Goal: Task Accomplishment & Management: Manage account settings

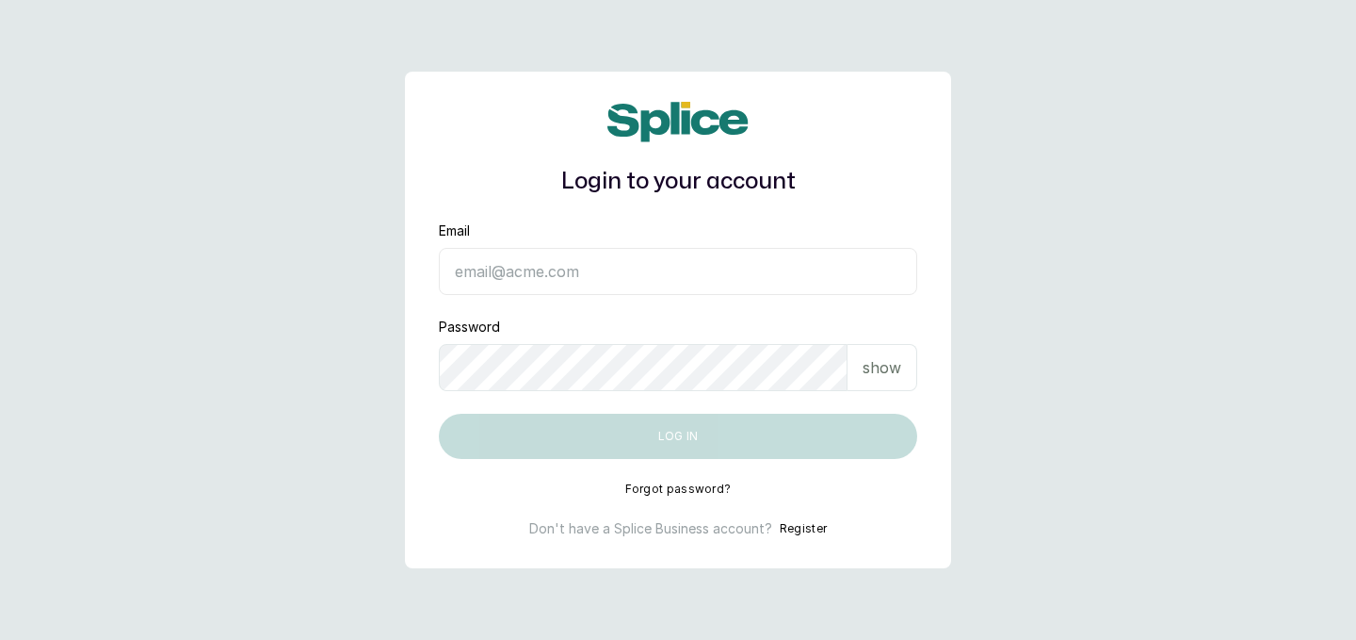
type input "raphyat.raphyat@gmail.com"
click at [711, 440] on button "Log in" at bounding box center [678, 436] width 479 height 45
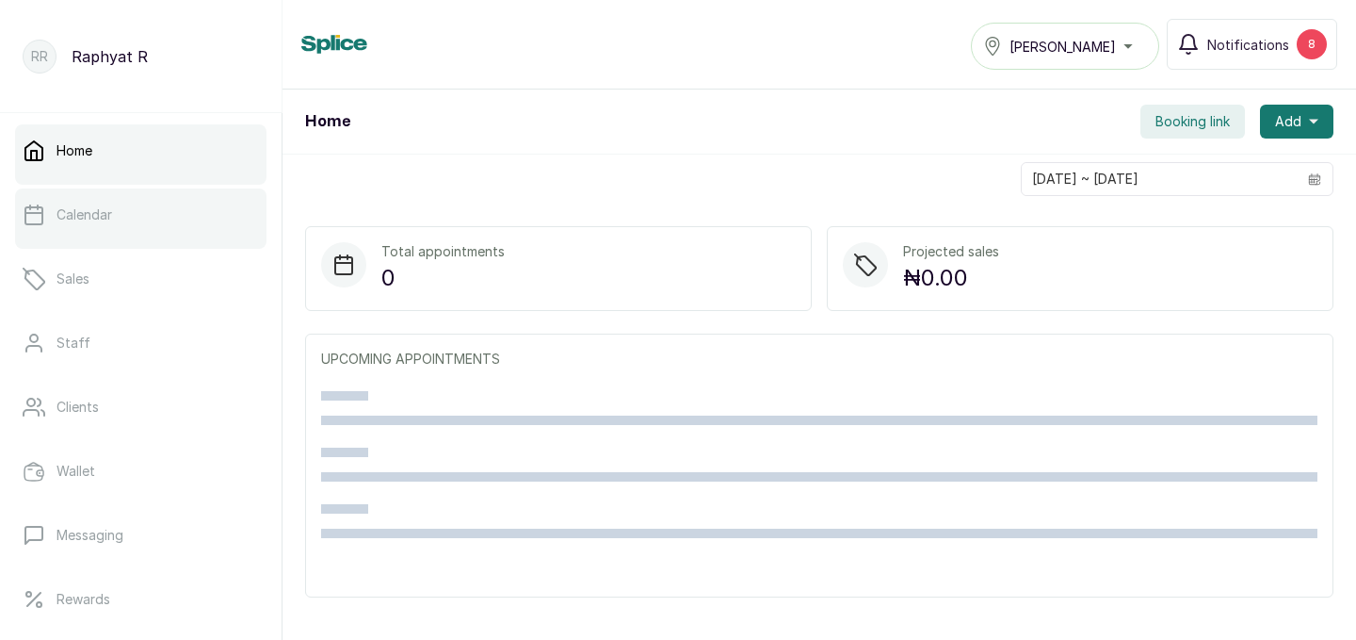
click at [89, 219] on p "Calendar" at bounding box center [85, 214] width 56 height 19
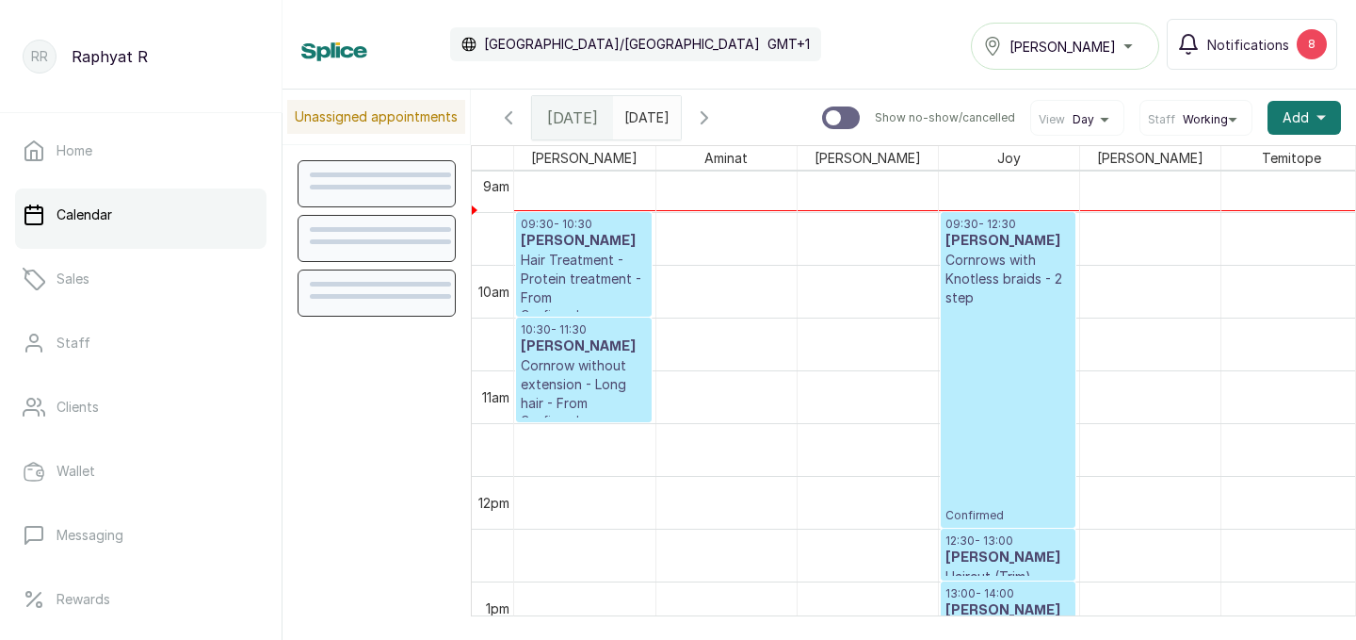
scroll to position [927, 0]
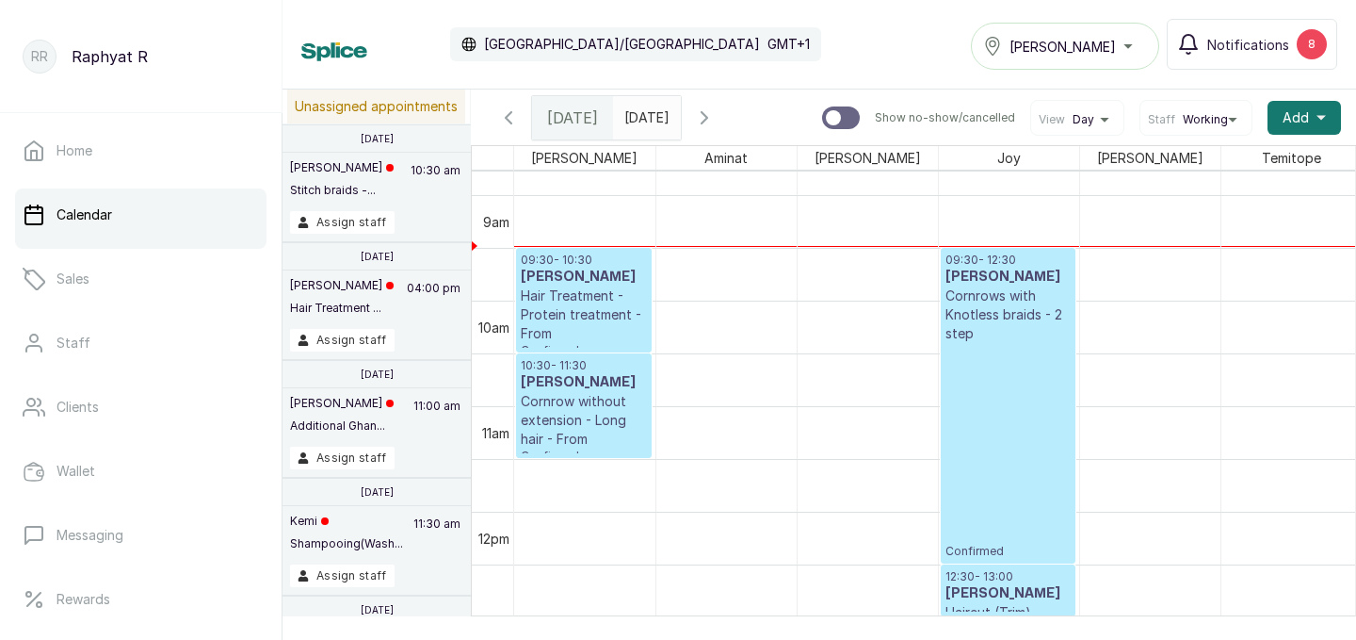
click at [593, 297] on p "Hair Treatment - Protein treatment - From" at bounding box center [584, 314] width 126 height 57
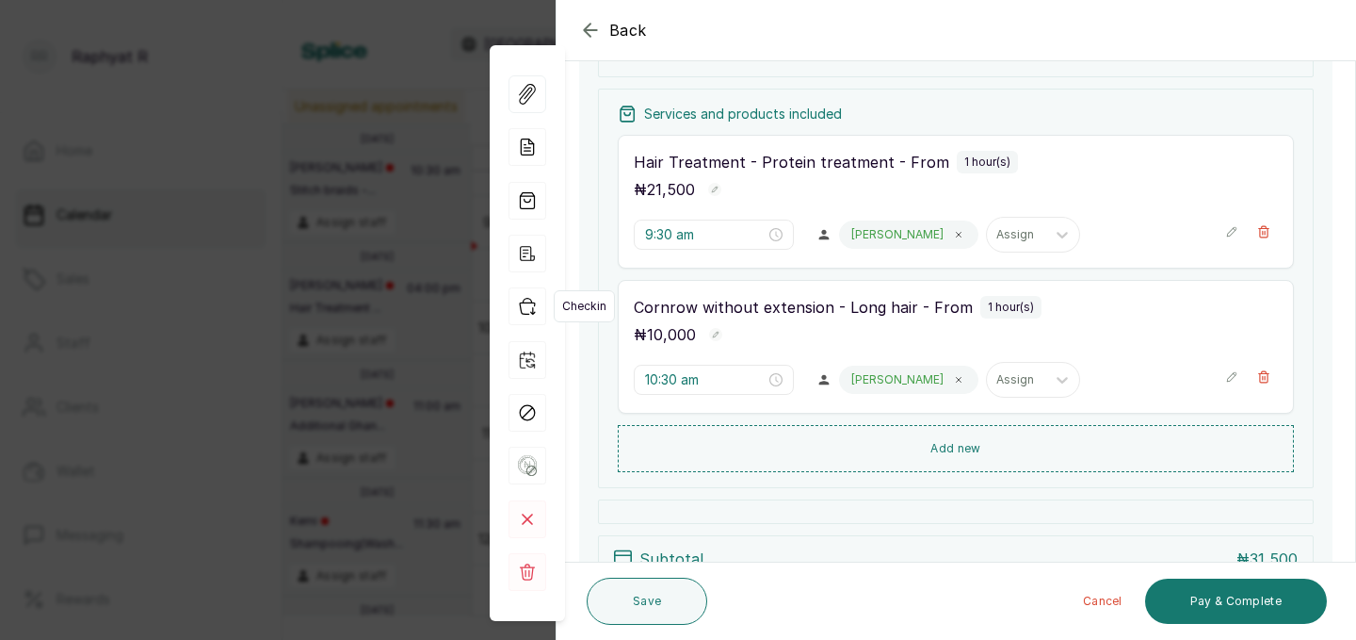
click at [531, 300] on icon "button" at bounding box center [528, 306] width 38 height 38
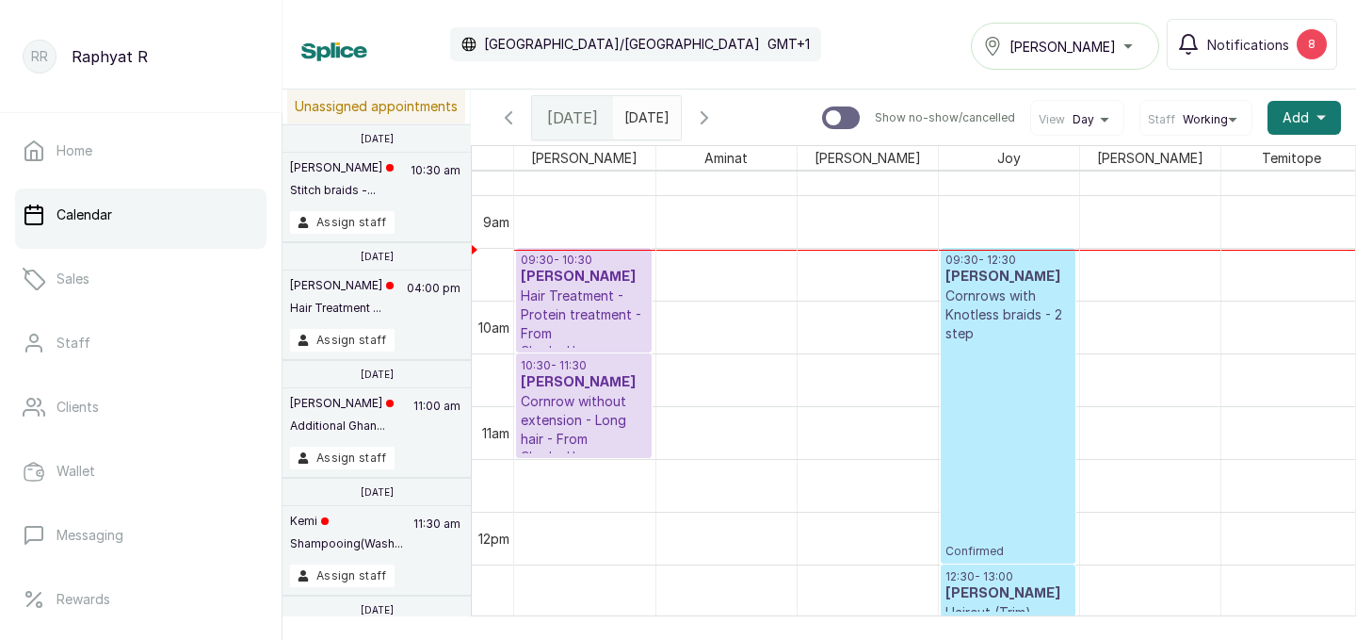
click at [531, 300] on p "Hair Treatment - Protein treatment - From" at bounding box center [584, 314] width 126 height 57
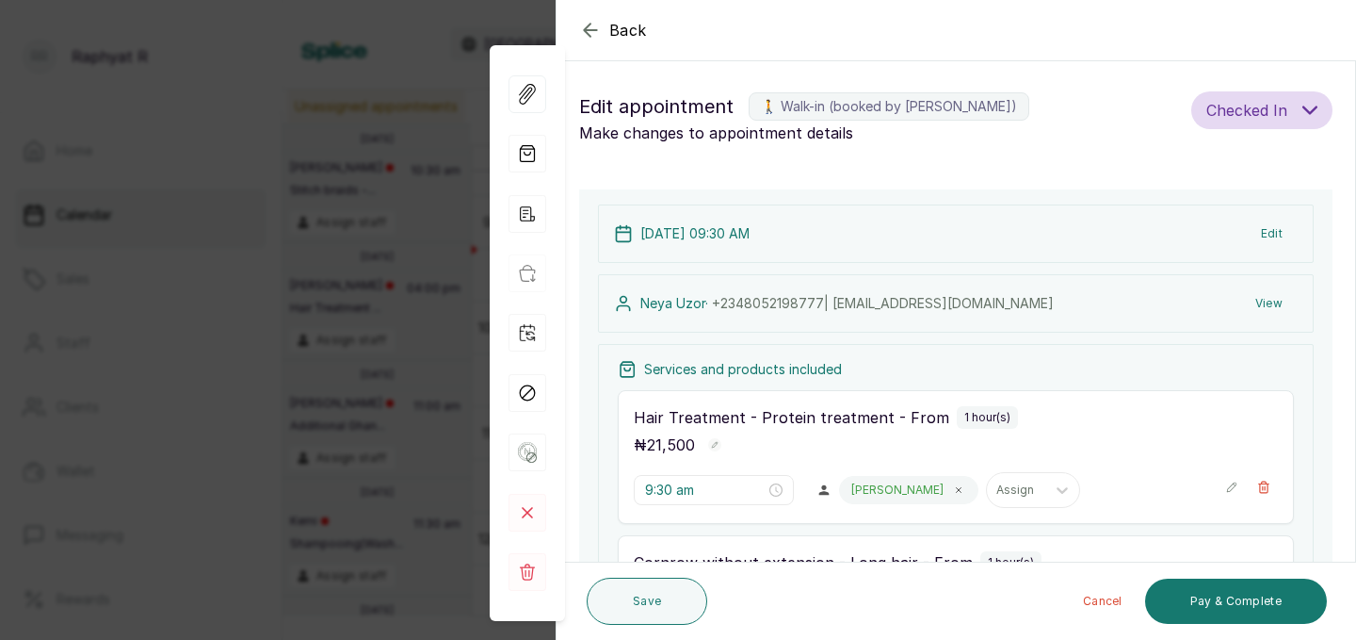
click at [590, 28] on icon "button" at bounding box center [590, 30] width 23 height 23
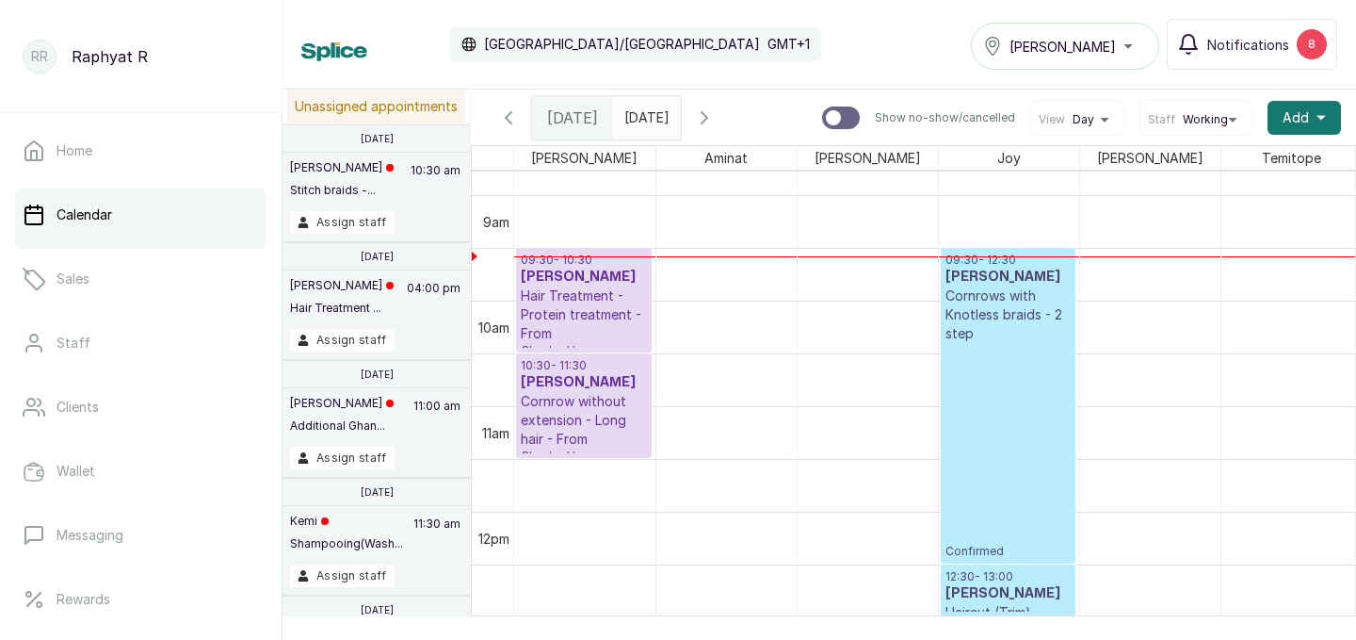
click at [680, 122] on span at bounding box center [662, 113] width 36 height 32
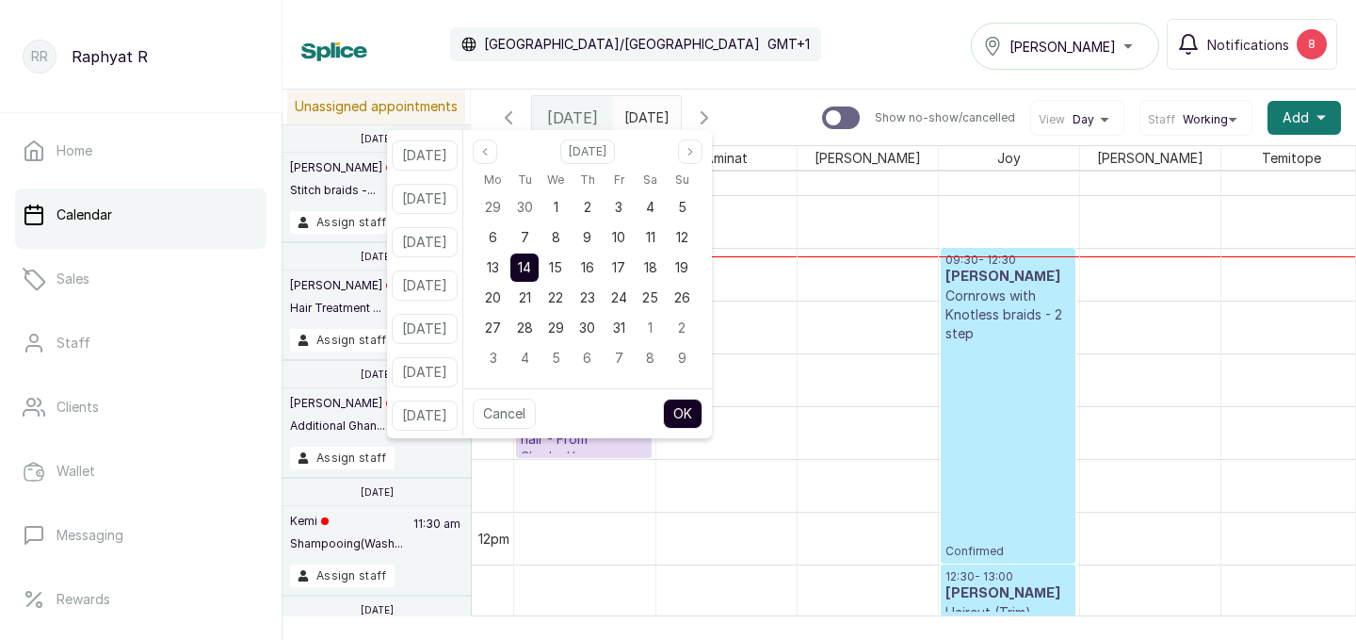
click at [750, 44] on div "Calendar Africa/Lagos GMT+1 Tasala Ikoyi Notifications 8" at bounding box center [819, 44] width 1036 height 51
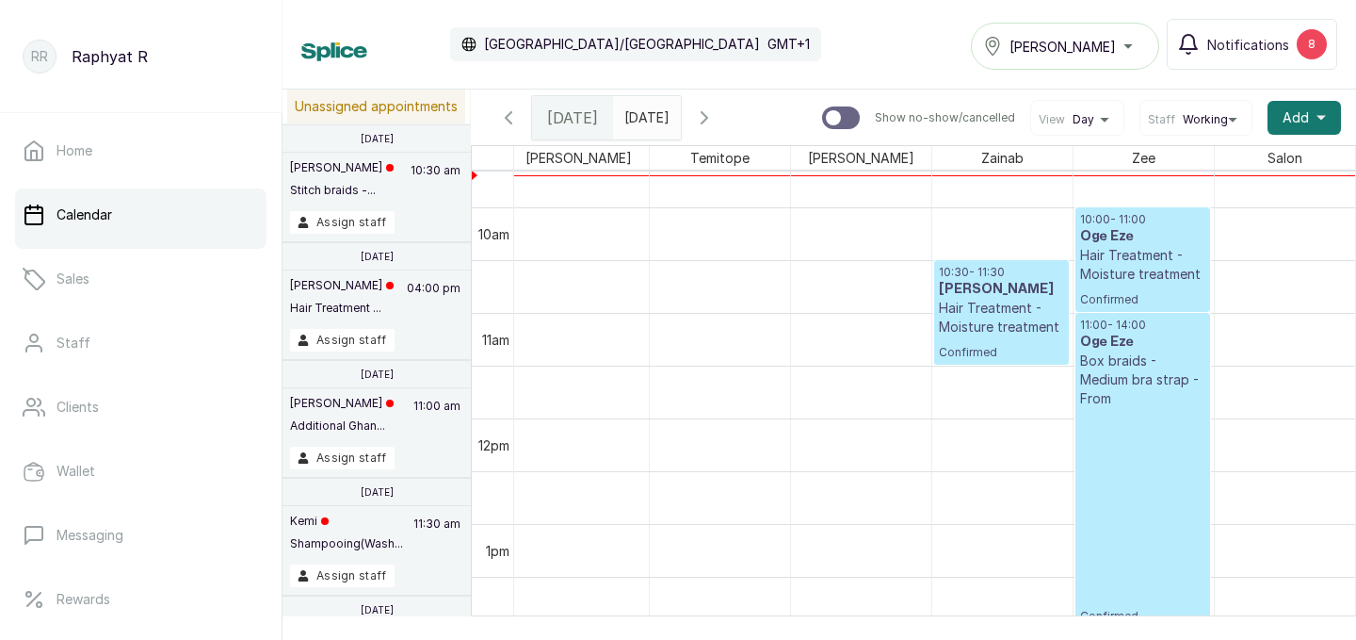
scroll to position [0, 390]
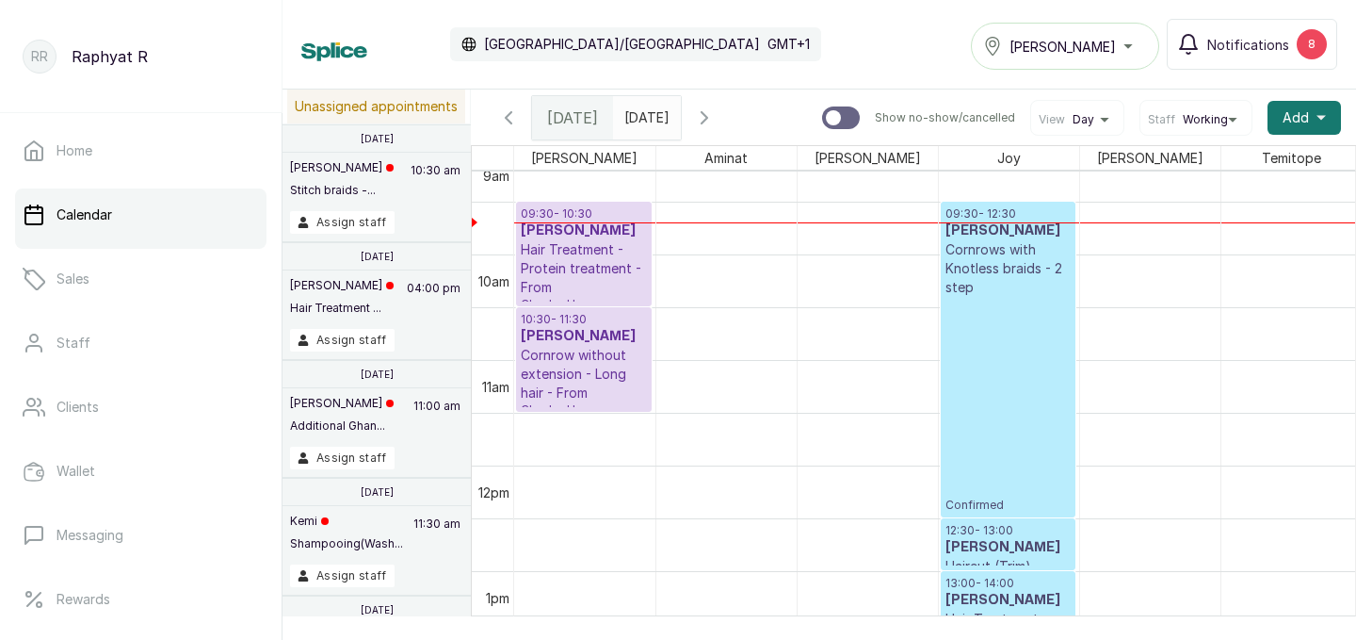
click at [1011, 231] on h3 "[PERSON_NAME]" at bounding box center [1008, 230] width 125 height 19
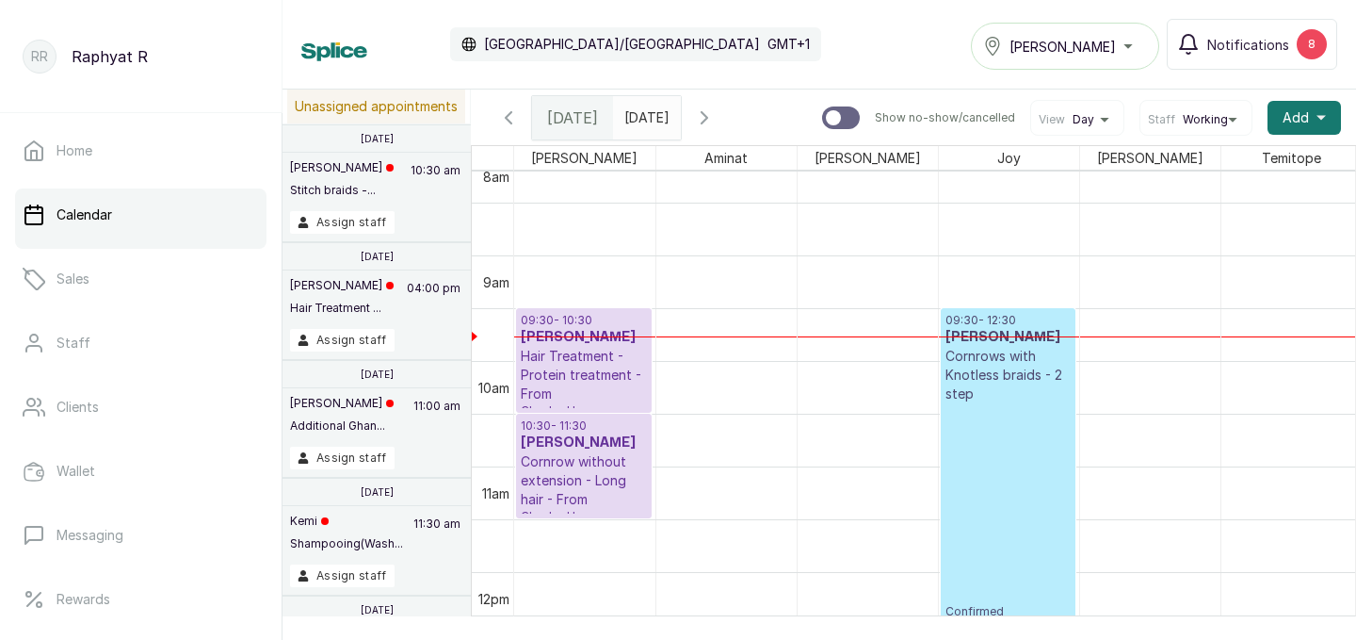
click at [1025, 367] on p "Cornrows with Knotless braids - 2 step" at bounding box center [1008, 375] width 125 height 57
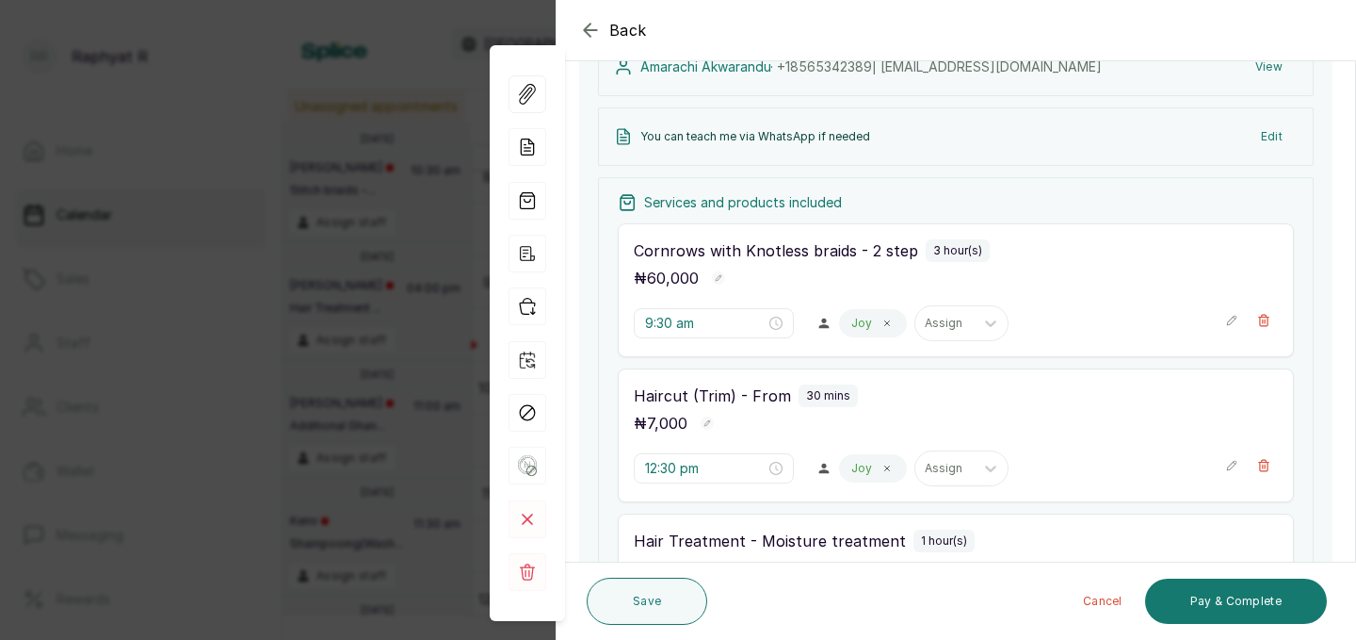
scroll to position [235, 0]
click at [1226, 324] on icon "button" at bounding box center [1232, 322] width 13 height 13
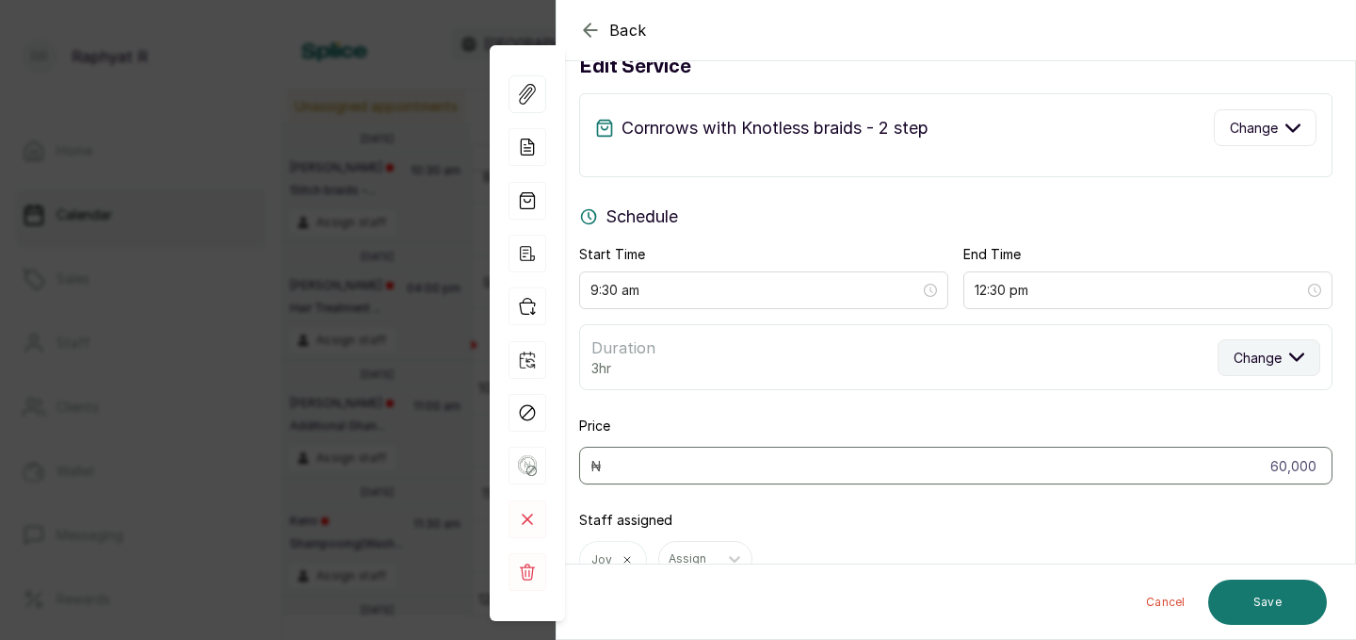
scroll to position [0, 0]
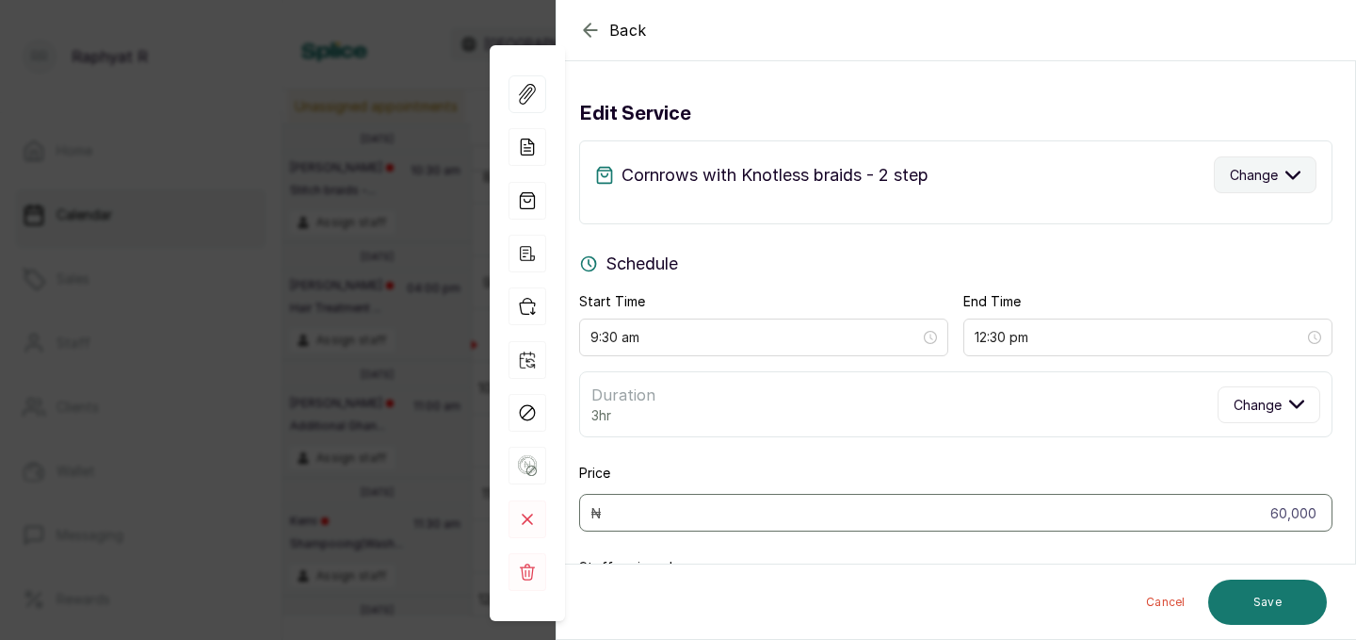
click at [1296, 177] on icon "button" at bounding box center [1293, 175] width 15 height 15
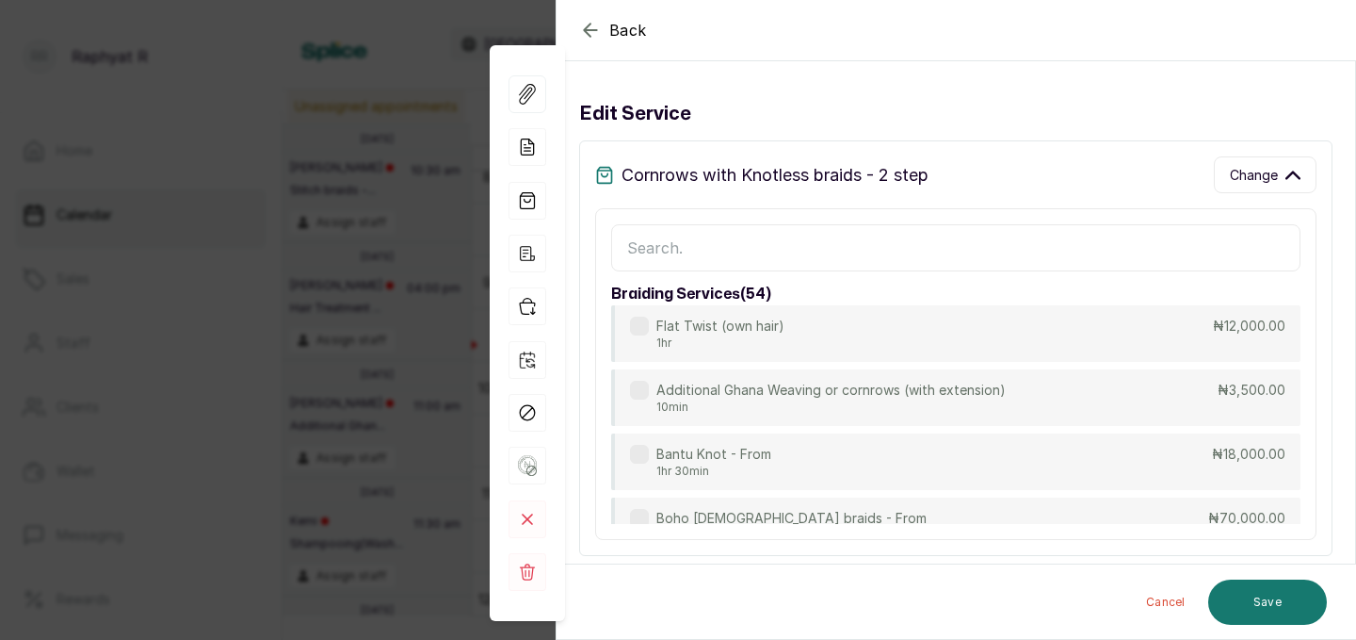
click at [637, 242] on input "text" at bounding box center [956, 247] width 690 height 47
type input "half"
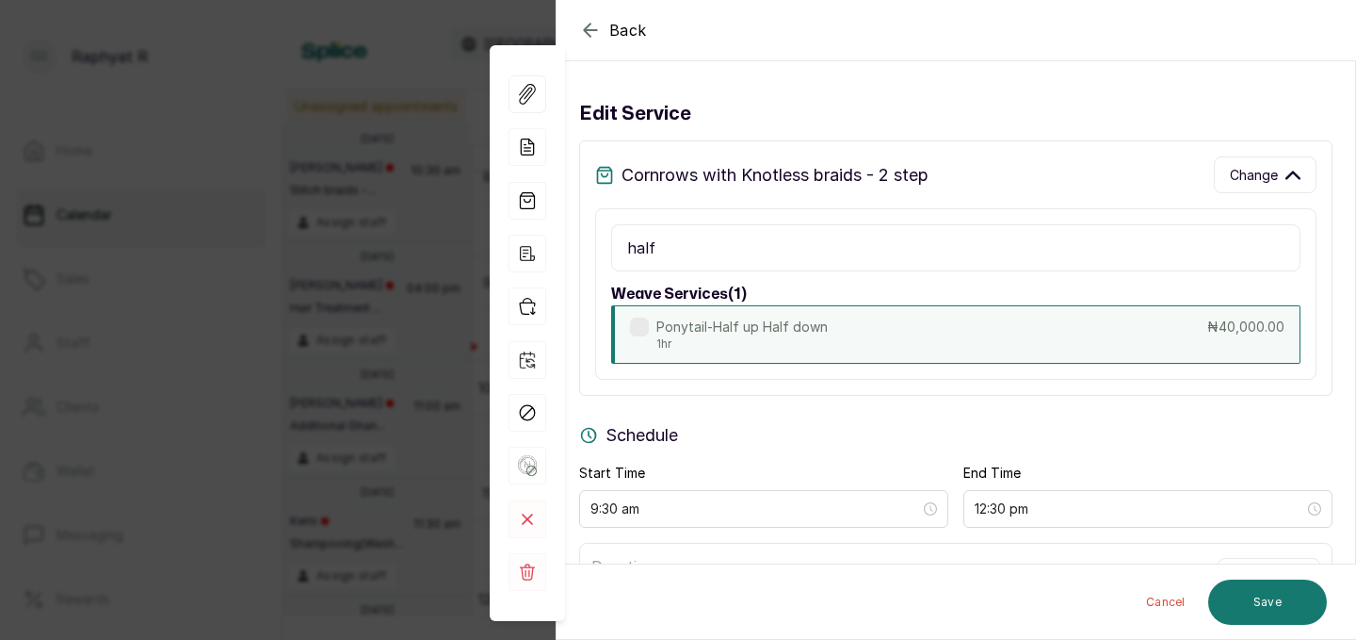
click at [1229, 341] on div "Ponytail-Half up Half down 1hr ₦40,000.00" at bounding box center [956, 334] width 690 height 58
type input "40,000"
type input "10:30 am"
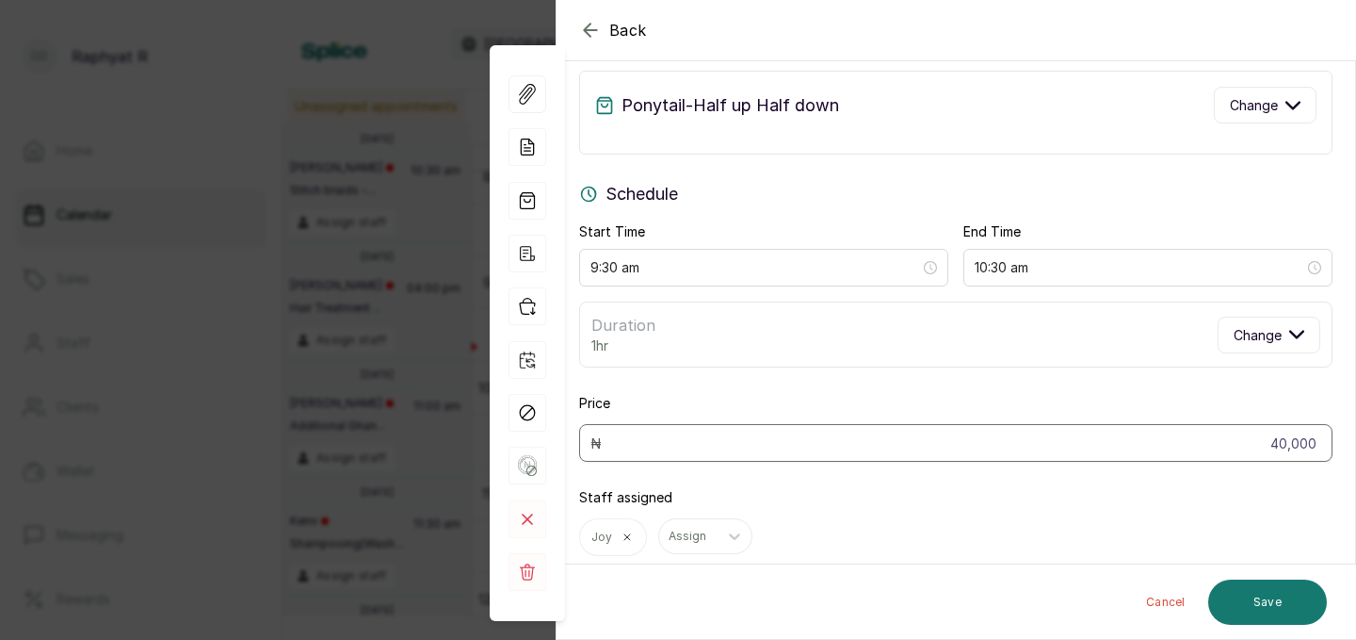
scroll to position [138, 0]
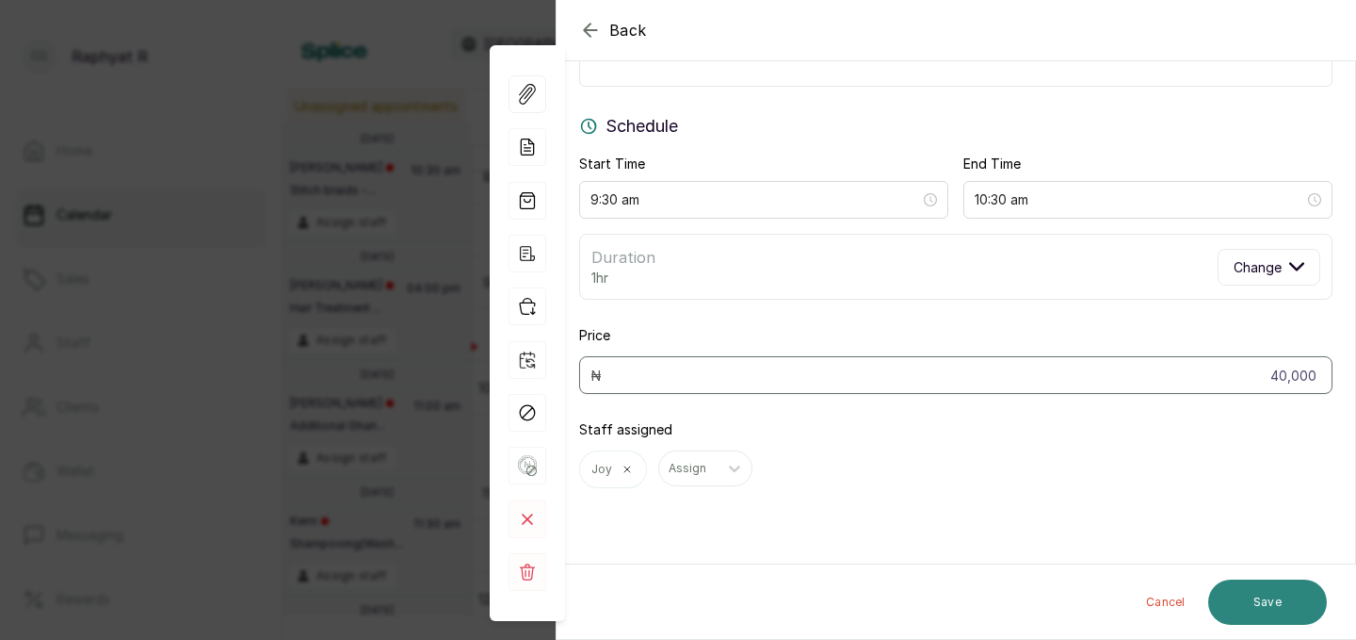
click at [1259, 593] on button "Save" at bounding box center [1268, 601] width 119 height 45
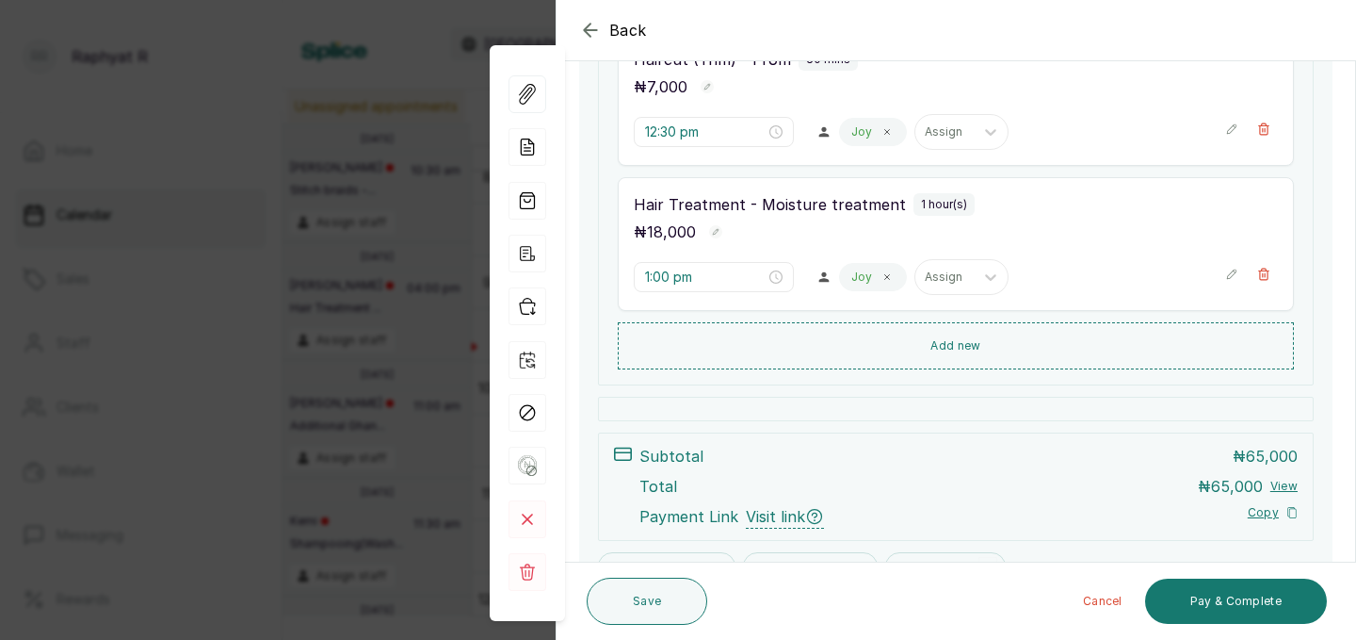
scroll to position [594, 0]
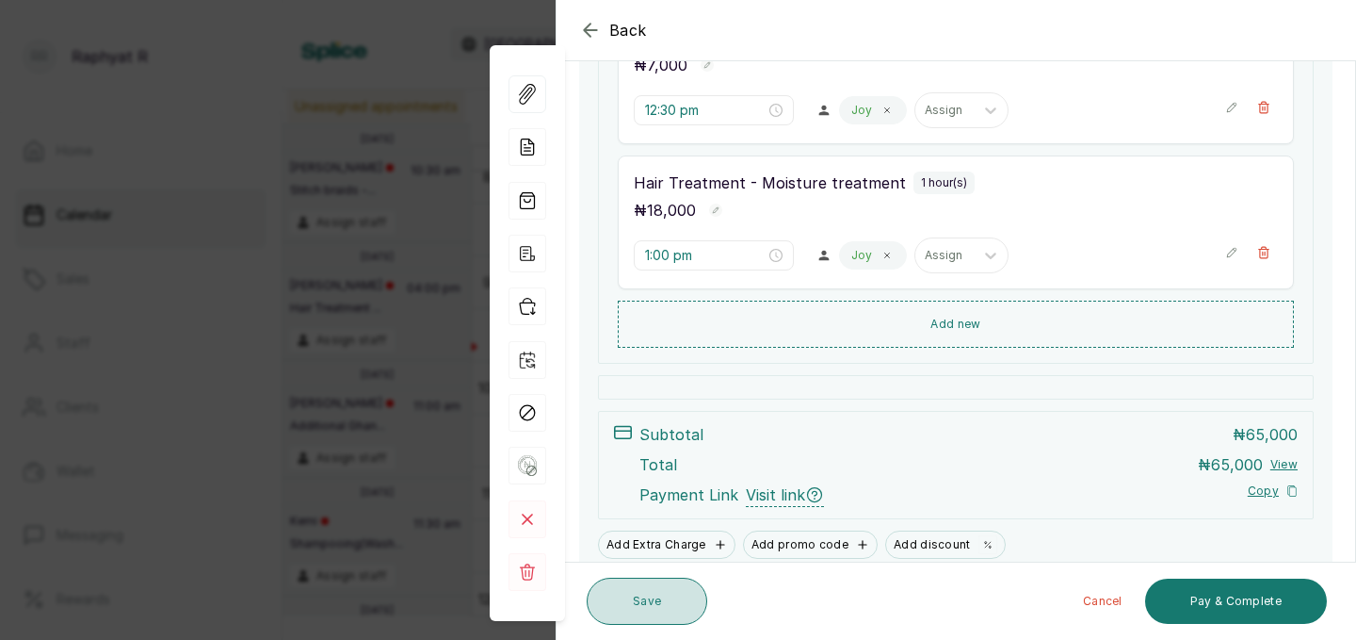
click at [649, 590] on button "Save" at bounding box center [647, 600] width 121 height 47
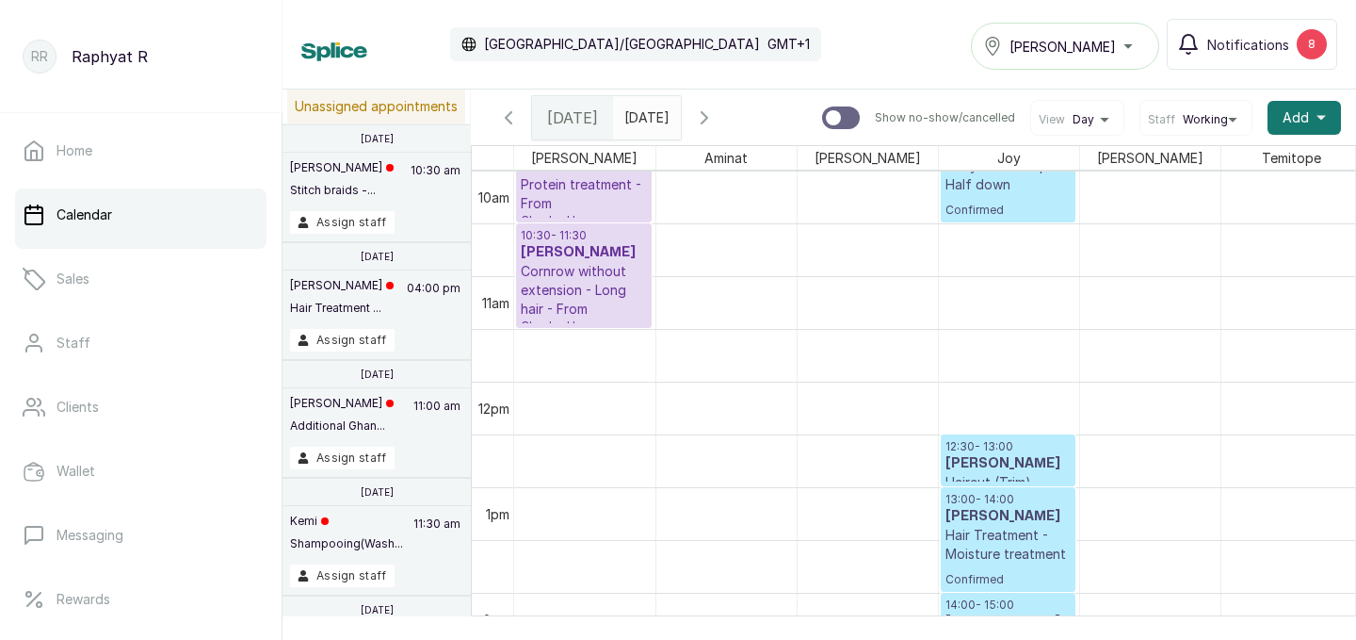
scroll to position [1080, 0]
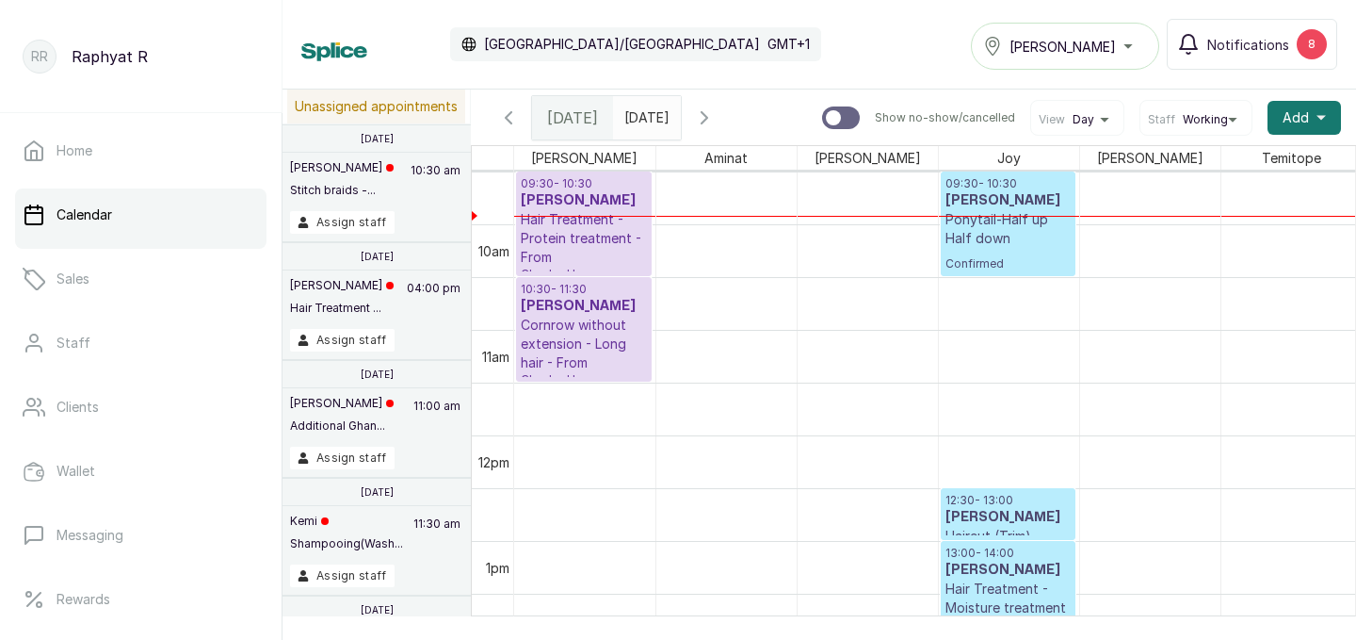
click at [1040, 238] on p "Ponytail-Half up Half down" at bounding box center [1008, 229] width 125 height 38
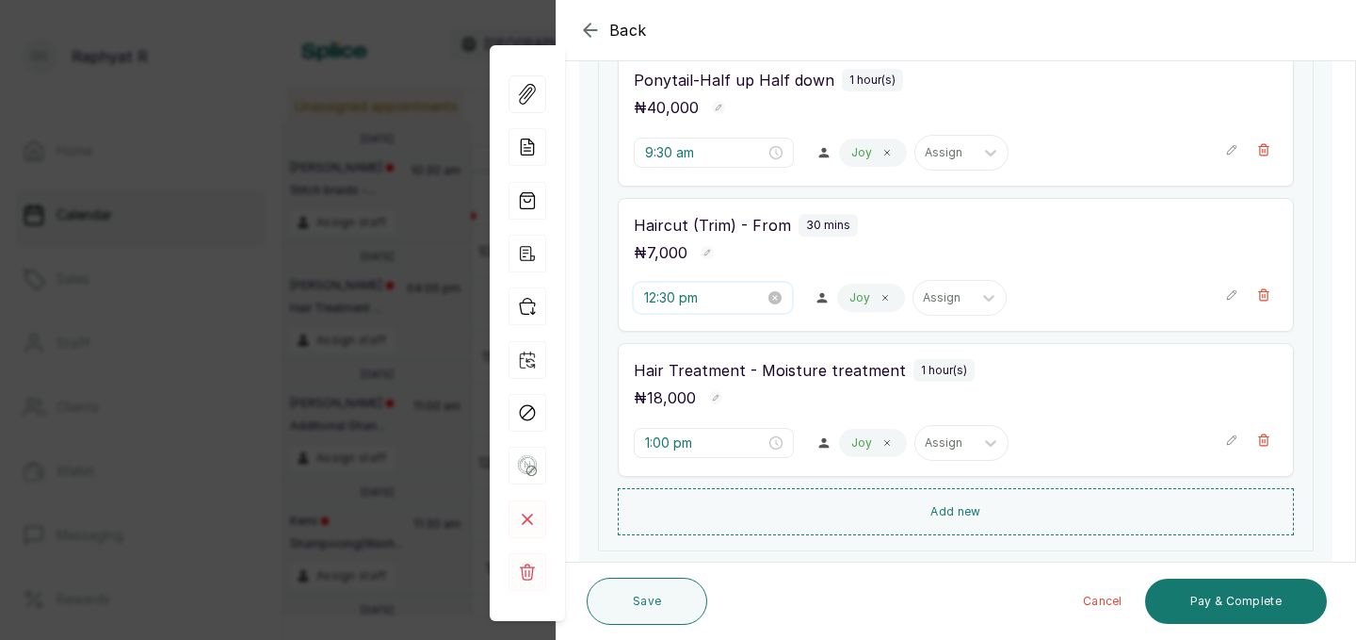
click at [682, 292] on input "12:30 pm" at bounding box center [704, 297] width 121 height 21
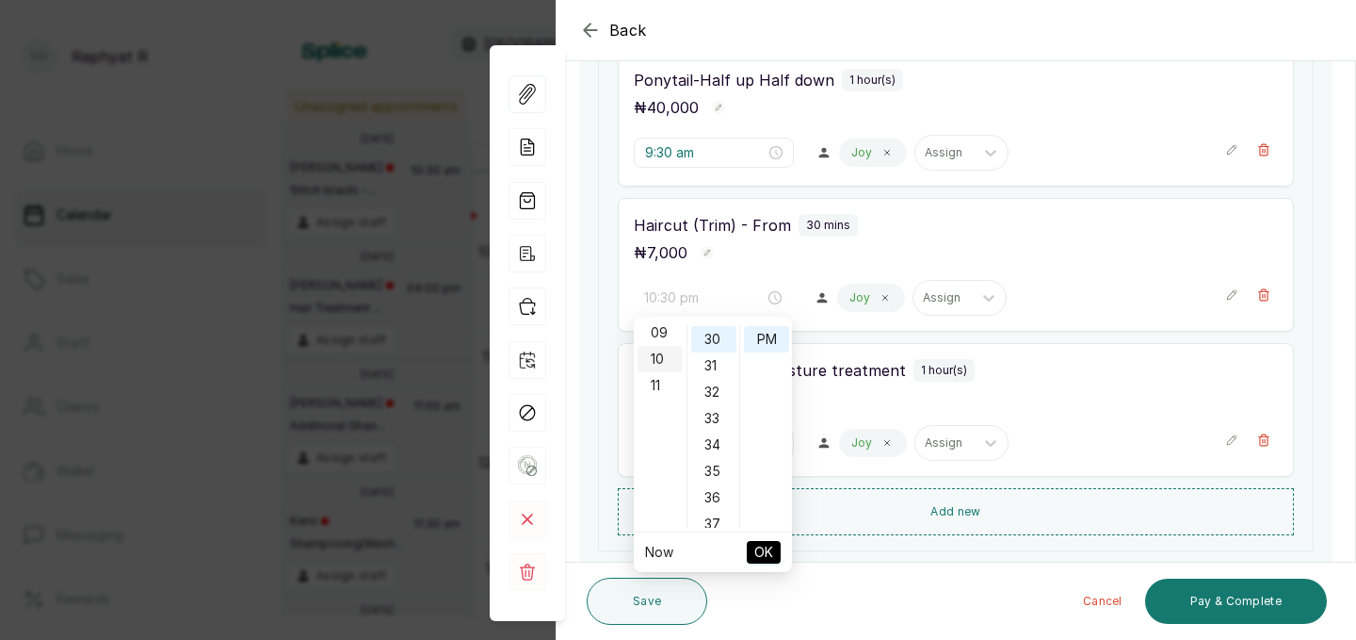
click at [658, 361] on div "10" at bounding box center [660, 359] width 45 height 26
click at [771, 332] on div "AM" at bounding box center [766, 337] width 45 height 26
type input "10:30 am"
click at [762, 551] on span "OK" at bounding box center [764, 552] width 19 height 36
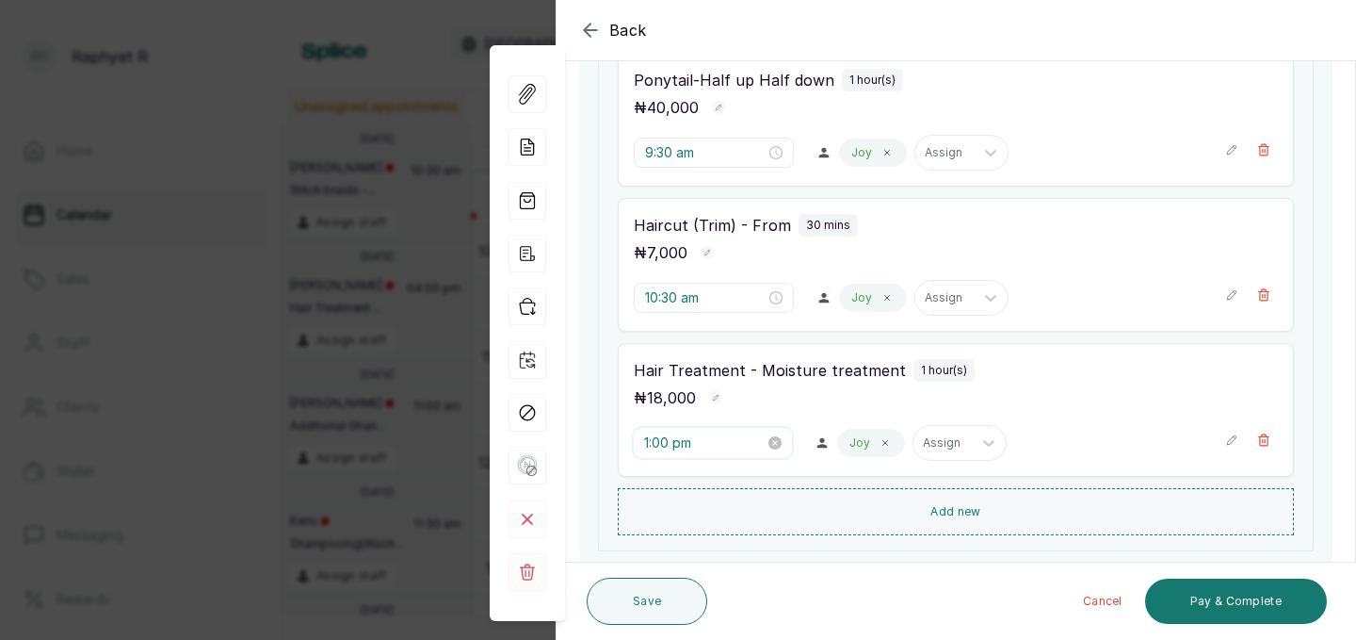
click at [686, 443] on input "1:00 pm" at bounding box center [704, 442] width 121 height 21
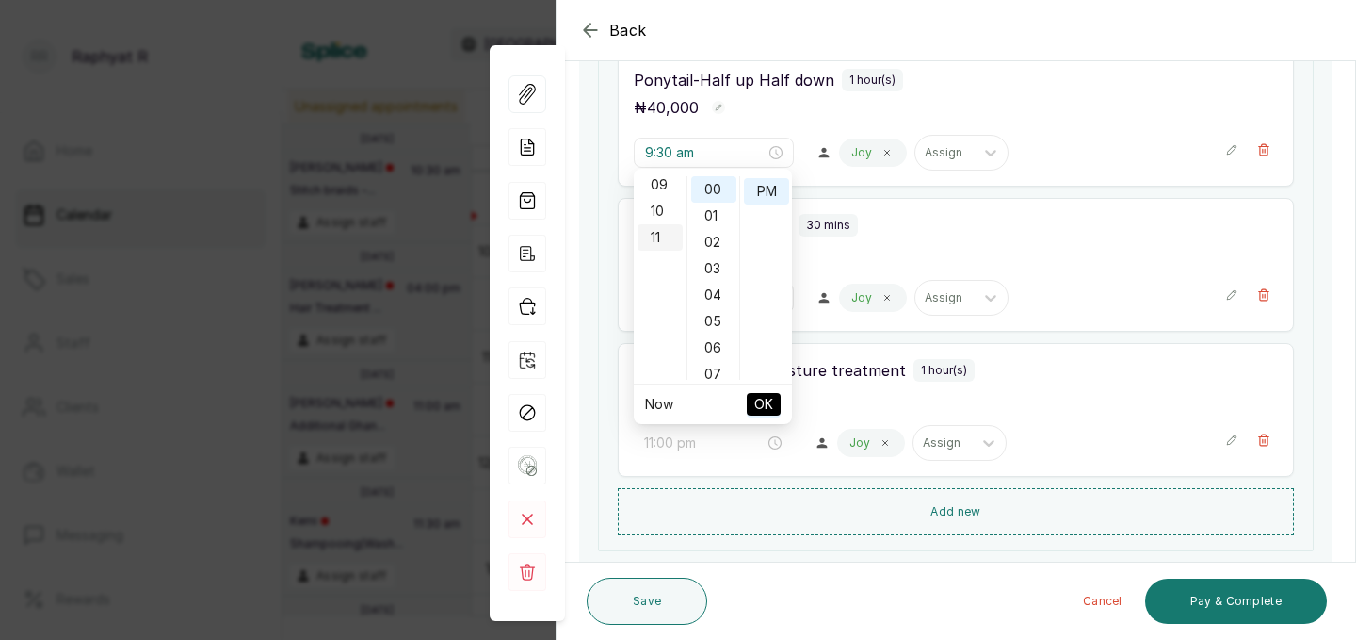
click at [658, 234] on div "11" at bounding box center [660, 237] width 45 height 26
click at [765, 186] on div "AM" at bounding box center [766, 189] width 45 height 26
type input "11:00 am"
click at [764, 398] on span "OK" at bounding box center [764, 404] width 19 height 36
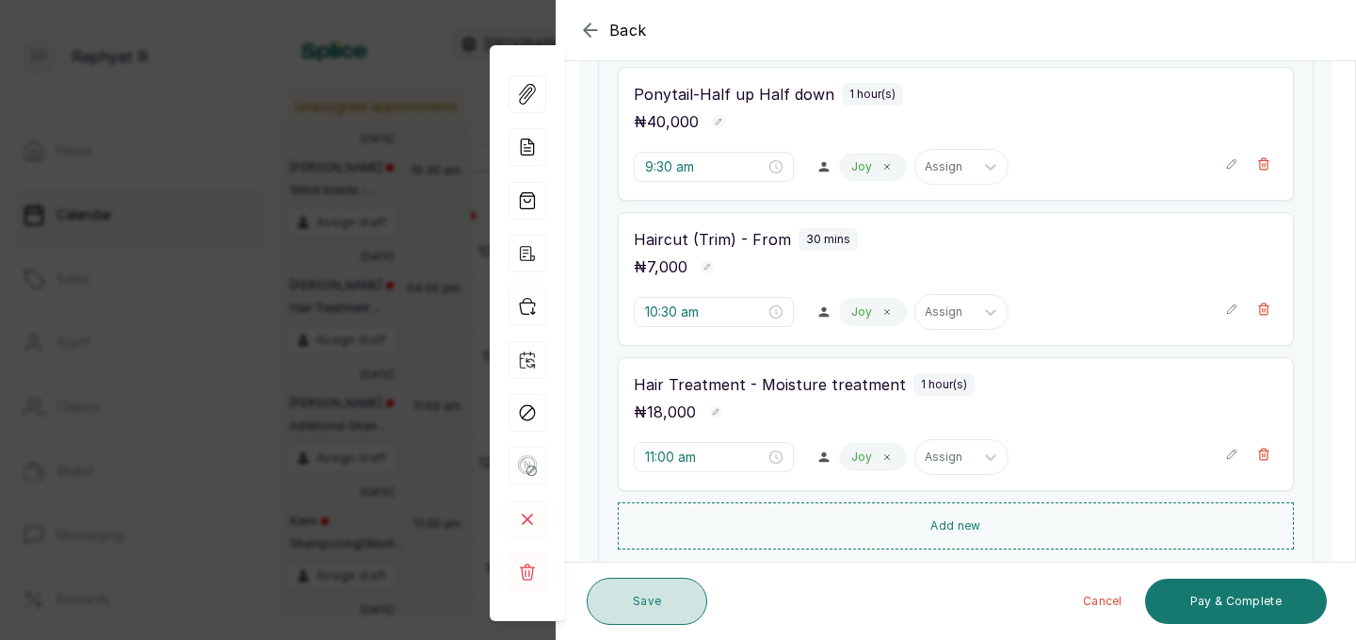
click at [645, 593] on button "Save" at bounding box center [647, 600] width 121 height 47
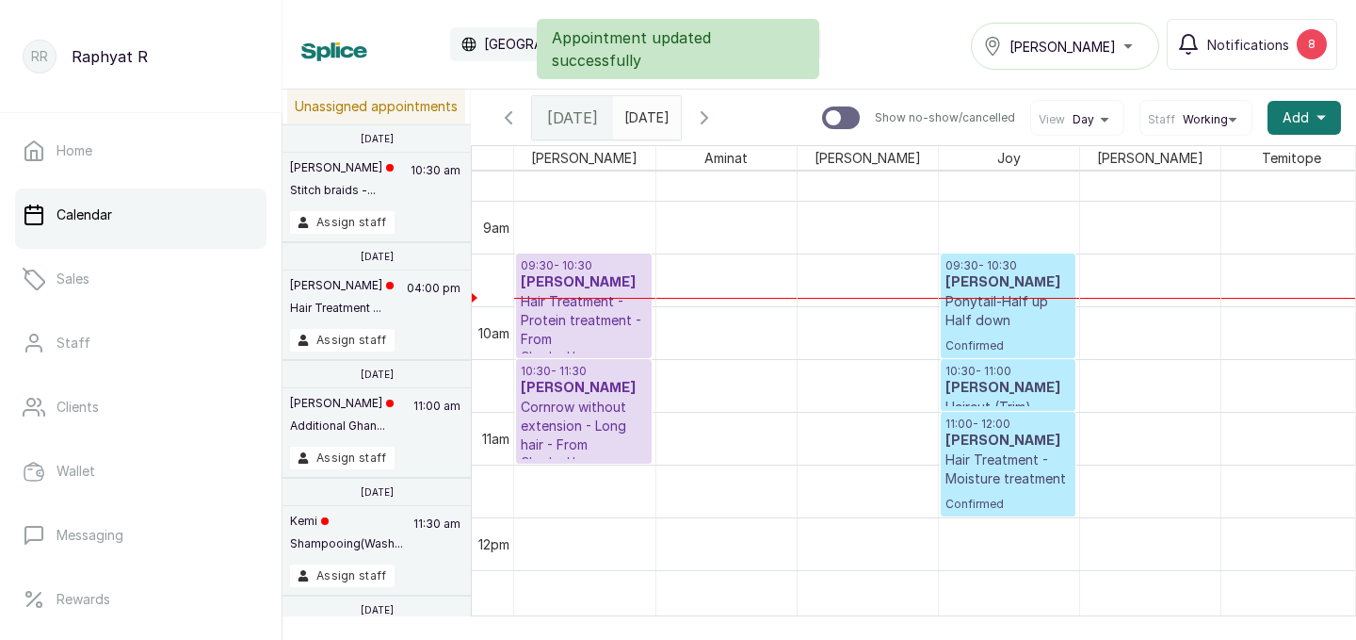
click at [1017, 315] on p "Ponytail-Half up Half down" at bounding box center [1008, 311] width 125 height 38
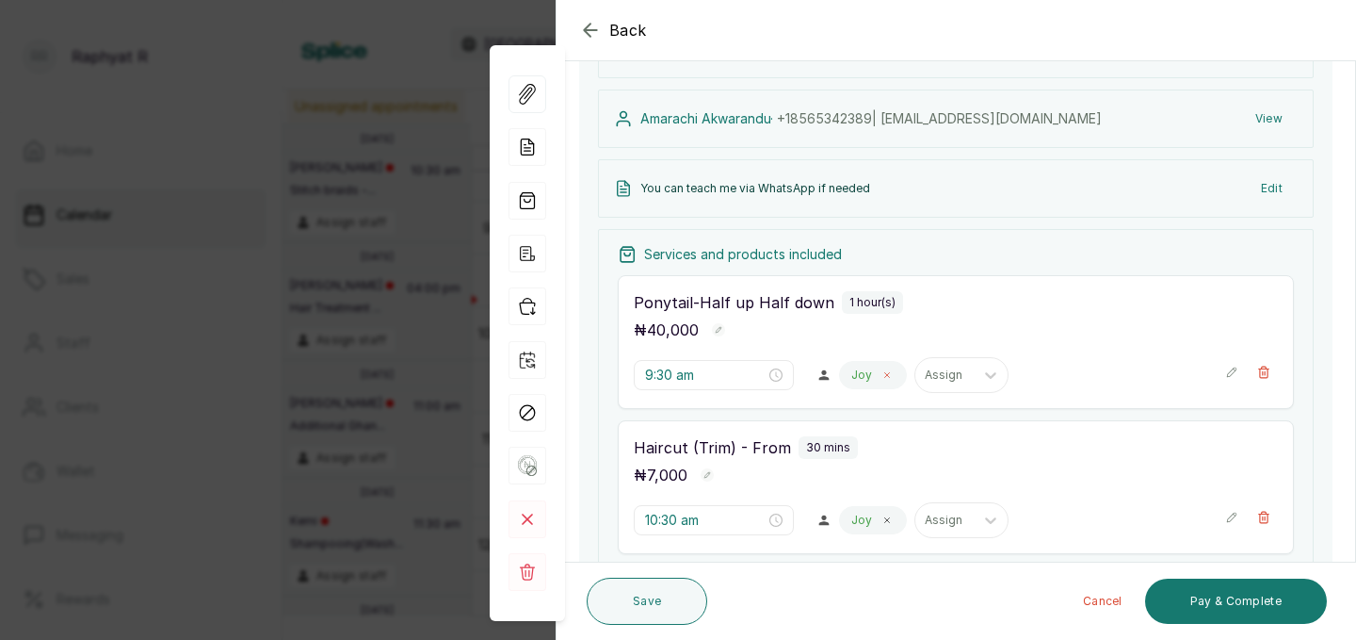
click at [883, 378] on icon at bounding box center [887, 374] width 9 height 9
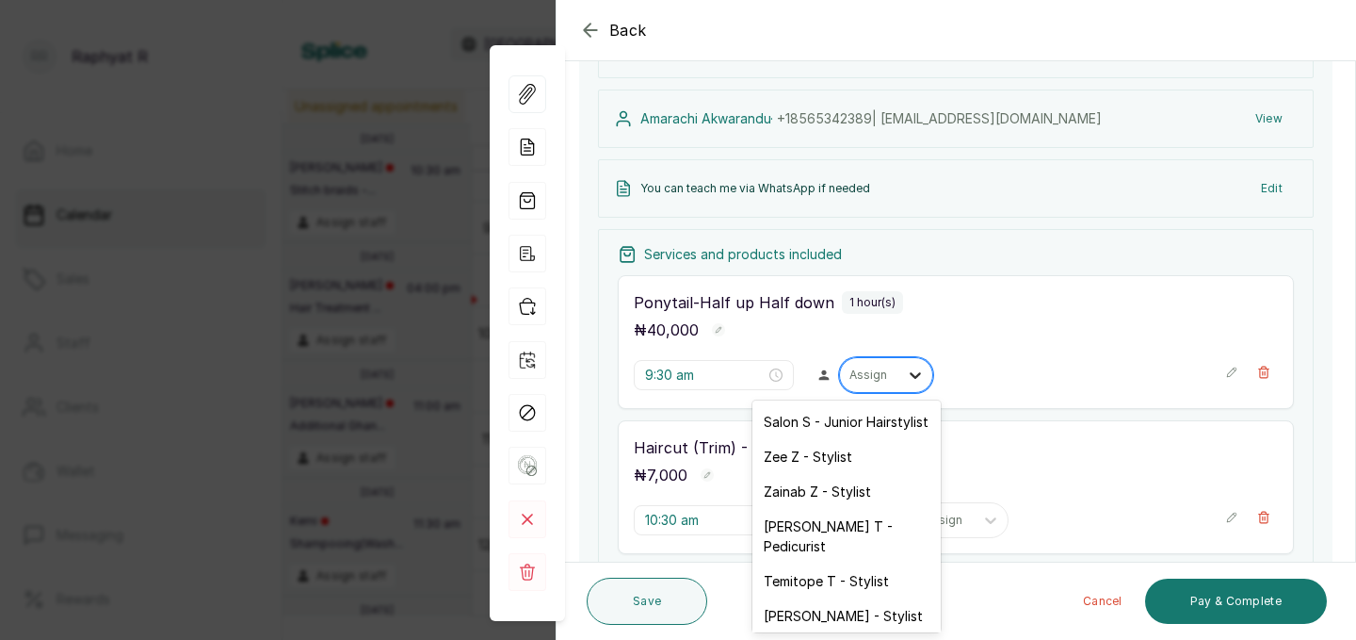
click at [906, 382] on icon at bounding box center [915, 374] width 19 height 19
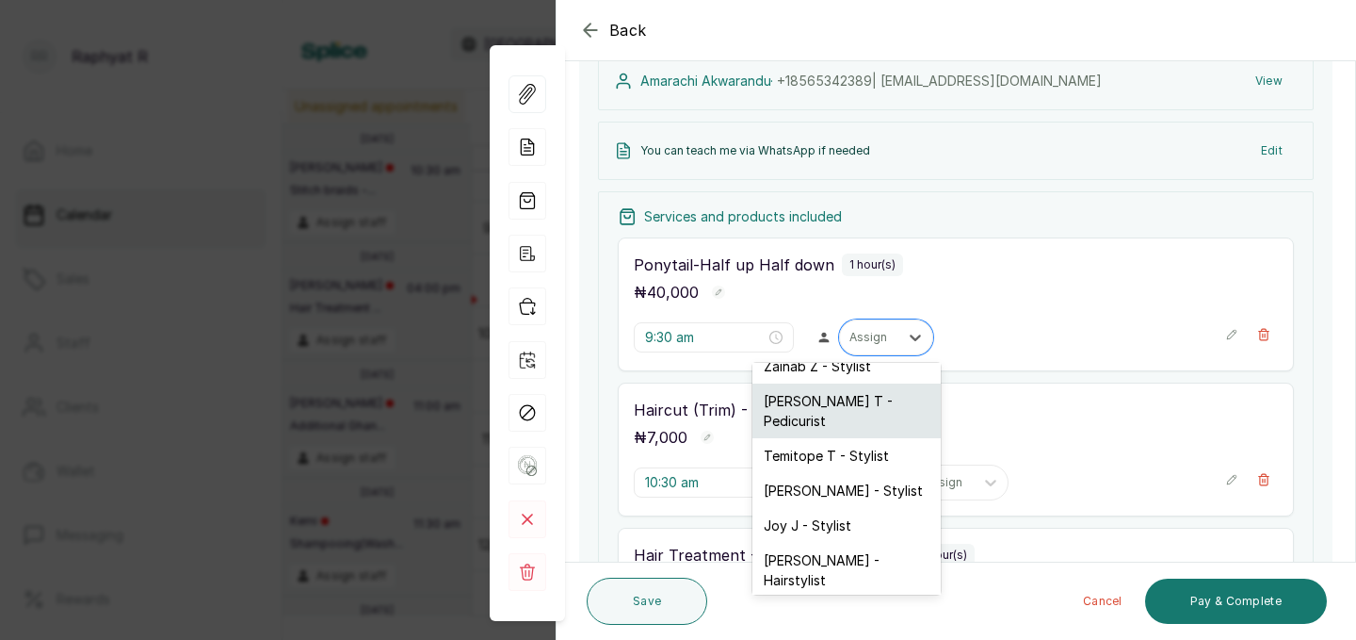
scroll to position [124, 0]
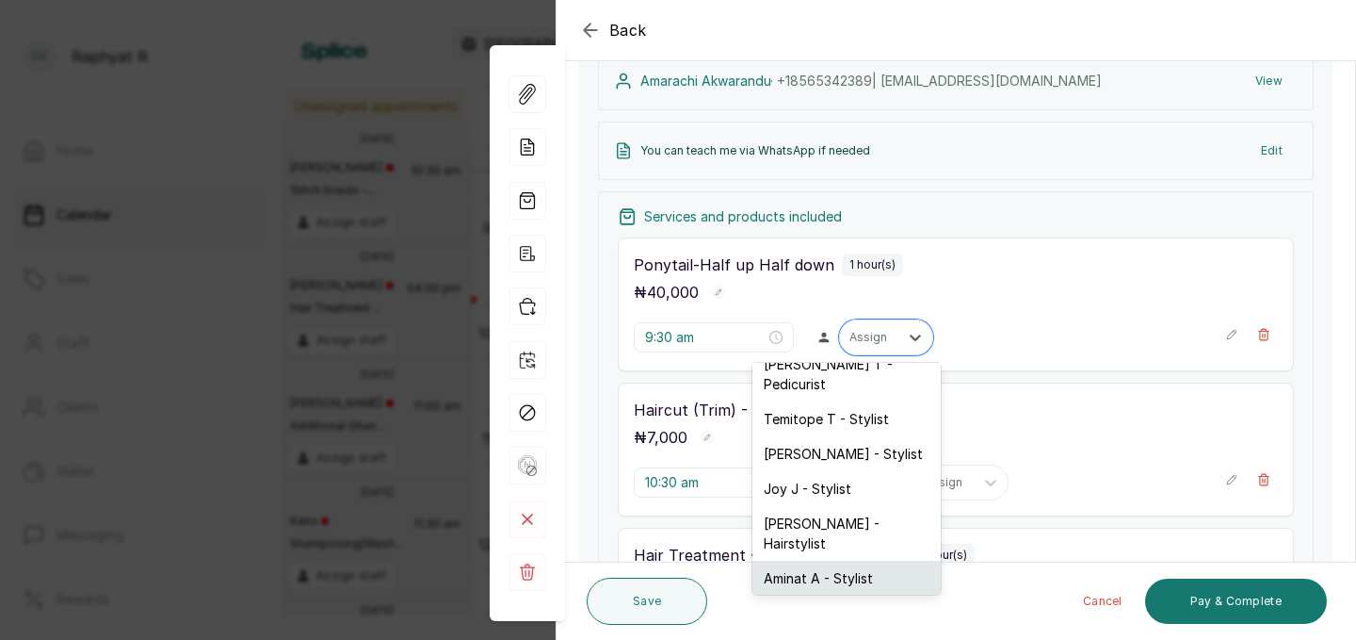
click at [871, 560] on div "Aminat A - Stylist" at bounding box center [847, 577] width 188 height 35
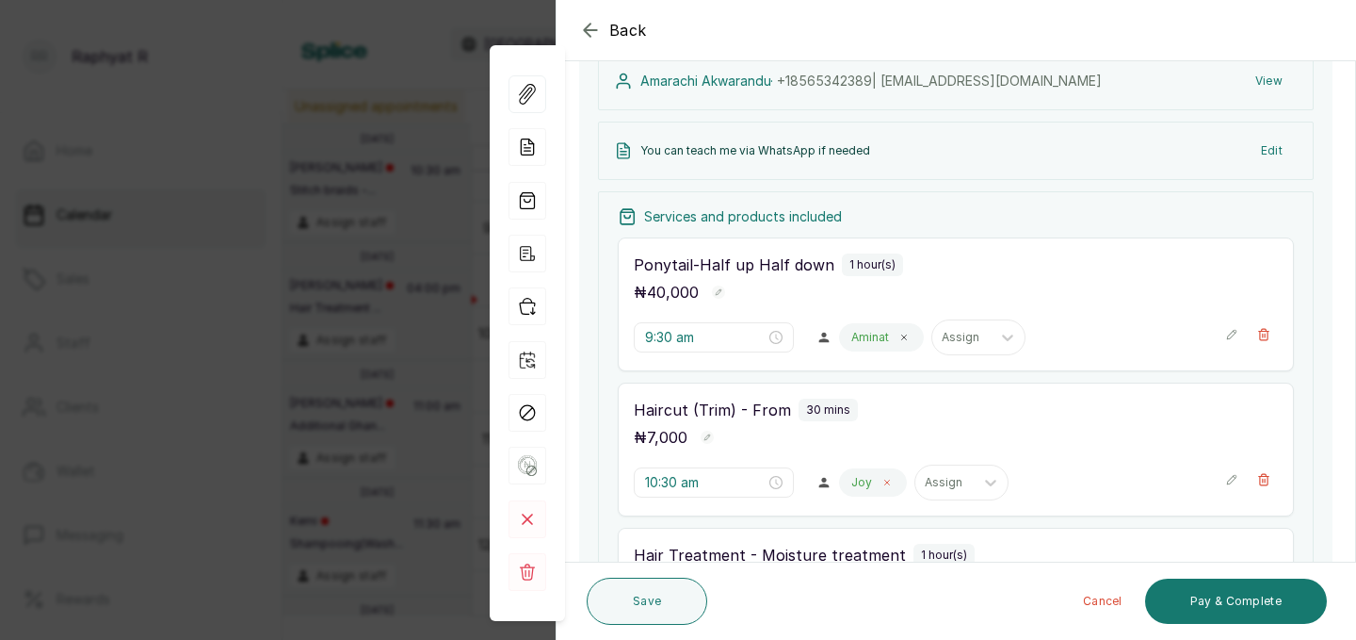
click at [880, 485] on span at bounding box center [887, 482] width 15 height 15
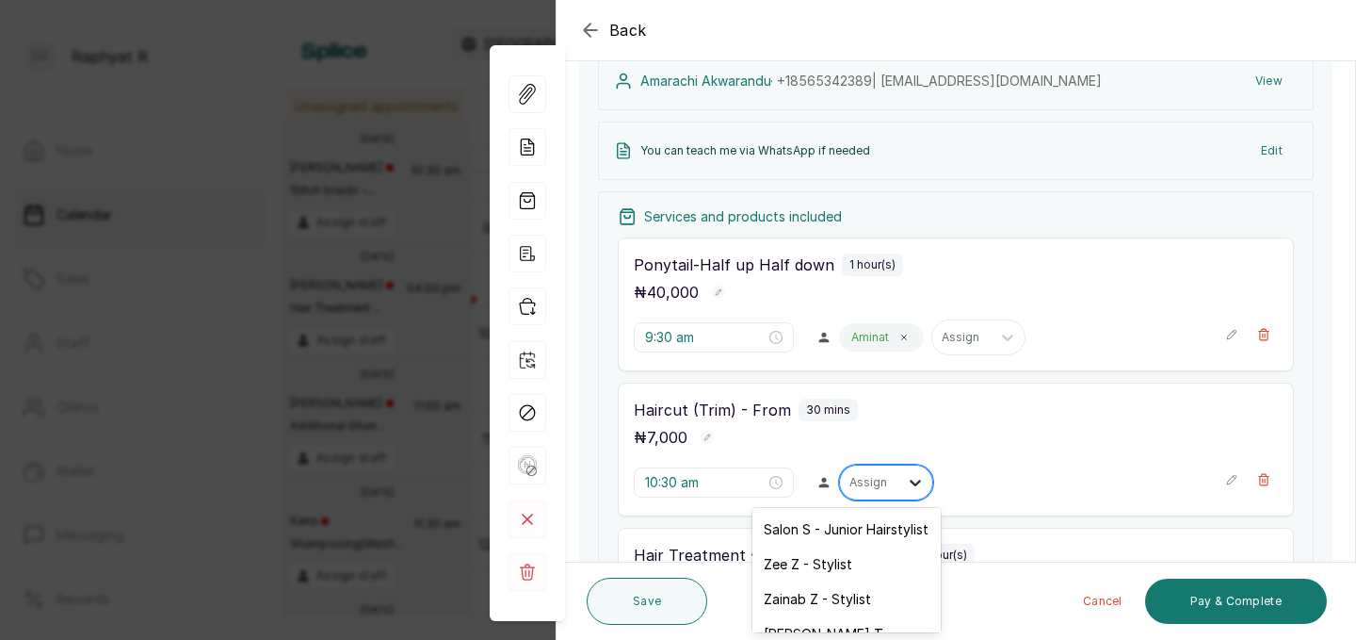
click at [906, 484] on icon at bounding box center [915, 482] width 19 height 19
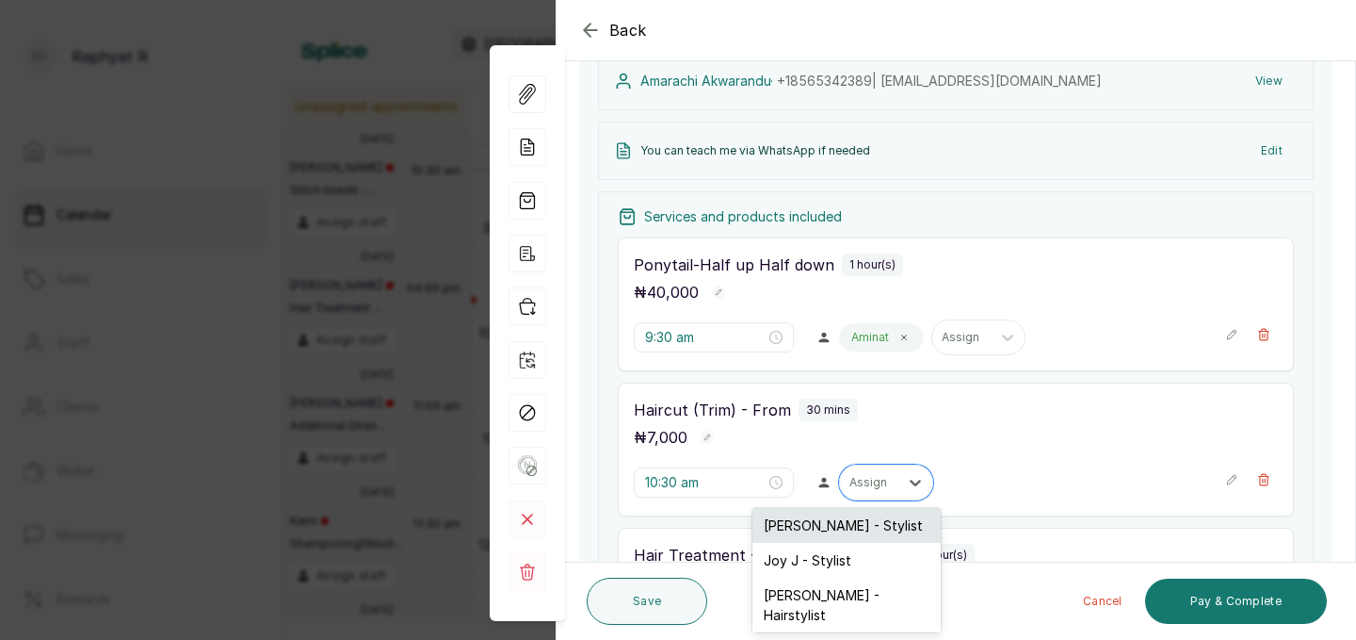
scroll to position [225, 0]
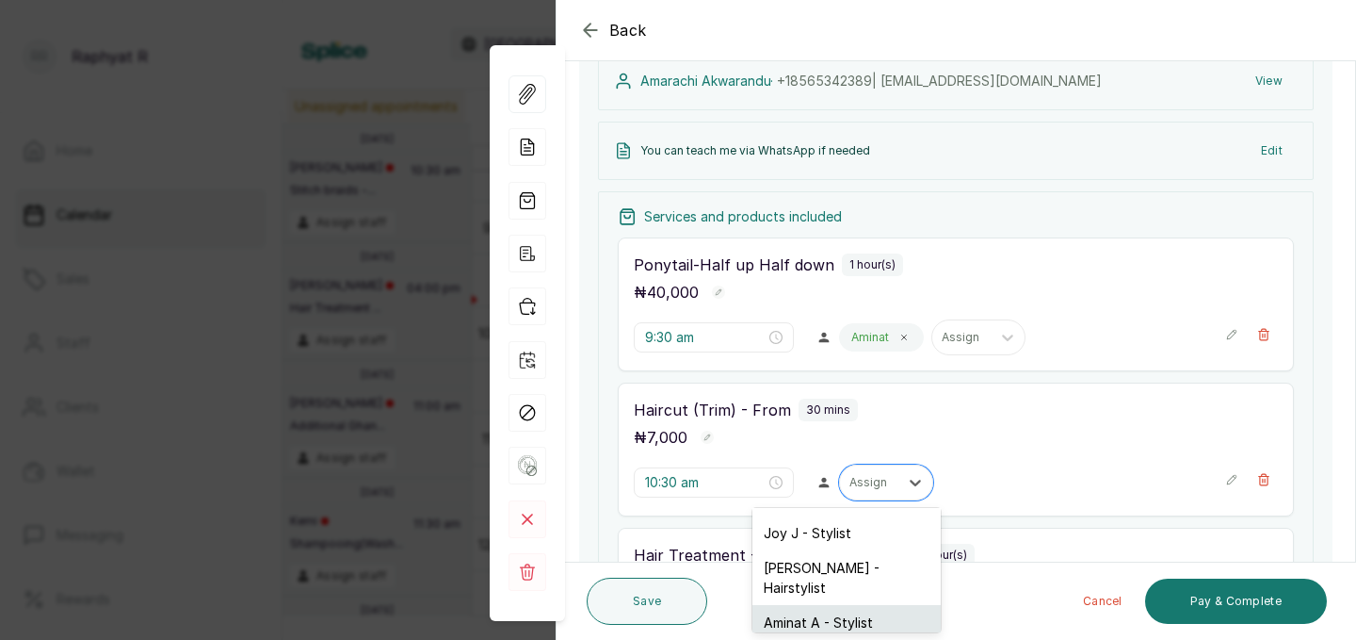
click at [863, 605] on div "Aminat A - Stylist" at bounding box center [847, 622] width 188 height 35
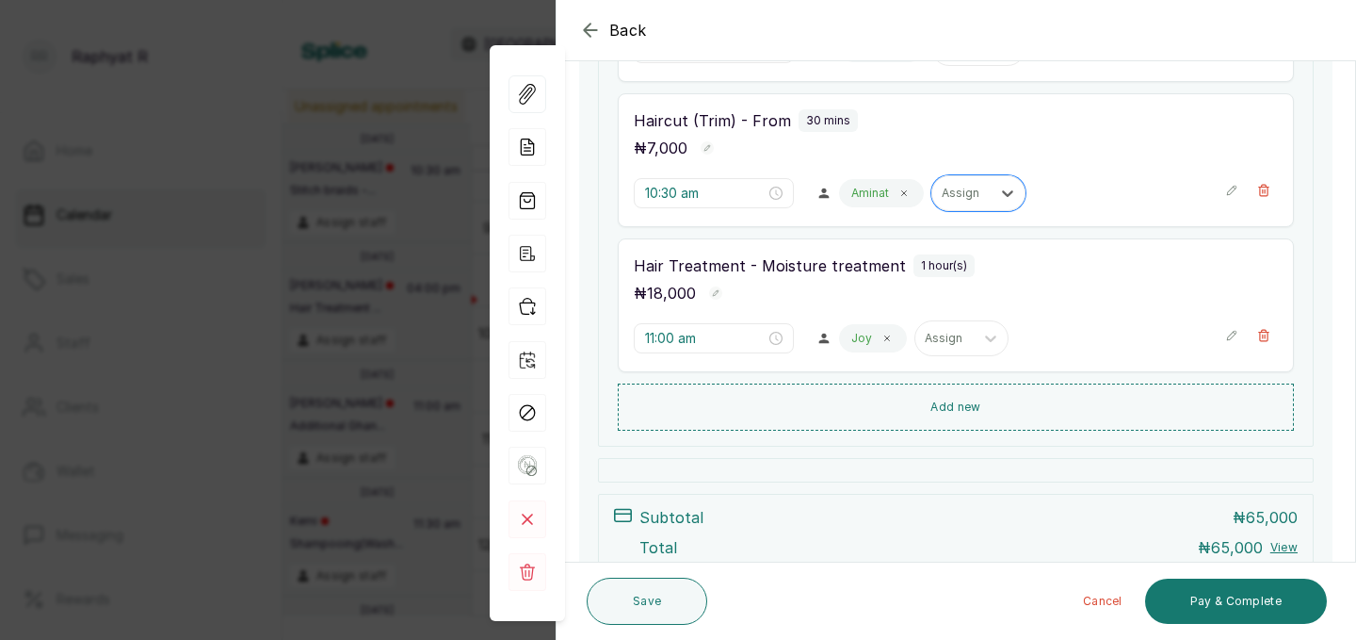
scroll to position [536, 0]
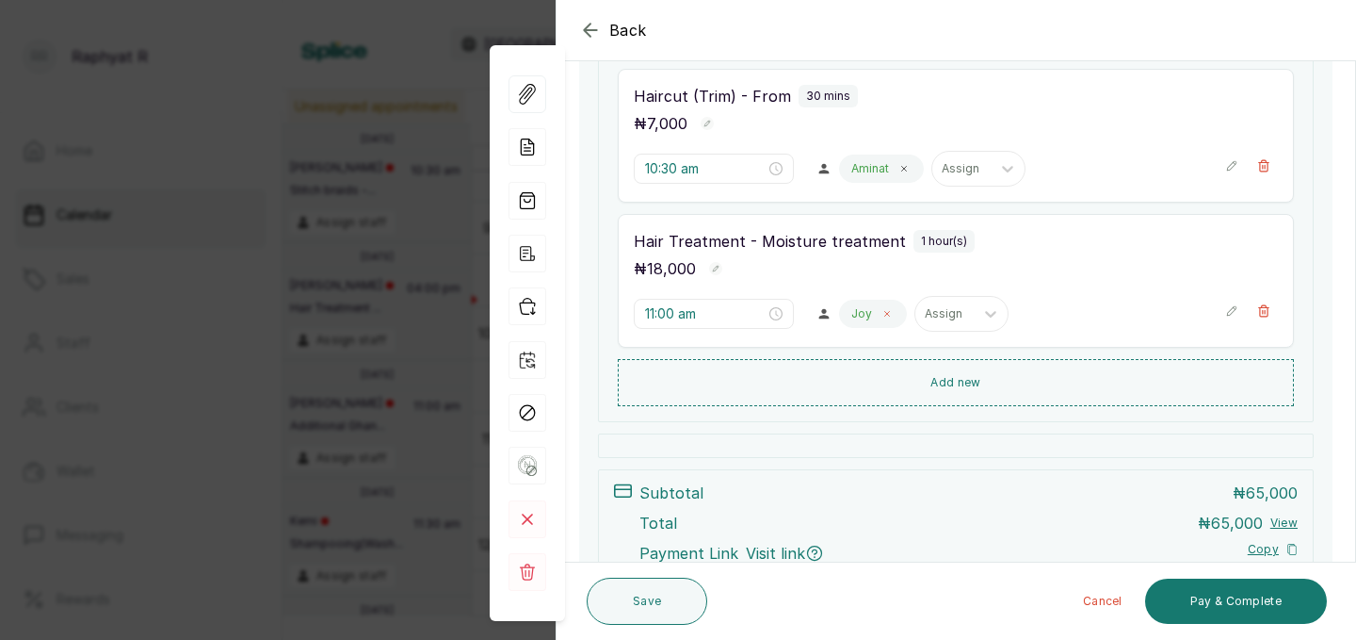
click at [880, 319] on span at bounding box center [887, 313] width 15 height 15
click at [906, 318] on icon at bounding box center [915, 313] width 19 height 19
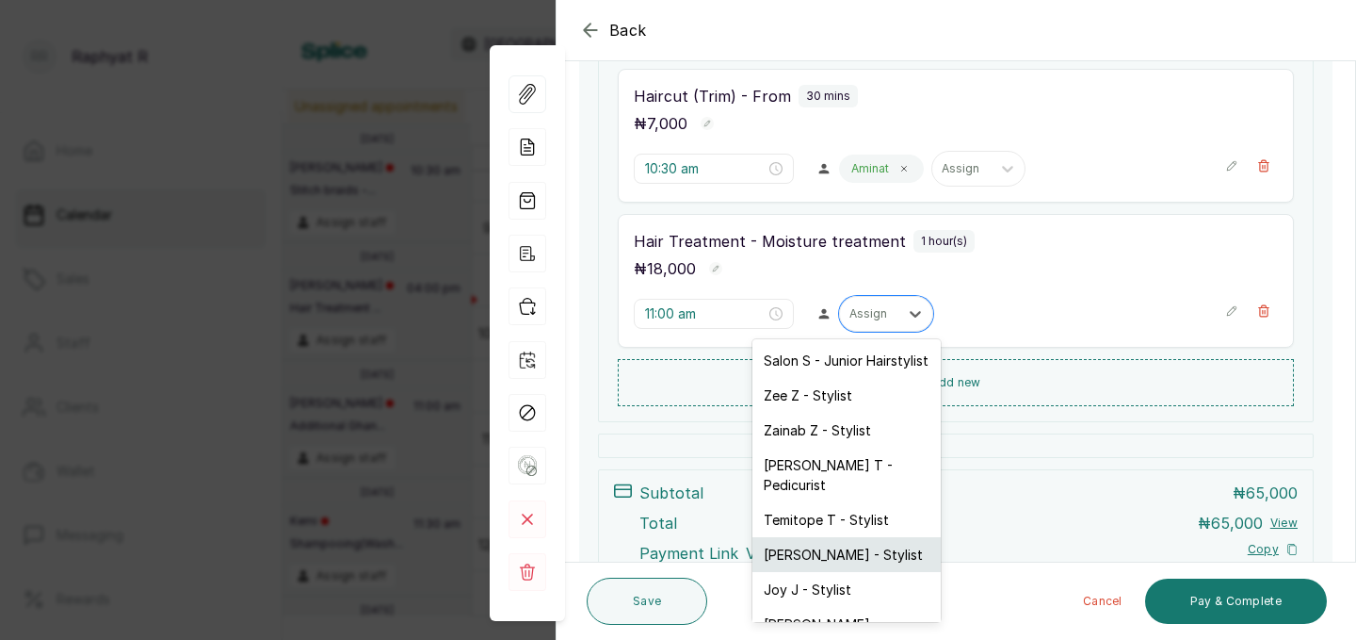
scroll to position [73, 0]
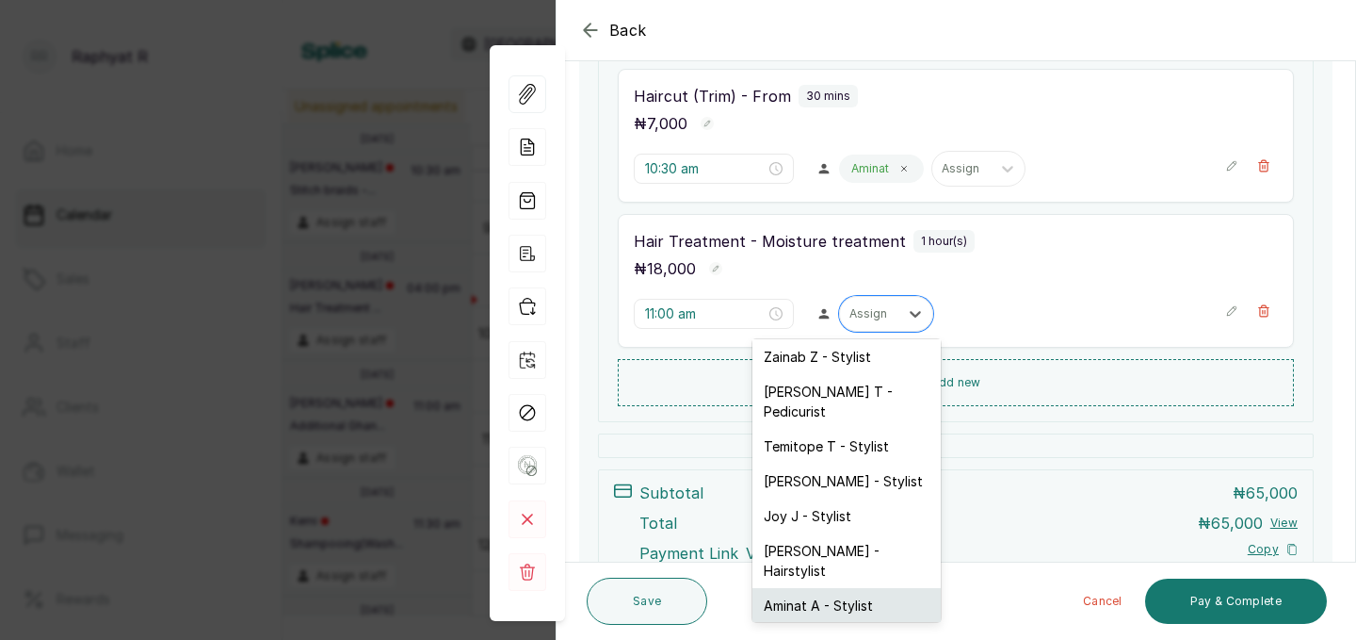
click at [838, 588] on div "Aminat A - Stylist" at bounding box center [847, 605] width 188 height 35
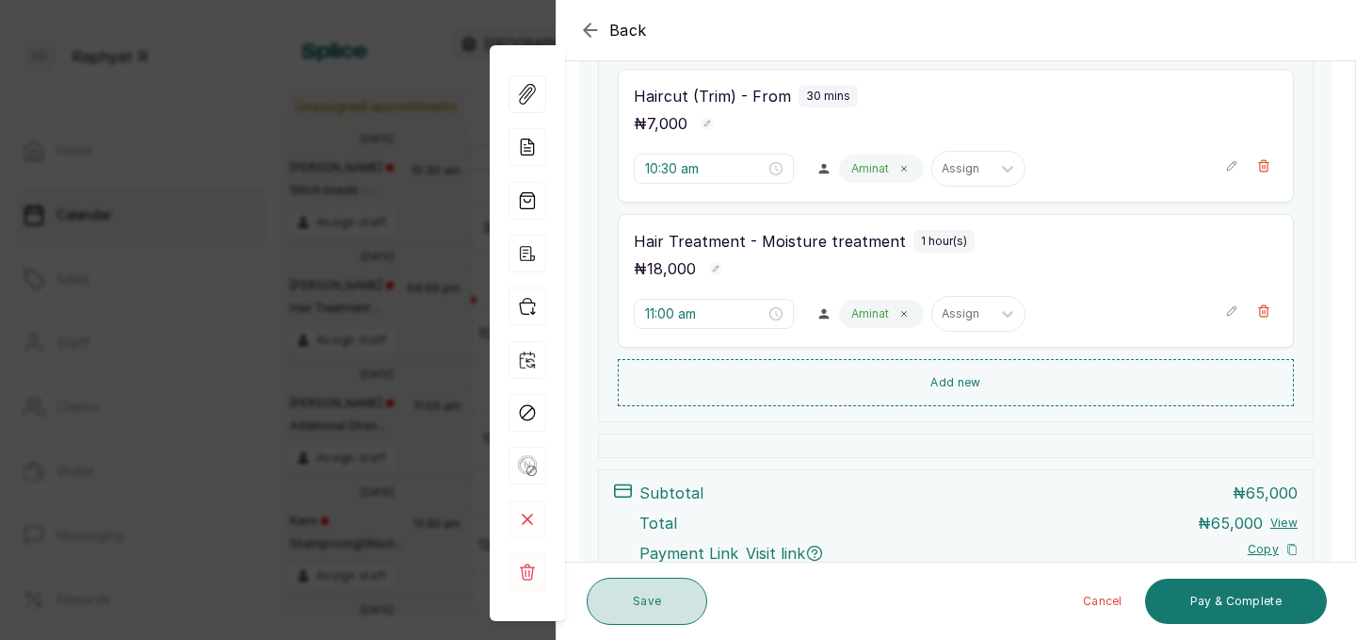
click at [662, 598] on button "Save" at bounding box center [647, 600] width 121 height 47
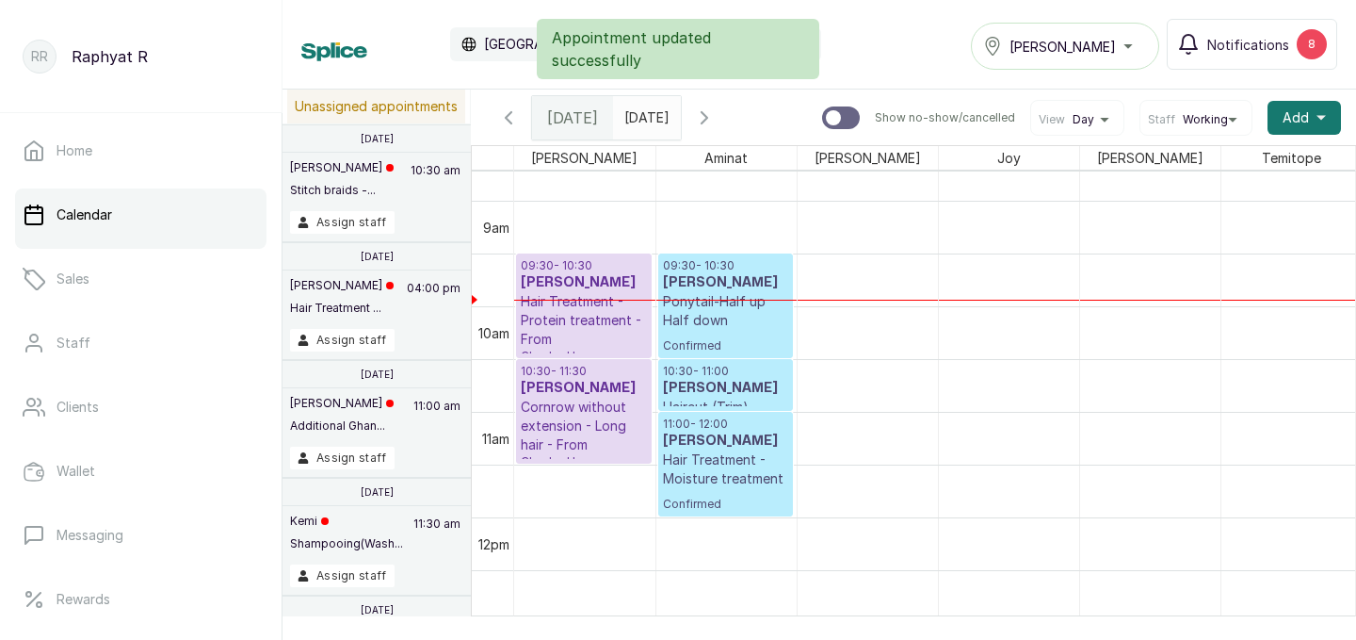
click at [755, 286] on h3 "[PERSON_NAME]" at bounding box center [725, 282] width 125 height 19
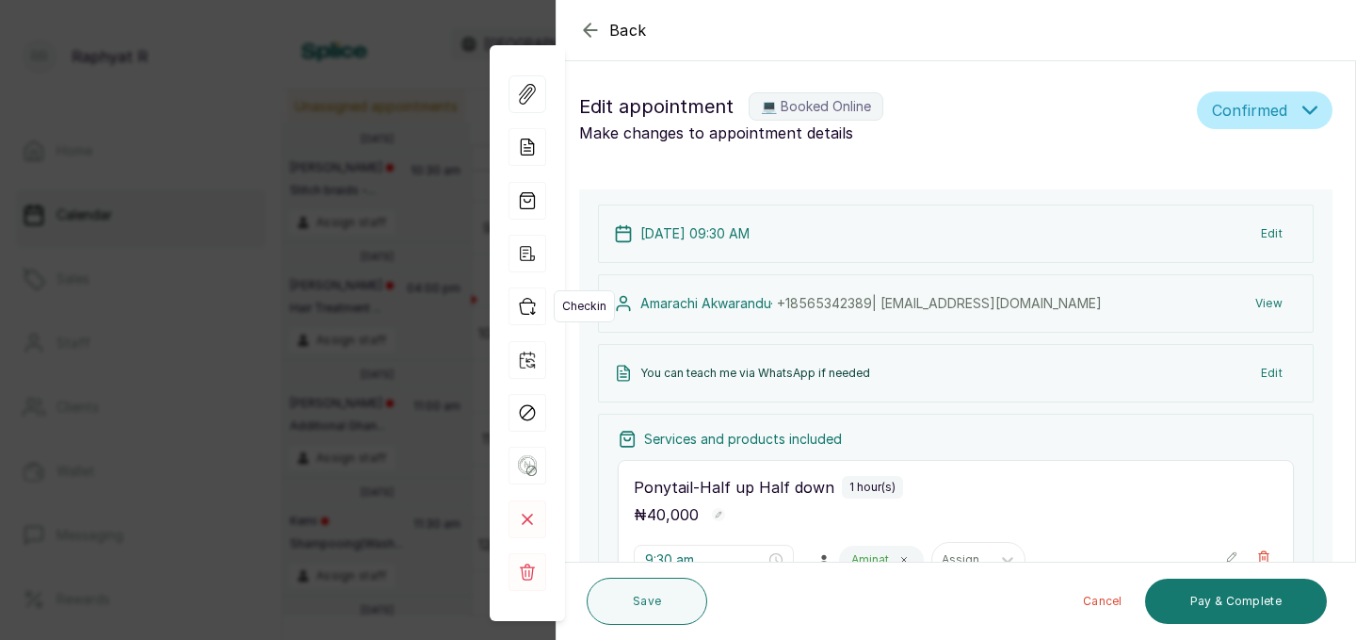
click at [532, 306] on icon "button" at bounding box center [528, 306] width 38 height 38
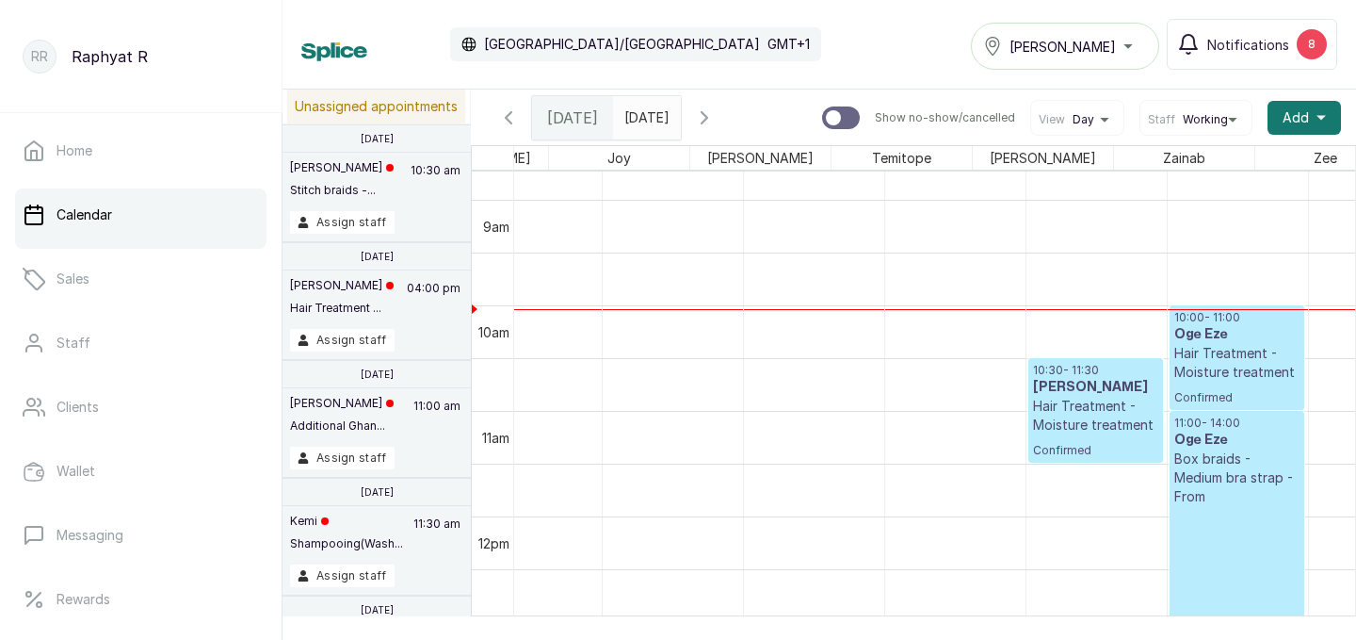
scroll to position [0, 525]
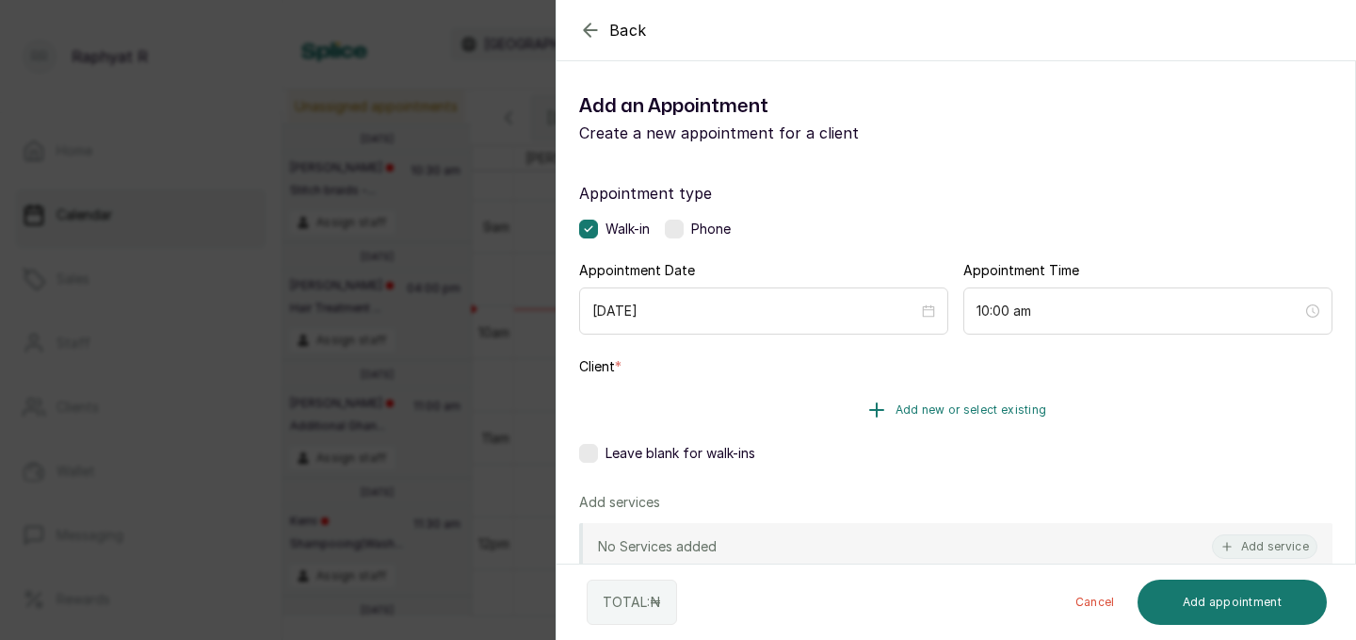
click at [1081, 404] on button "Add new or select existing" at bounding box center [956, 409] width 754 height 53
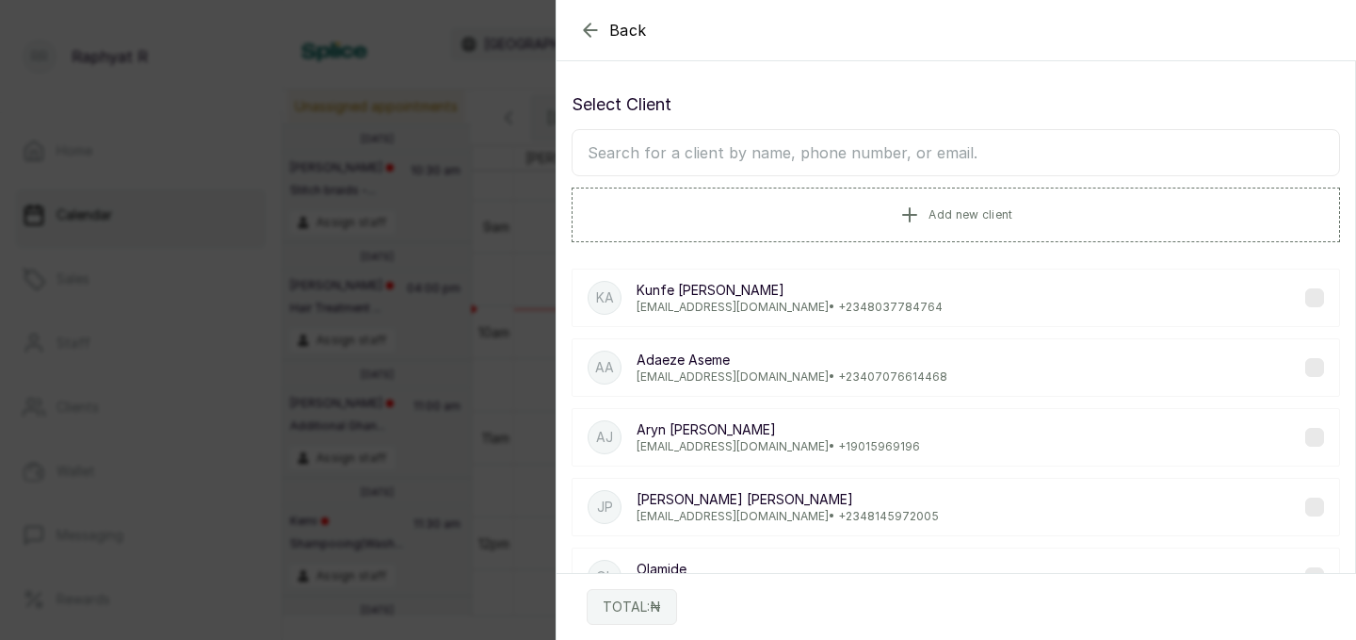
click at [602, 145] on input "text" at bounding box center [956, 152] width 769 height 47
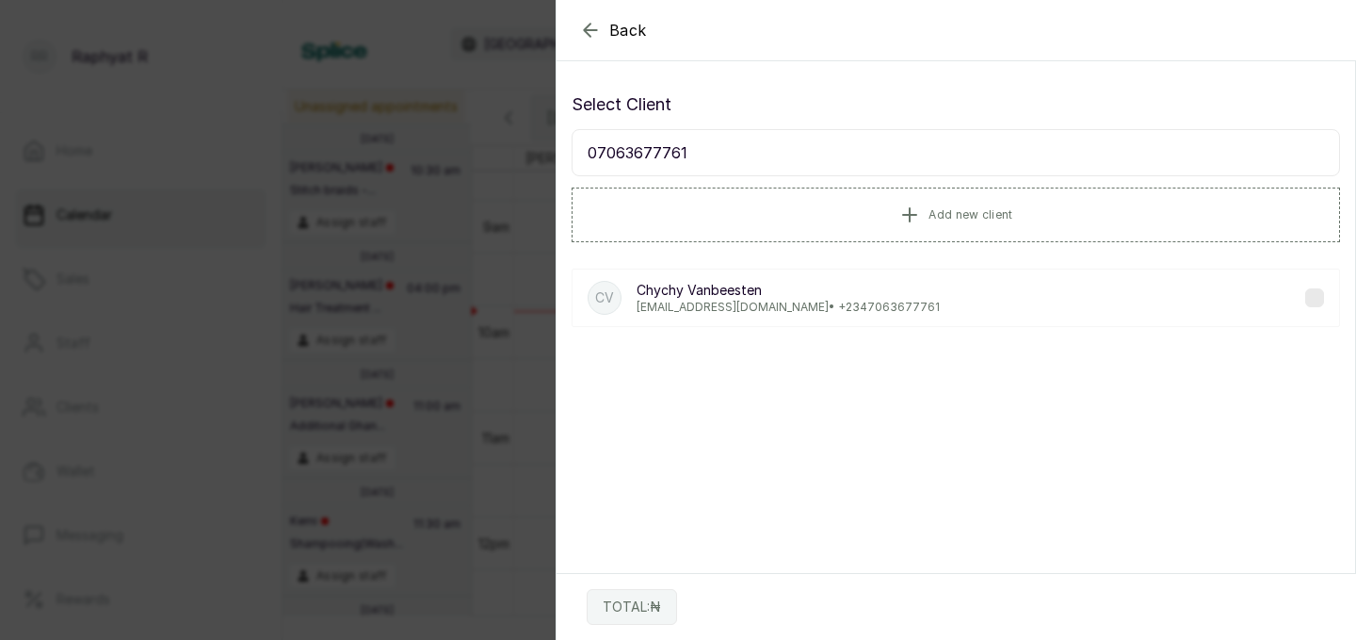
type input "07063677761"
click at [808, 294] on p "[PERSON_NAME]" at bounding box center [788, 290] width 303 height 19
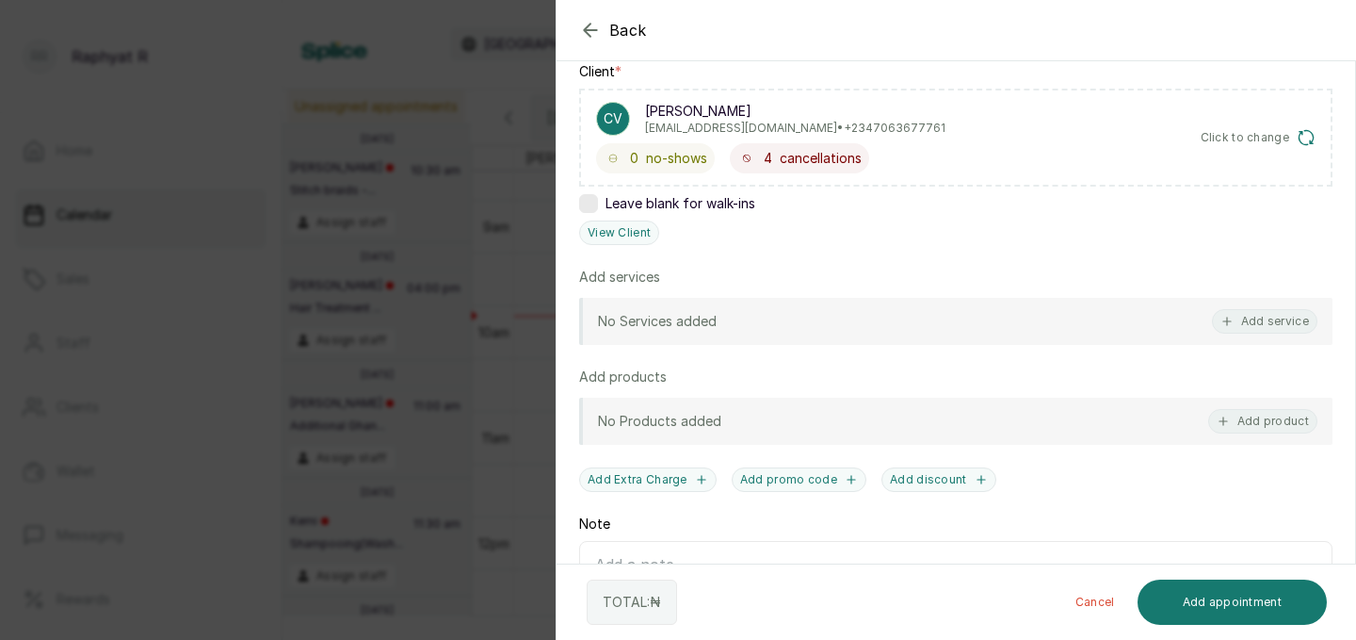
scroll to position [299, 0]
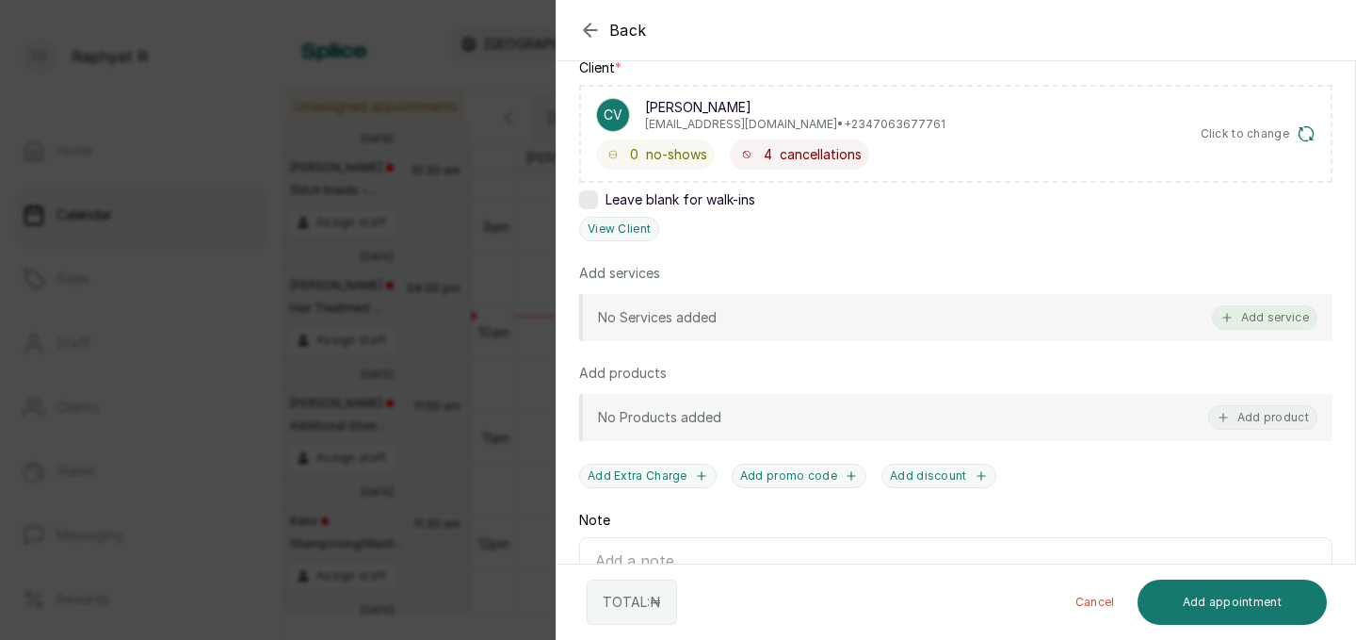
click at [1226, 319] on icon "button" at bounding box center [1227, 317] width 13 height 13
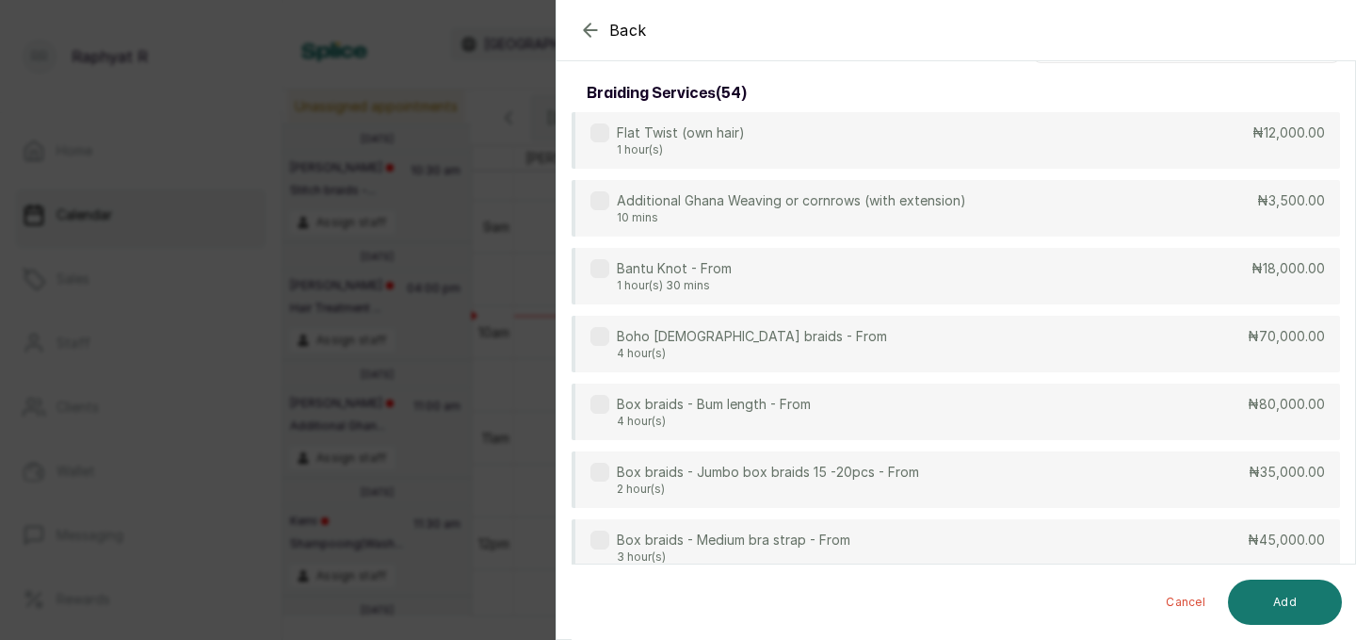
scroll to position [0, 0]
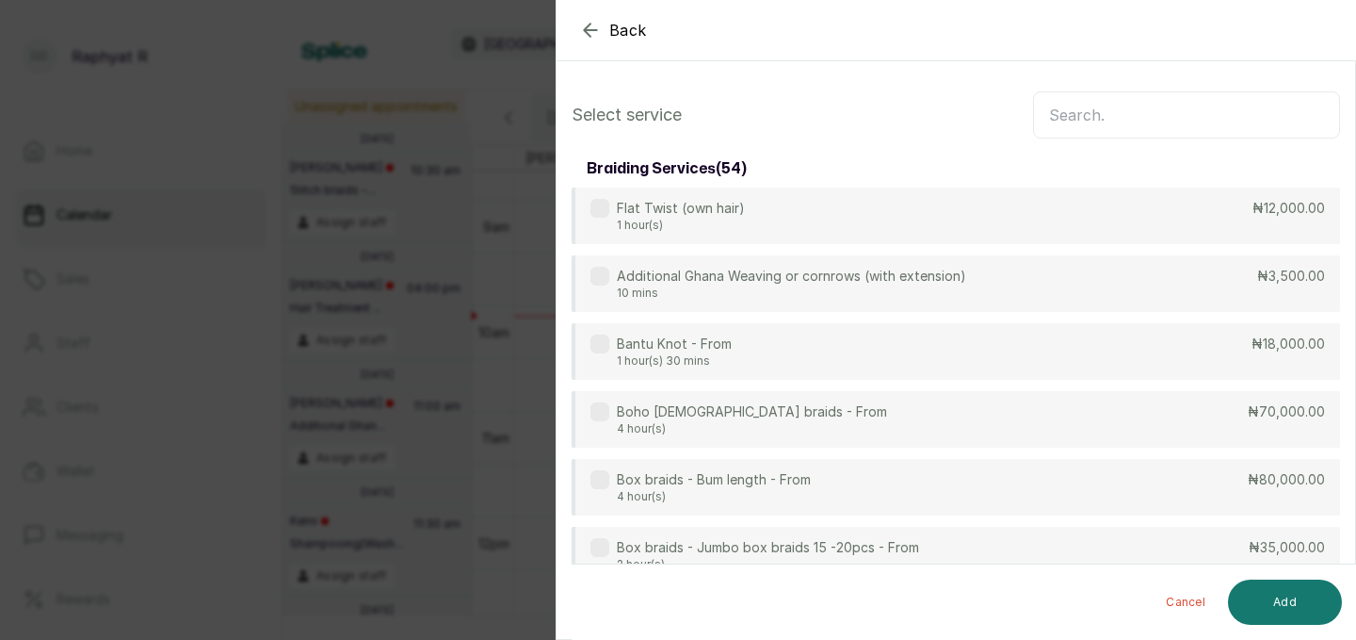
click at [1064, 117] on input "text" at bounding box center [1186, 114] width 307 height 47
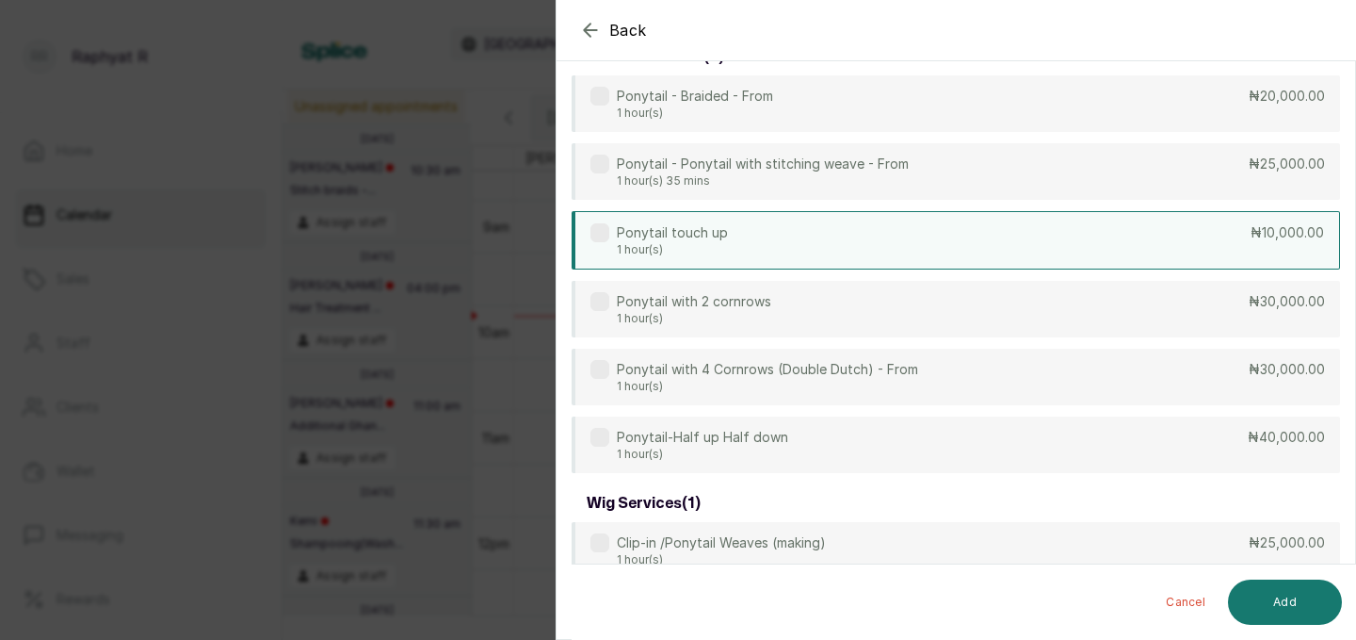
scroll to position [142, 0]
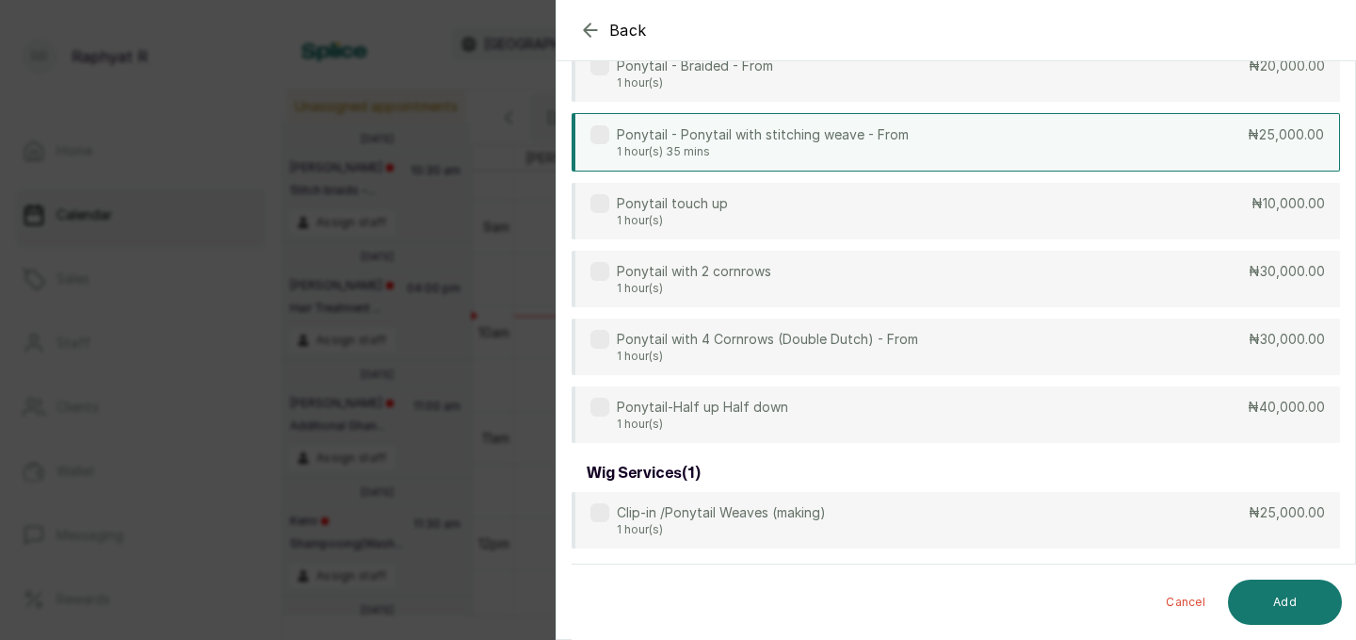
type input "ponytail"
click at [1207, 134] on div "Ponytail - Ponytail with stitching weave - From 1 hour(s) 35 mins ₦25,000.00" at bounding box center [956, 142] width 769 height 58
click at [1287, 595] on button "Add" at bounding box center [1285, 601] width 114 height 45
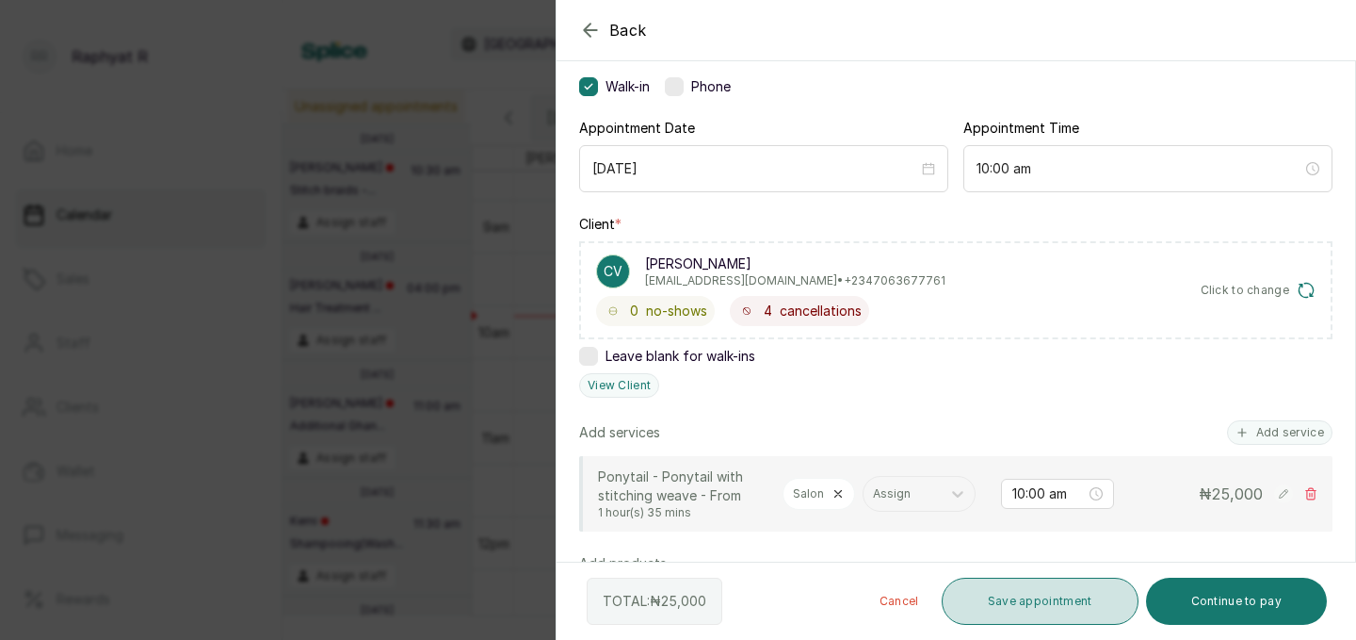
click at [1080, 598] on button "Save appointment" at bounding box center [1040, 600] width 197 height 47
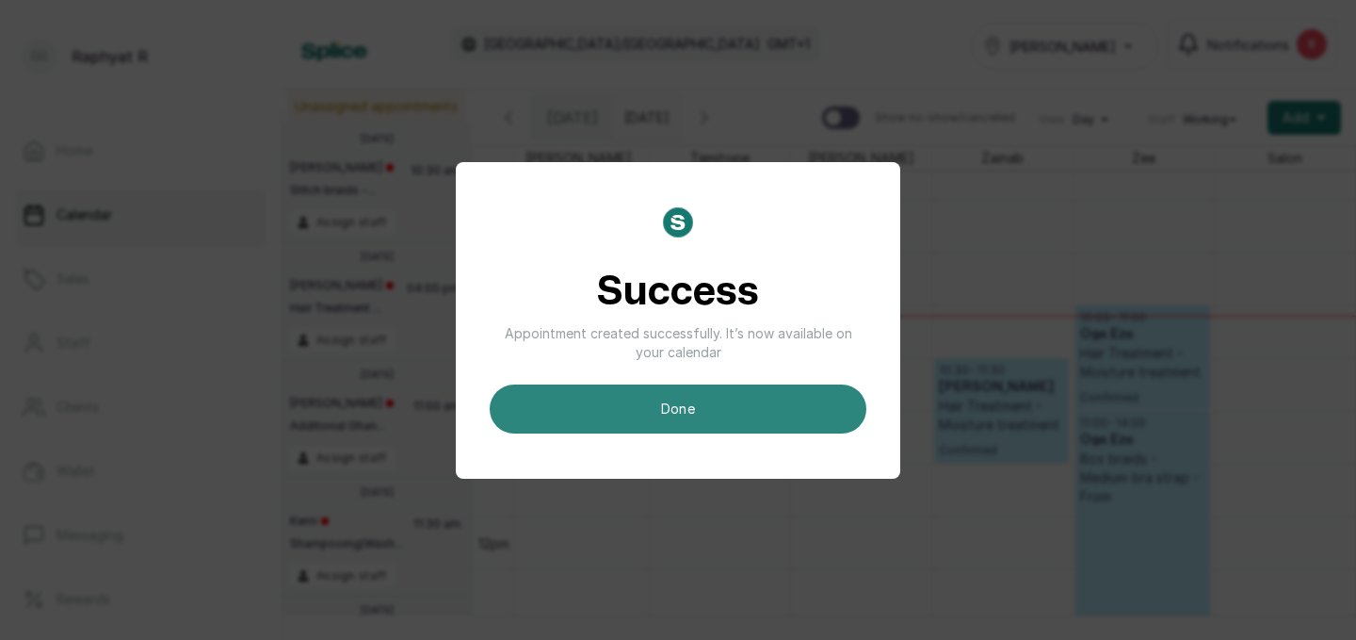
click at [640, 413] on button "done" at bounding box center [678, 408] width 377 height 49
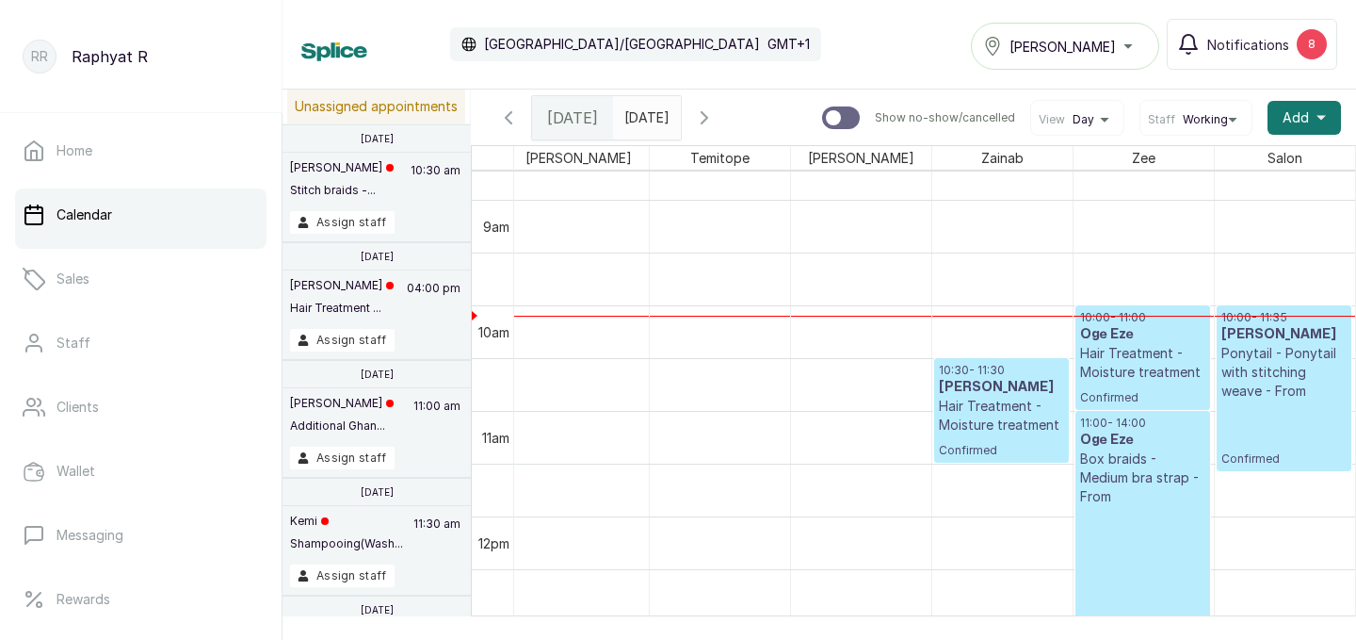
click at [716, 112] on icon "button" at bounding box center [704, 117] width 23 height 23
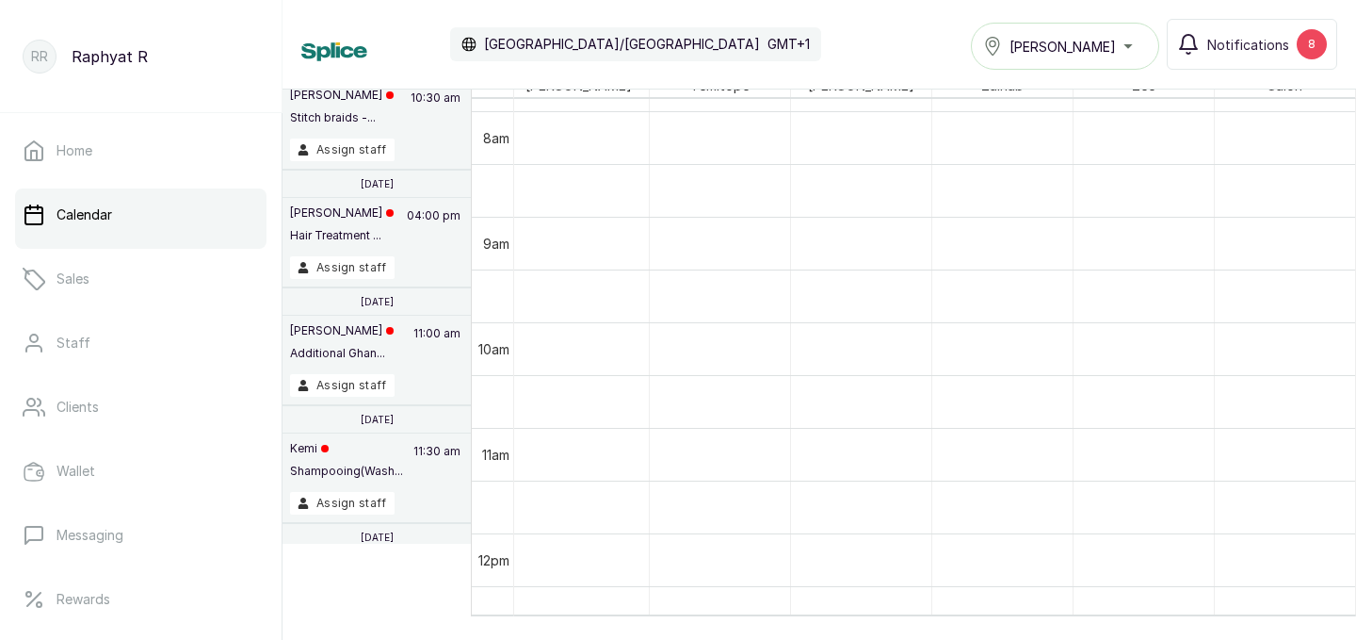
scroll to position [0, 572]
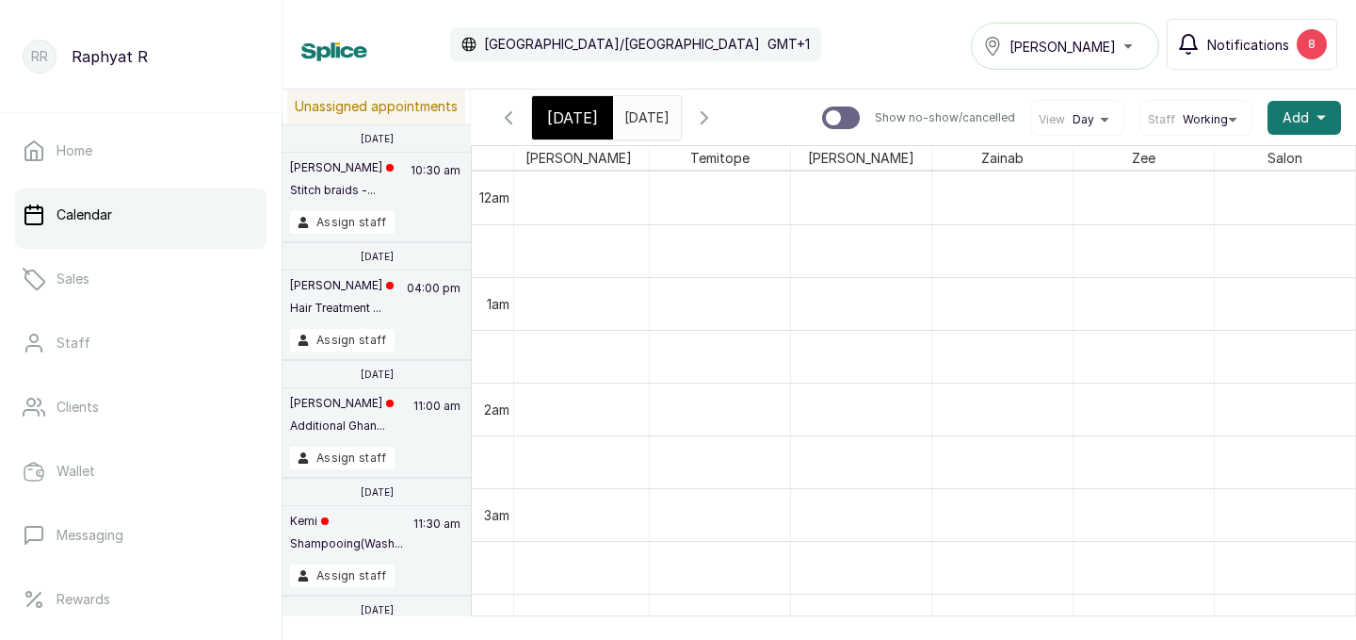
click at [1272, 47] on span "Notifications" at bounding box center [1249, 45] width 82 height 20
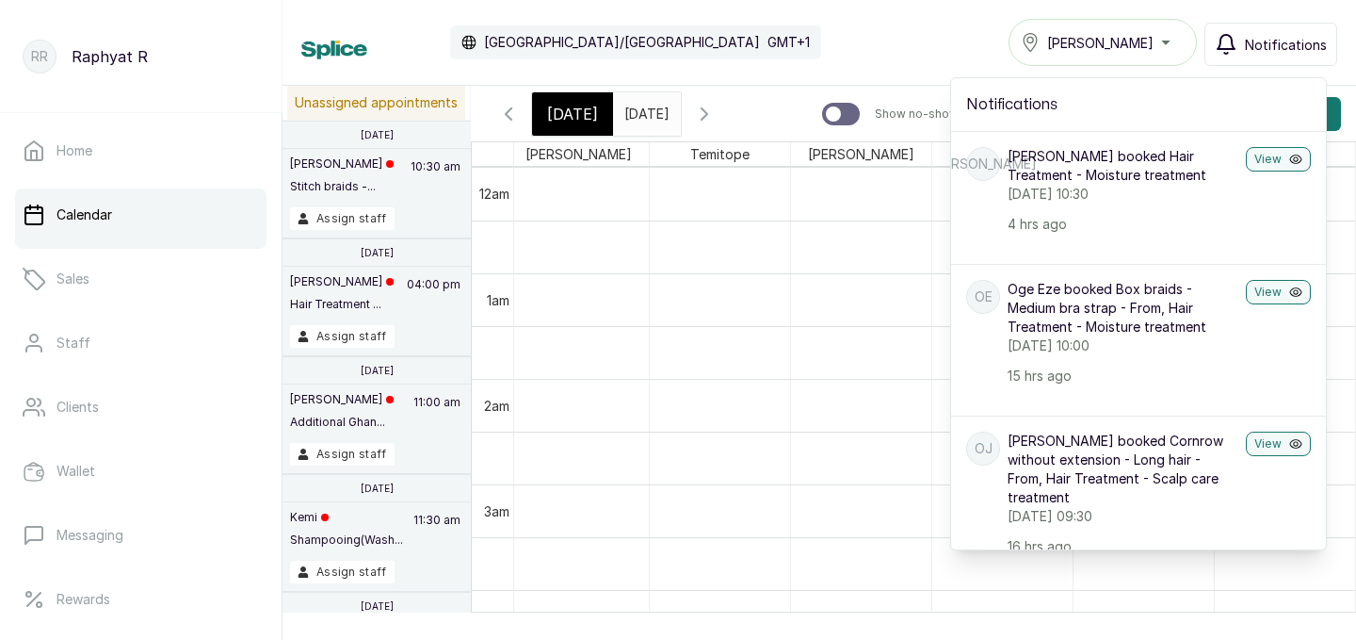
click at [909, 30] on div "Calendar [GEOGRAPHIC_DATA]/[GEOGRAPHIC_DATA] GMT+1 Tasala Ikoyi Notifications N…" at bounding box center [819, 42] width 1036 height 47
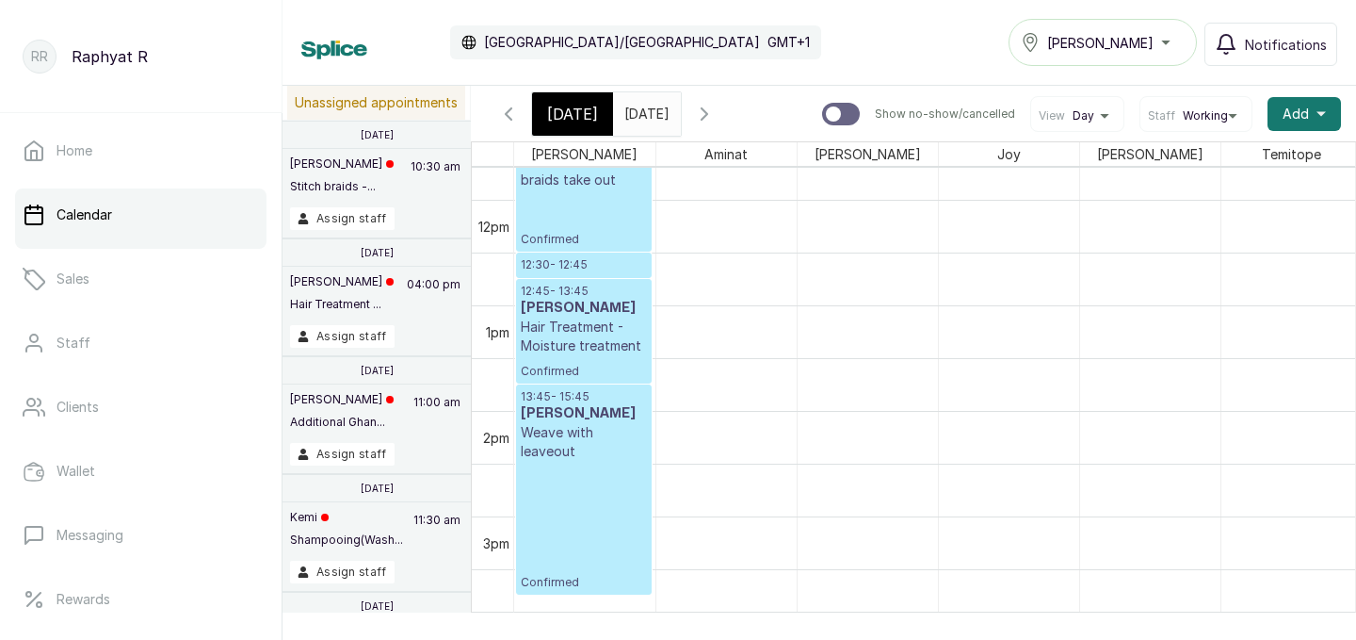
scroll to position [1240, 0]
click at [600, 391] on p "13:45 - 15:45" at bounding box center [584, 390] width 126 height 15
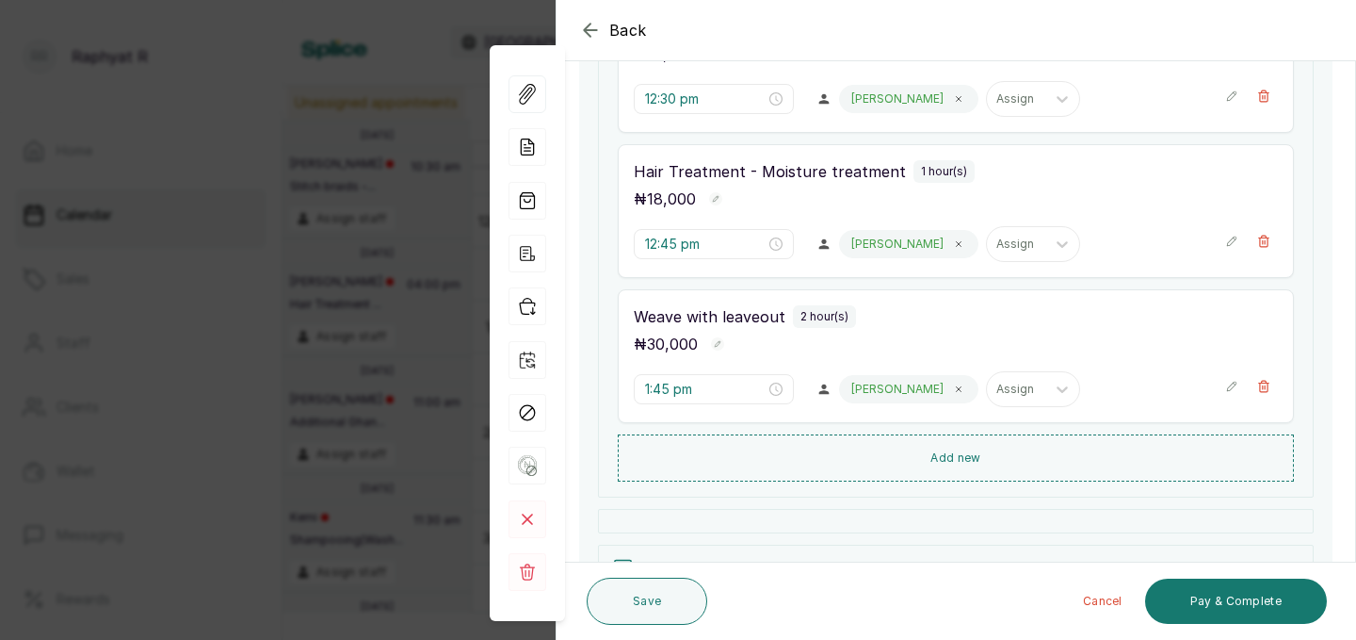
scroll to position [591, 0]
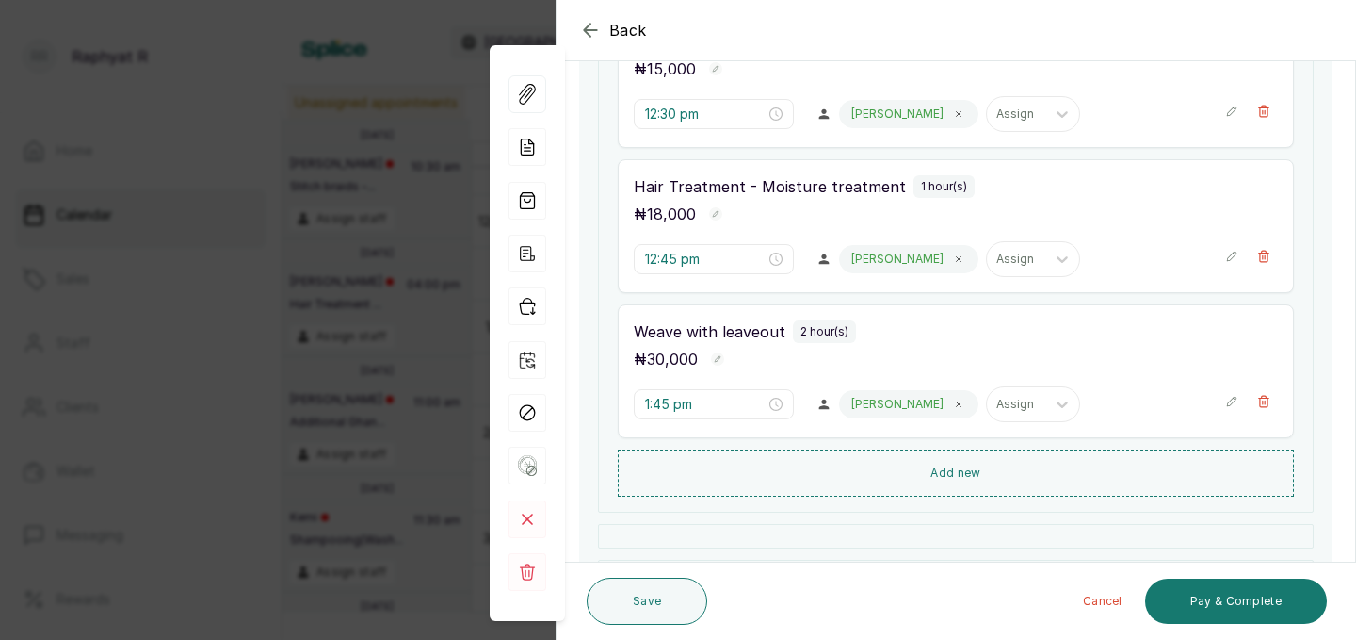
click at [592, 33] on icon "button" at bounding box center [590, 30] width 23 height 23
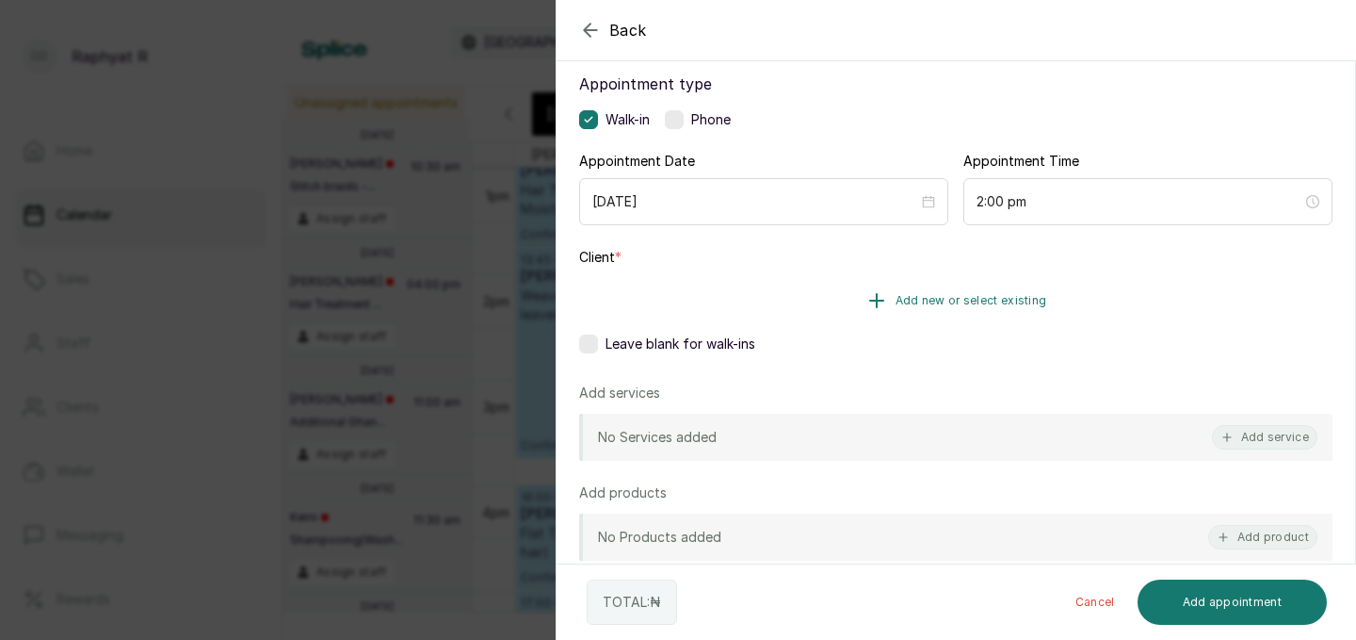
scroll to position [238, 0]
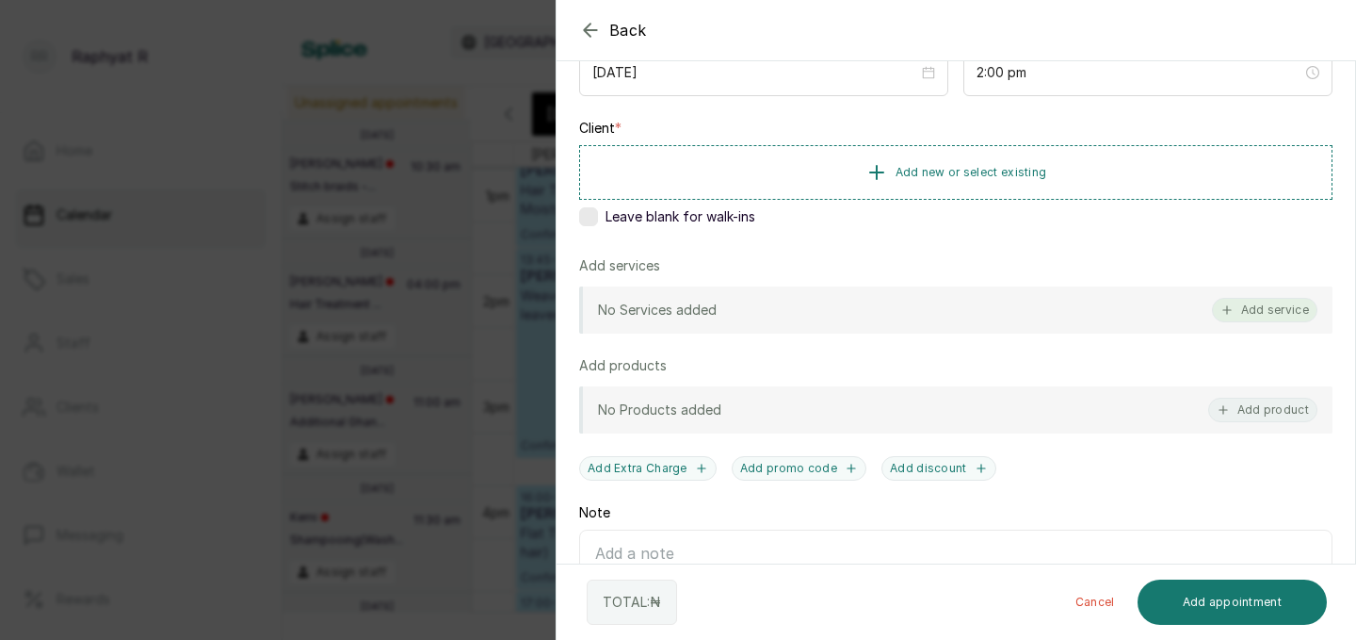
click at [1268, 300] on button "Add service" at bounding box center [1265, 310] width 106 height 24
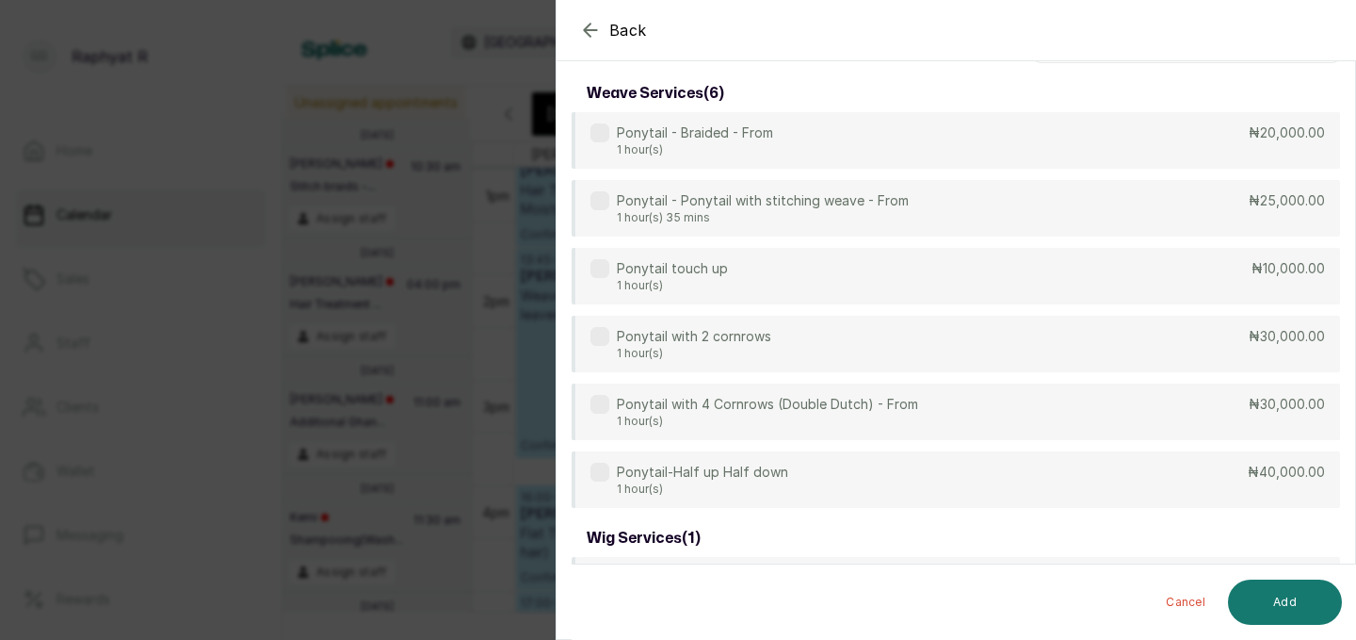
scroll to position [0, 0]
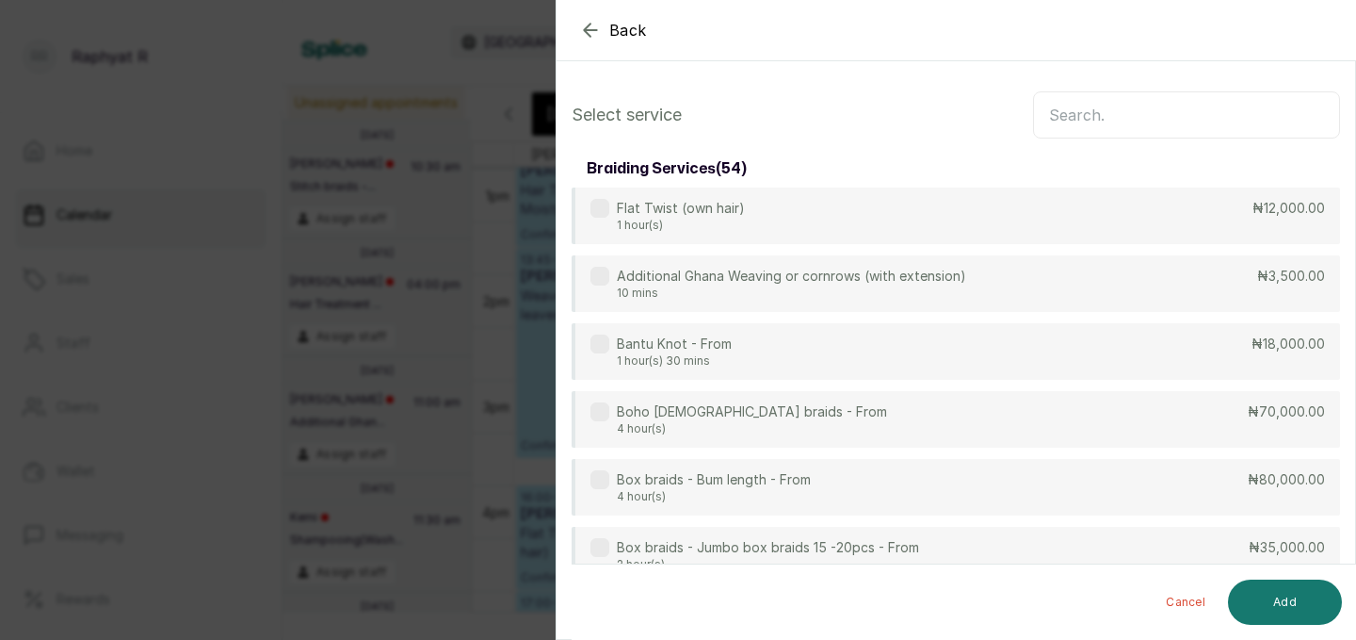
click at [1076, 115] on input "text" at bounding box center [1186, 114] width 307 height 47
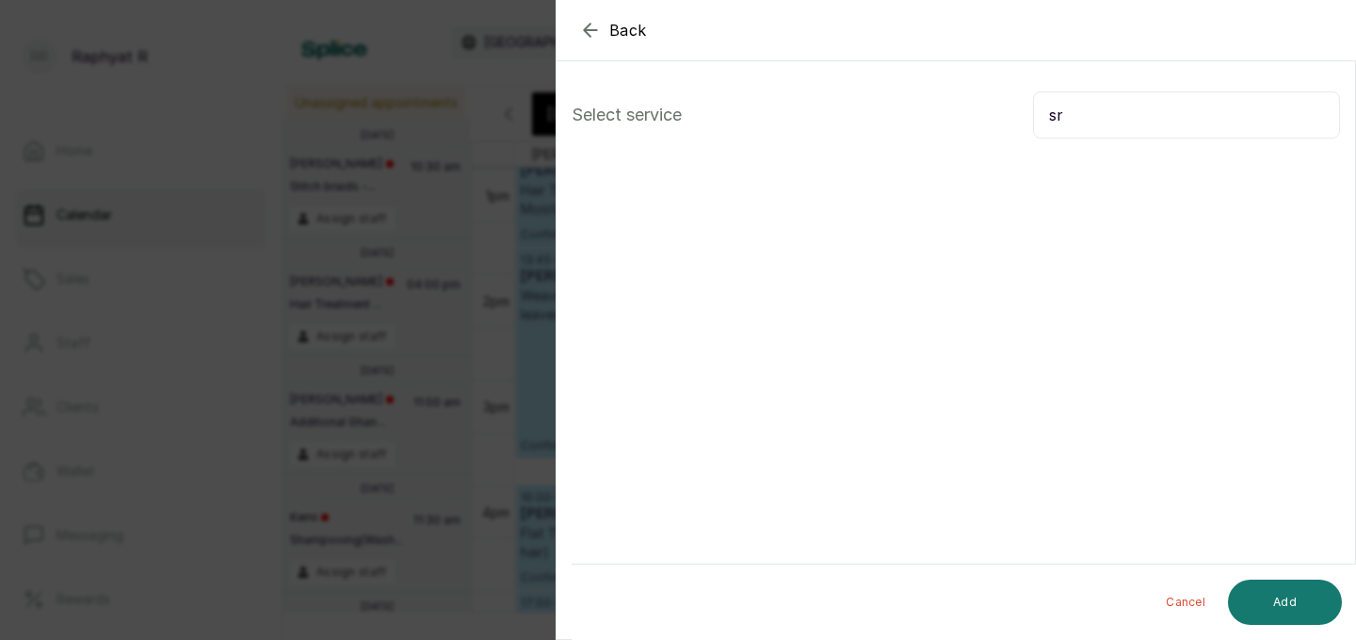
type input "s"
type input "S"
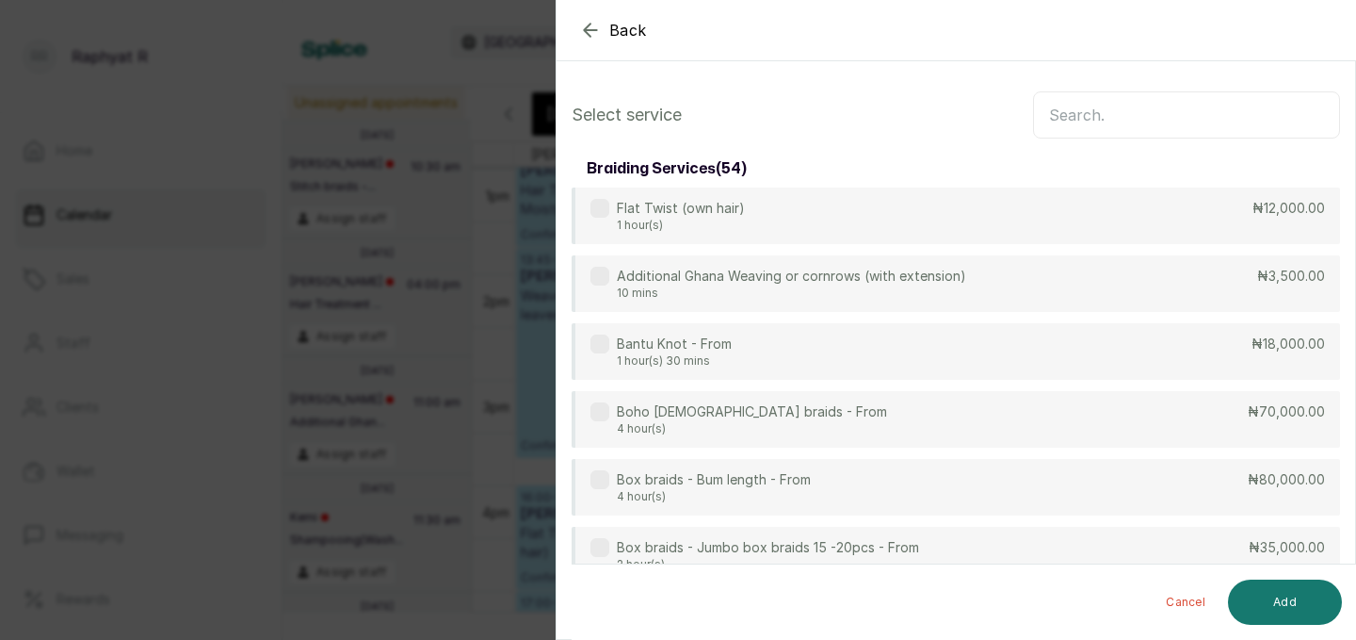
click at [596, 25] on icon "button" at bounding box center [590, 30] width 23 height 23
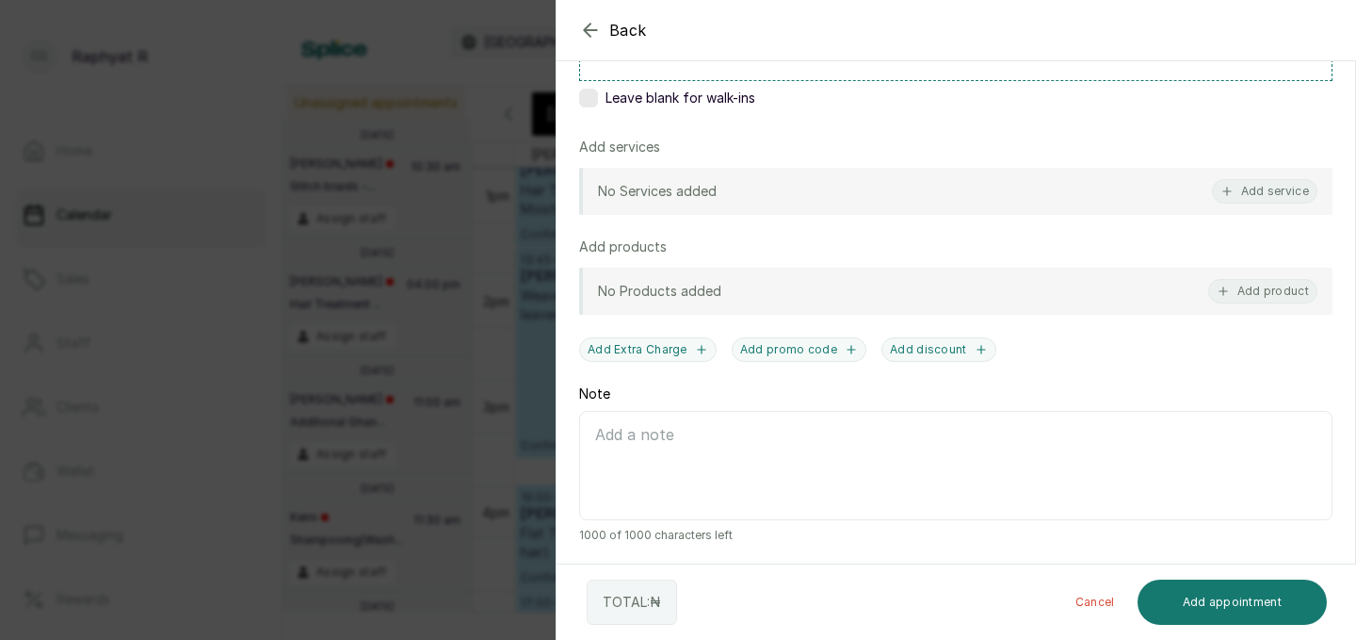
scroll to position [359, 0]
click at [1229, 287] on icon "button" at bounding box center [1223, 289] width 13 height 13
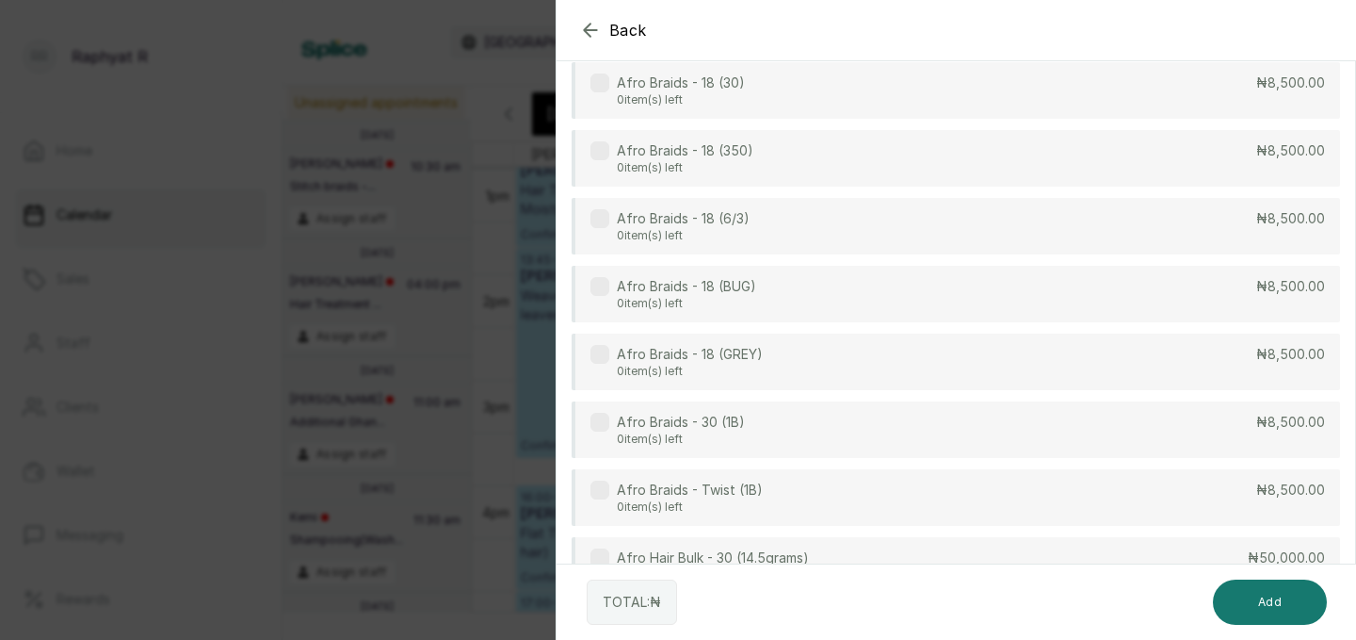
scroll to position [0, 0]
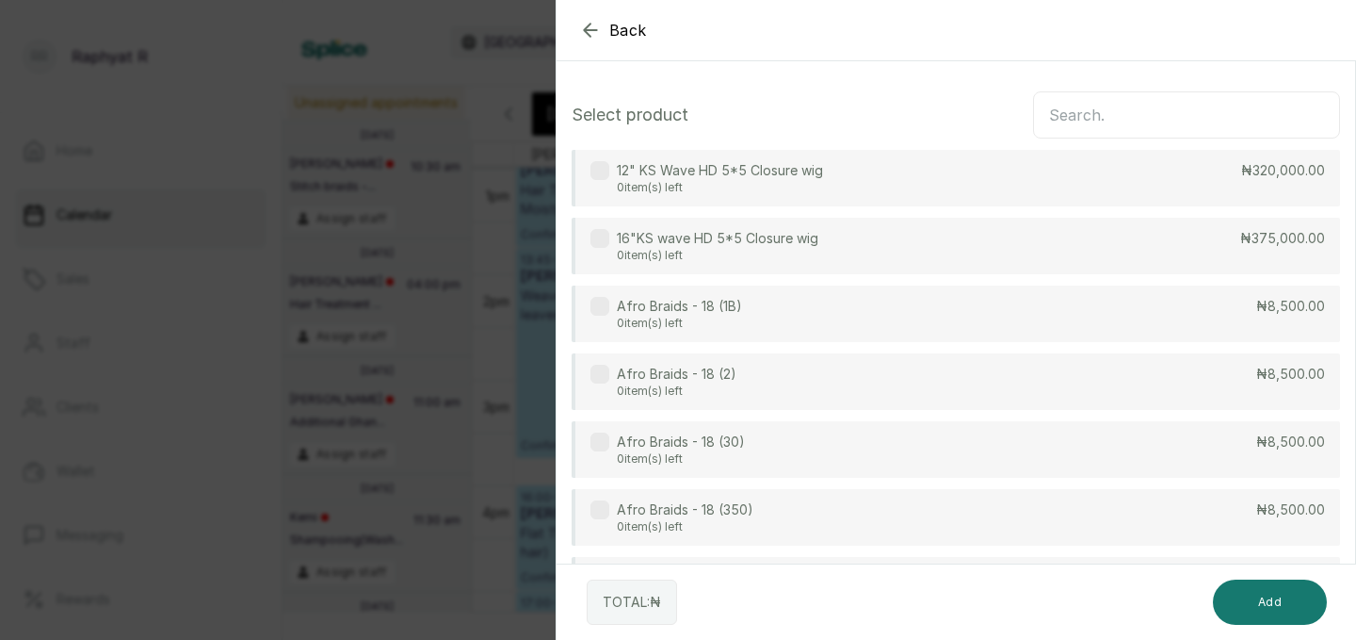
click at [1071, 114] on input "text" at bounding box center [1186, 114] width 307 height 47
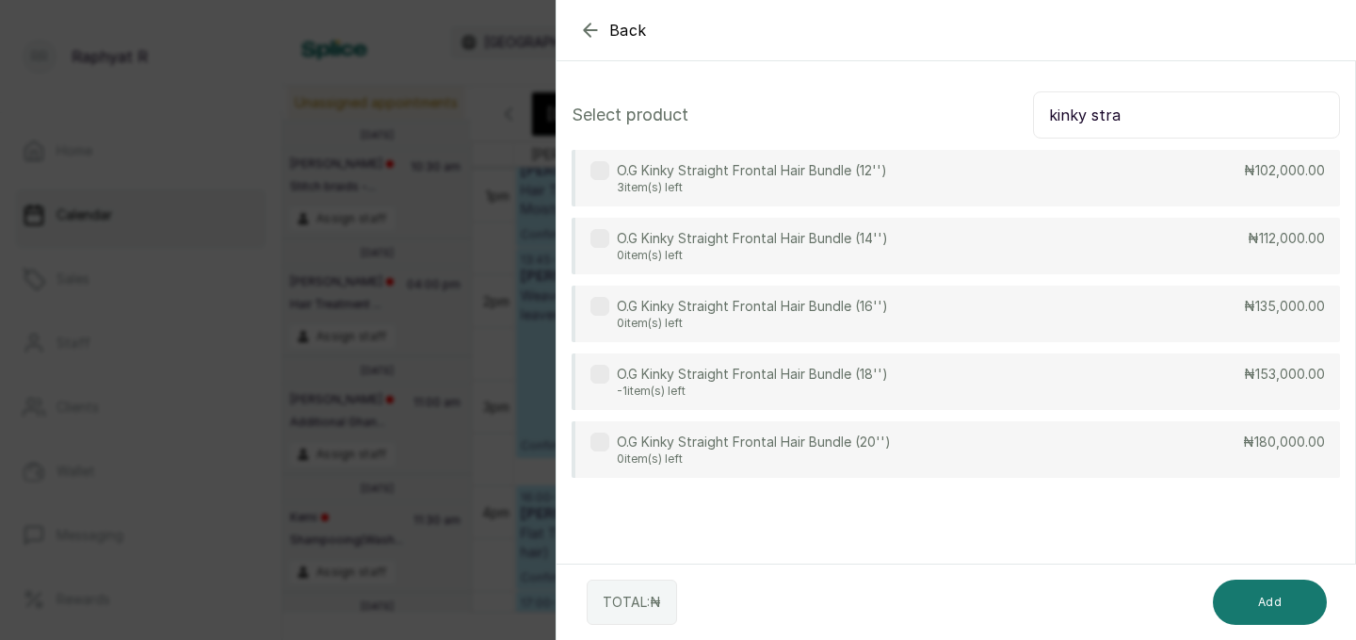
type input "kinky stra"
click at [791, 338] on div "O.G Kinky Straight Frontal Hair Bundle (16'') 0 item(s) left ₦135,000.00" at bounding box center [956, 313] width 769 height 57
click at [594, 23] on icon "button" at bounding box center [590, 30] width 23 height 23
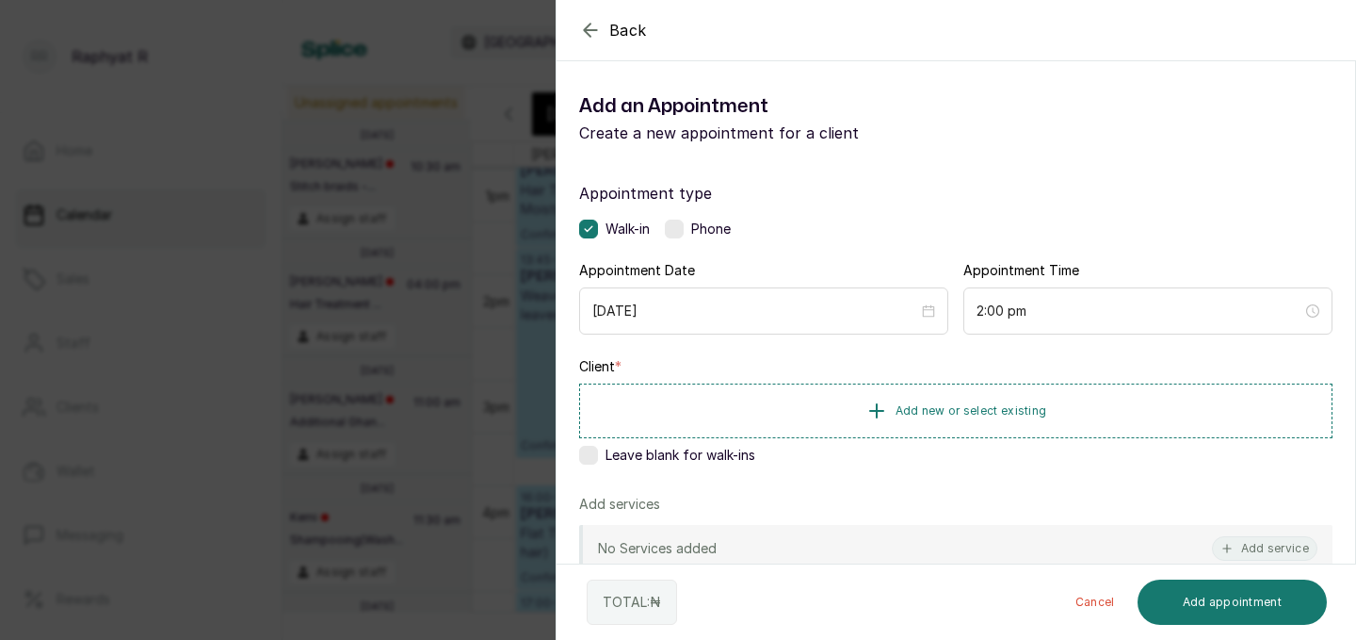
click at [597, 24] on icon "button" at bounding box center [590, 30] width 23 height 23
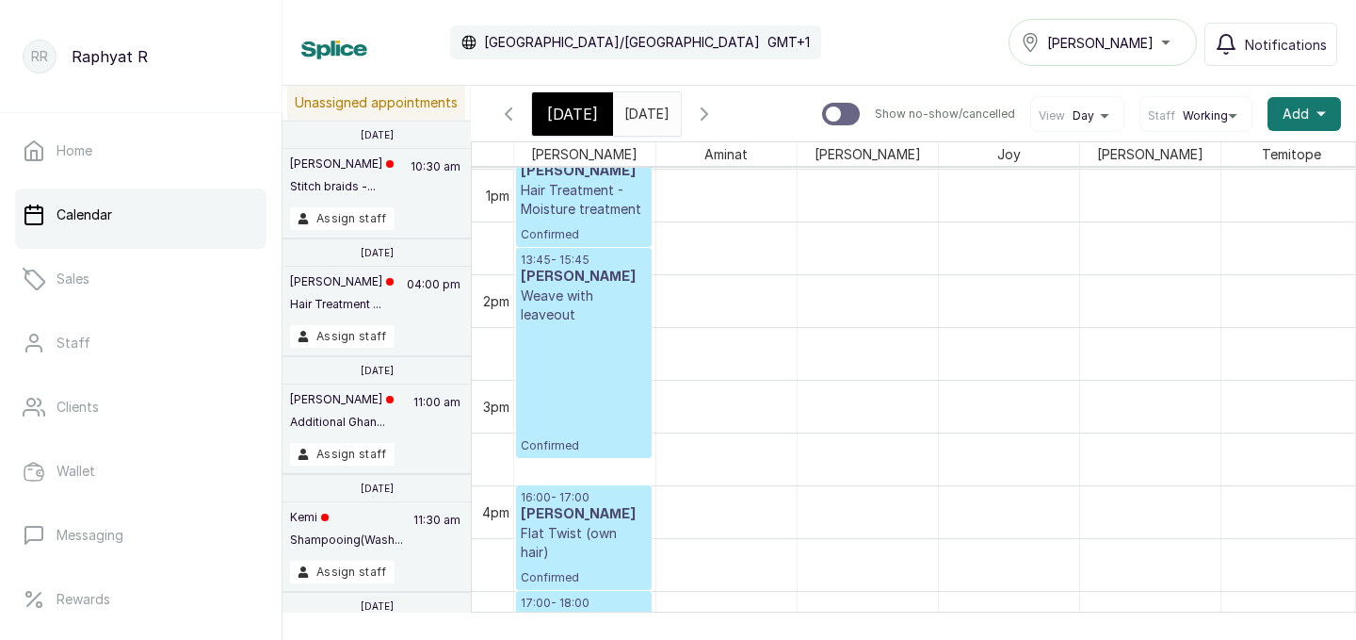
click at [583, 96] on div "[DATE]" at bounding box center [572, 113] width 81 height 43
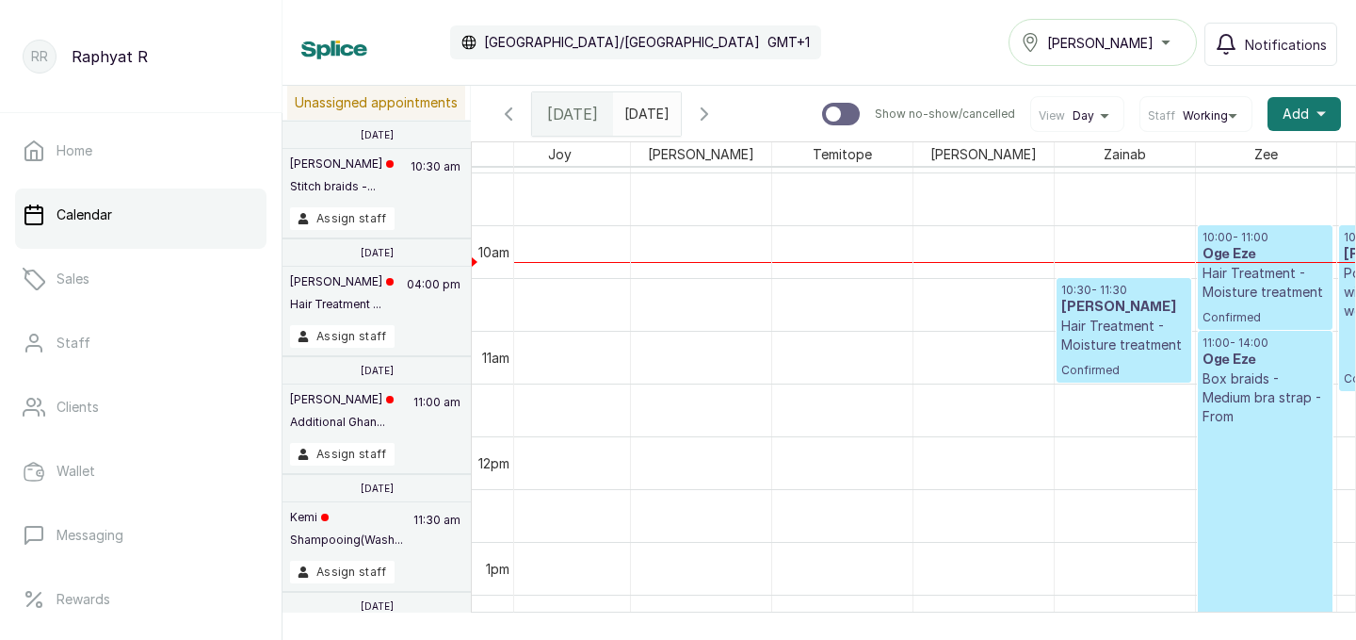
scroll to position [998, 474]
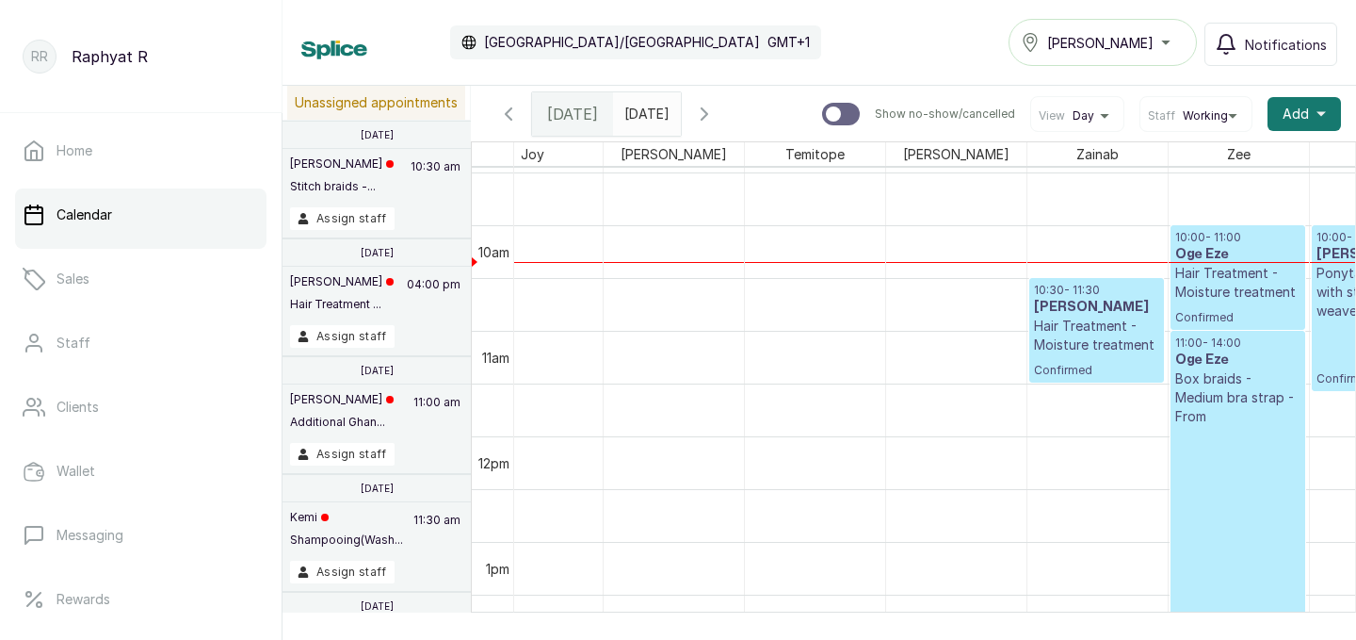
click at [1103, 350] on p "Hair Treatment - Moisture treatment" at bounding box center [1096, 336] width 125 height 38
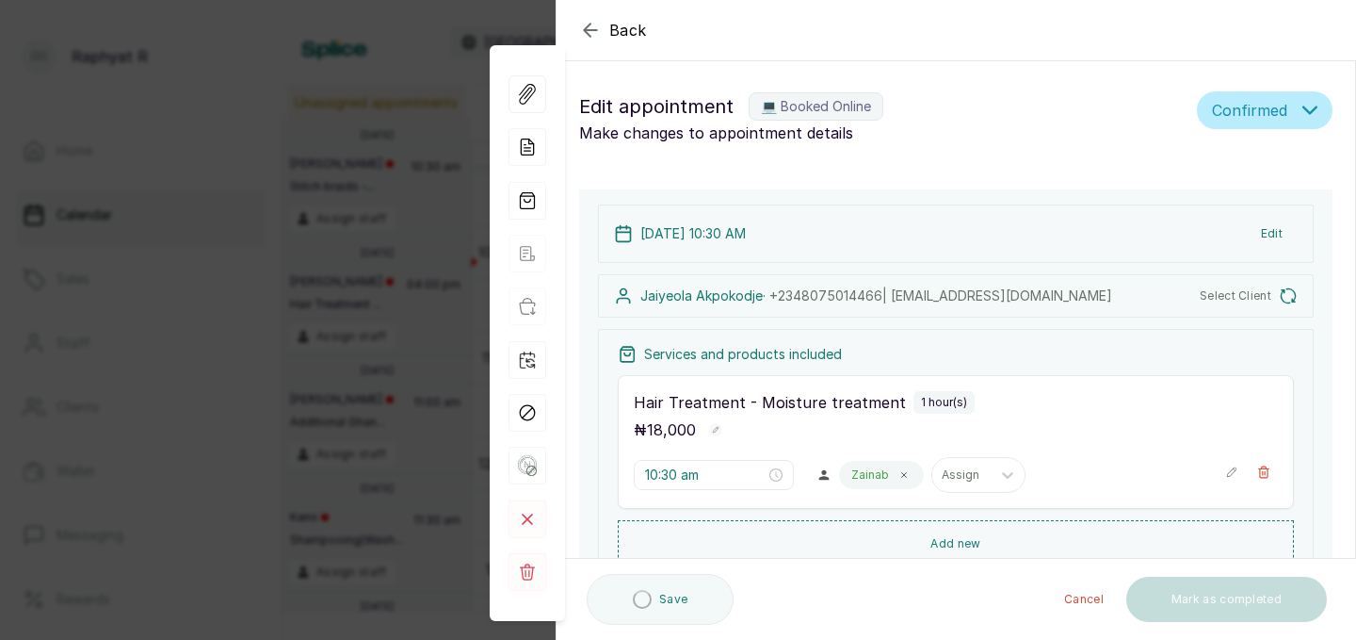
type input "10:30 am"
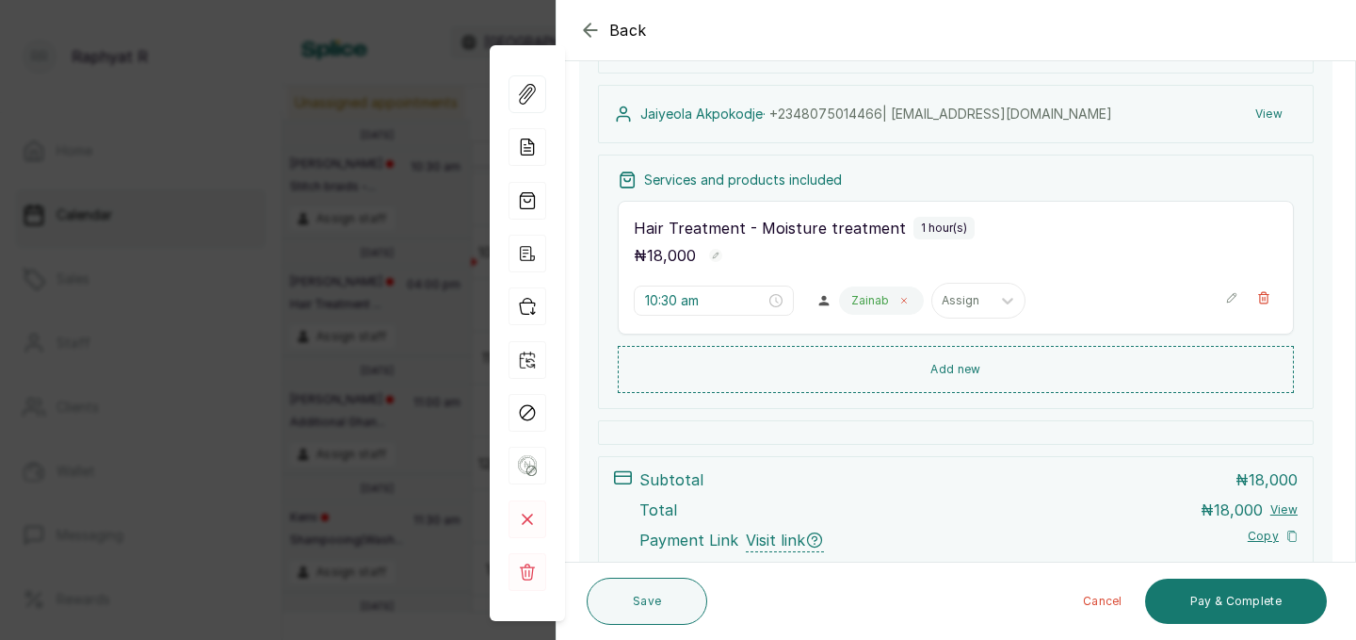
click at [900, 302] on icon at bounding box center [904, 300] width 9 height 9
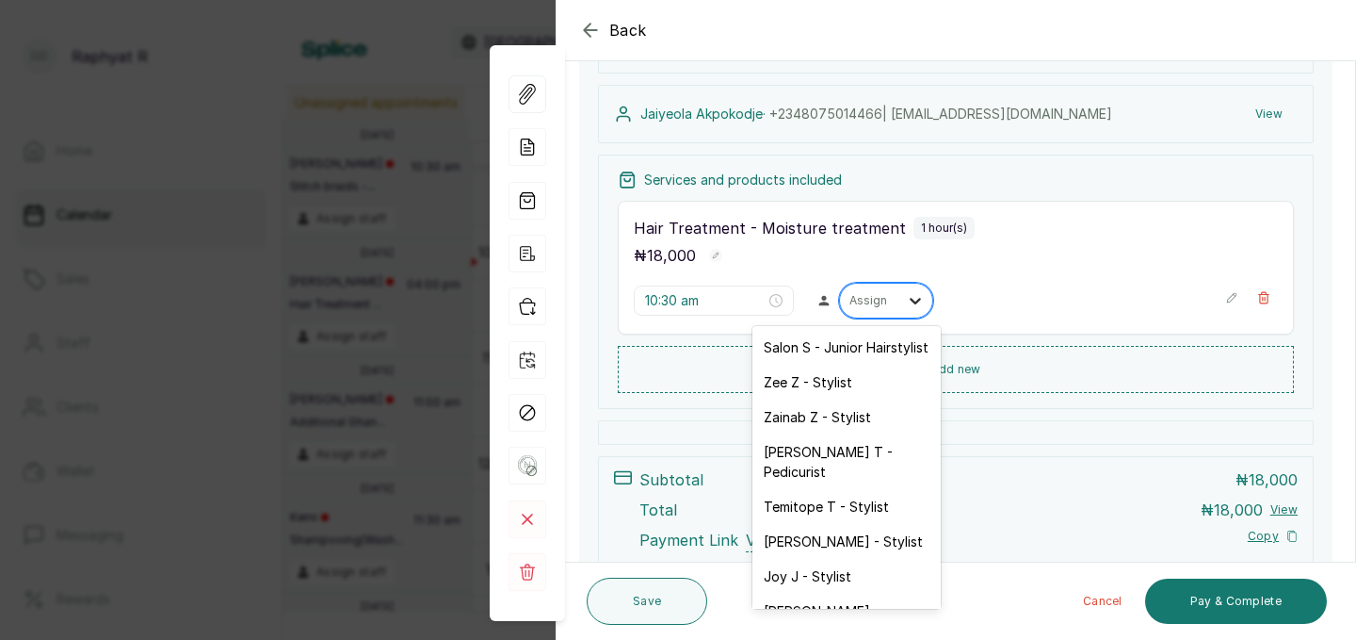
click at [906, 296] on icon at bounding box center [915, 300] width 19 height 19
click at [826, 525] on div "[PERSON_NAME] - Stylist" at bounding box center [847, 541] width 188 height 35
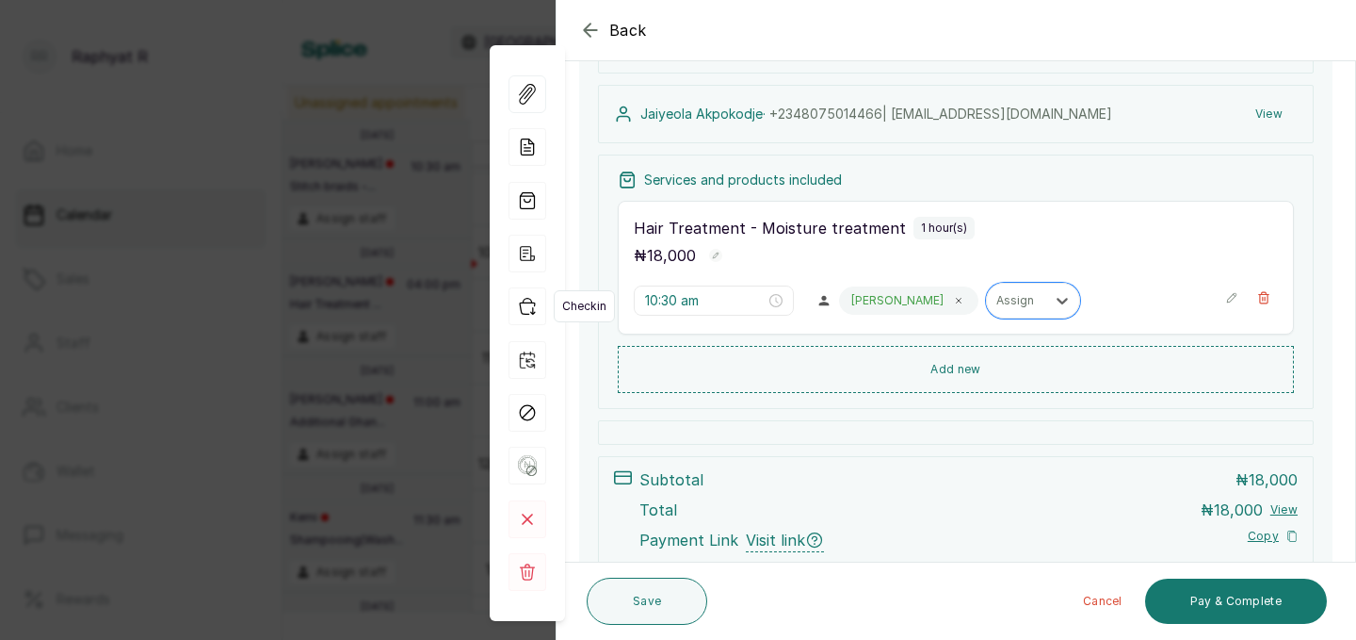
click at [534, 309] on icon "button" at bounding box center [528, 306] width 38 height 38
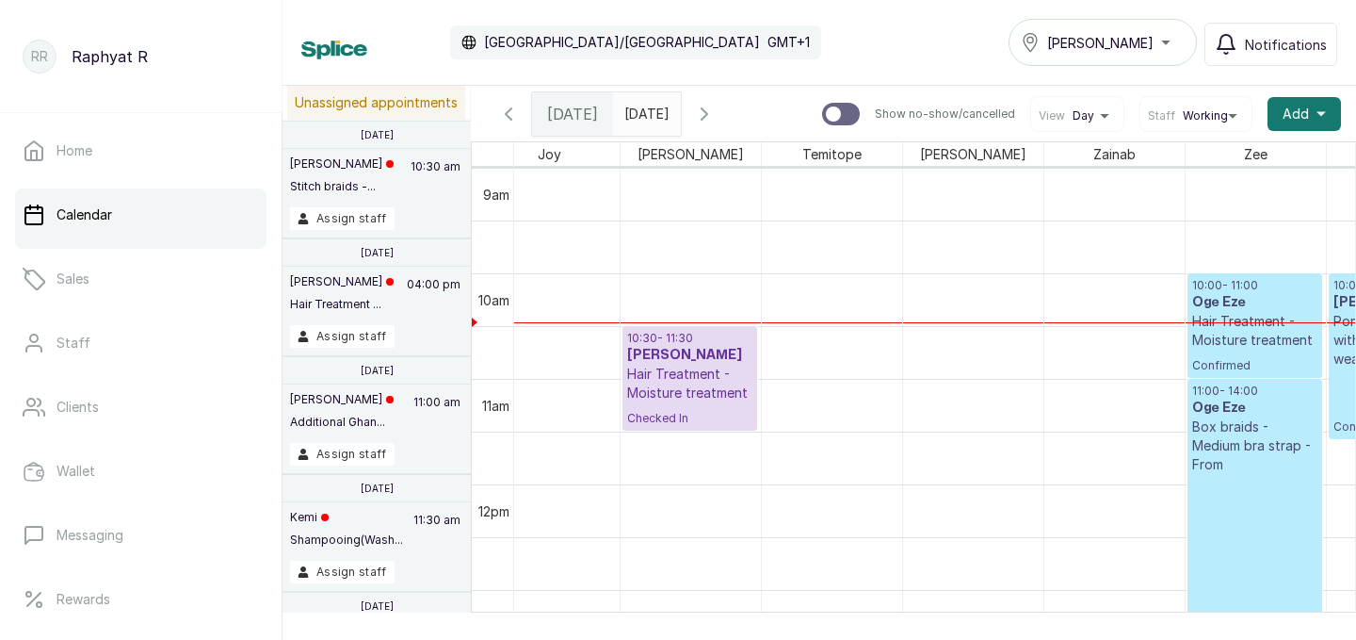
scroll to position [0, 572]
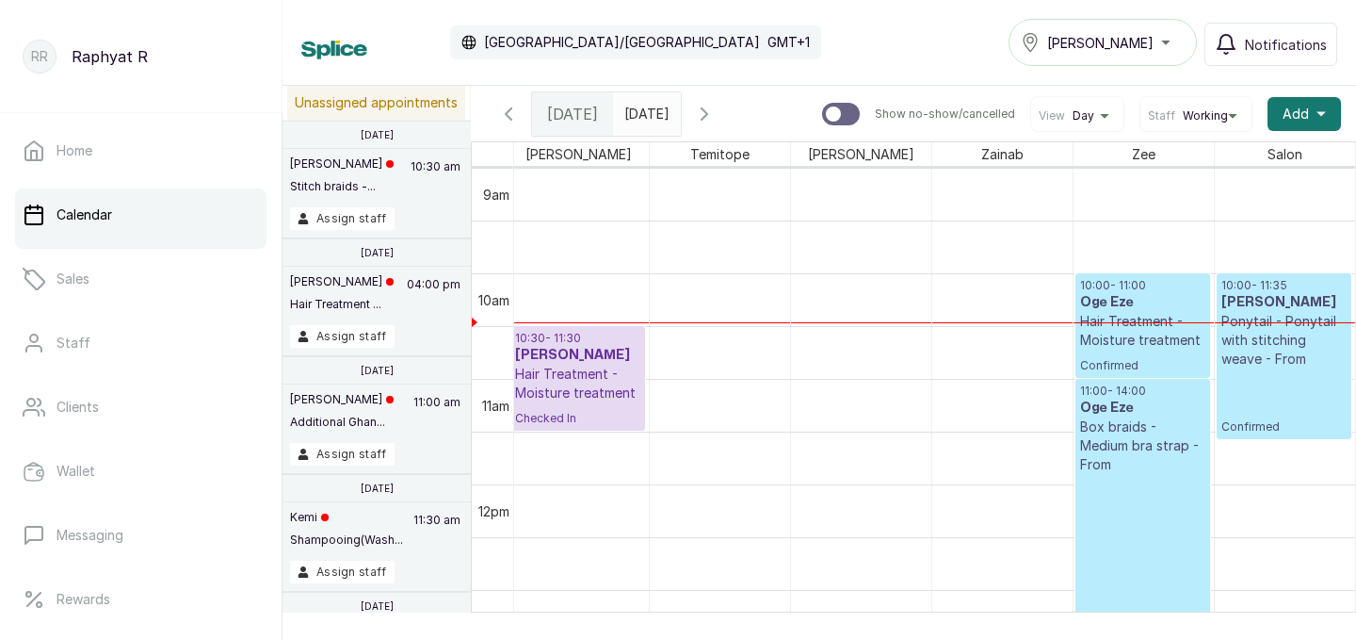
click at [1295, 360] on p "Ponytail - Ponytail with stitching weave - From" at bounding box center [1285, 340] width 126 height 57
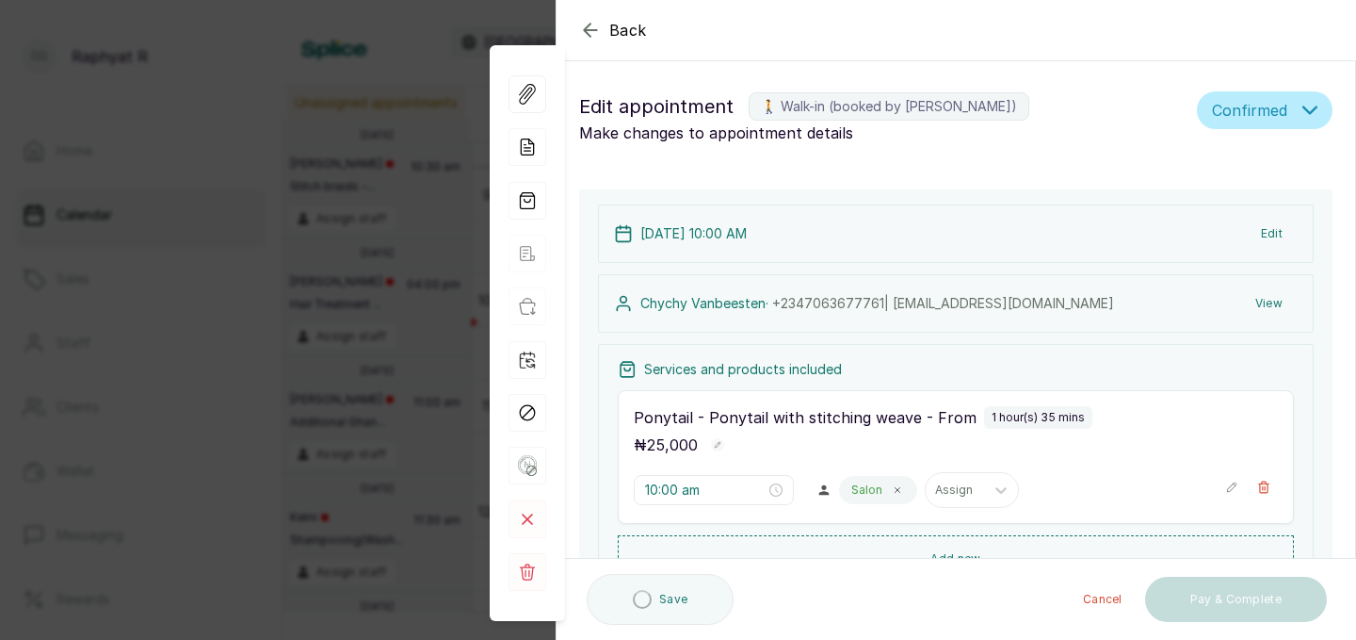
scroll to position [32, 0]
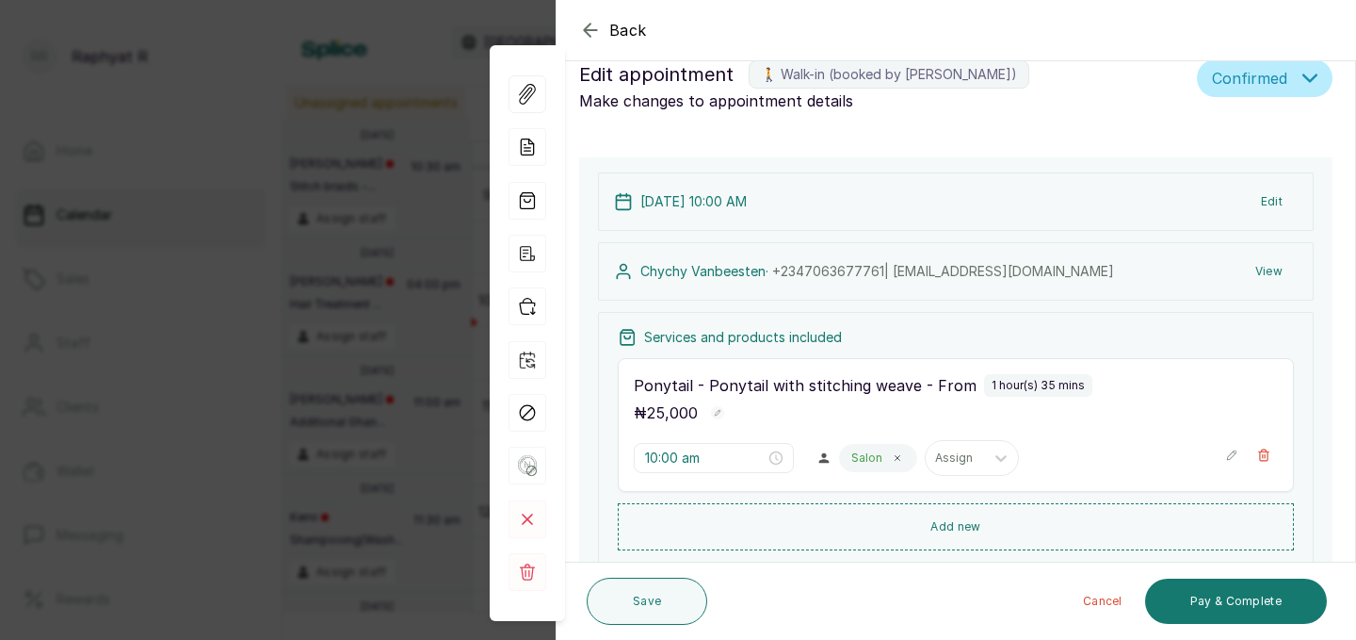
click at [1230, 454] on icon "button" at bounding box center [1231, 454] width 9 height 9
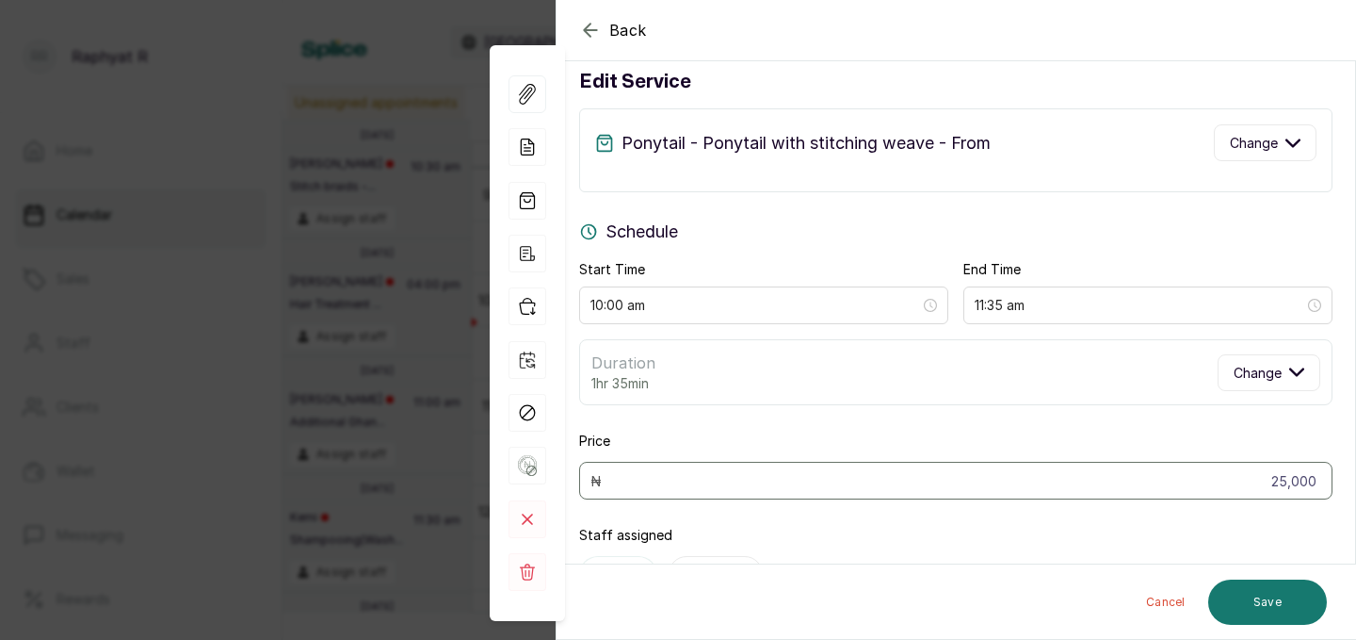
scroll to position [0, 0]
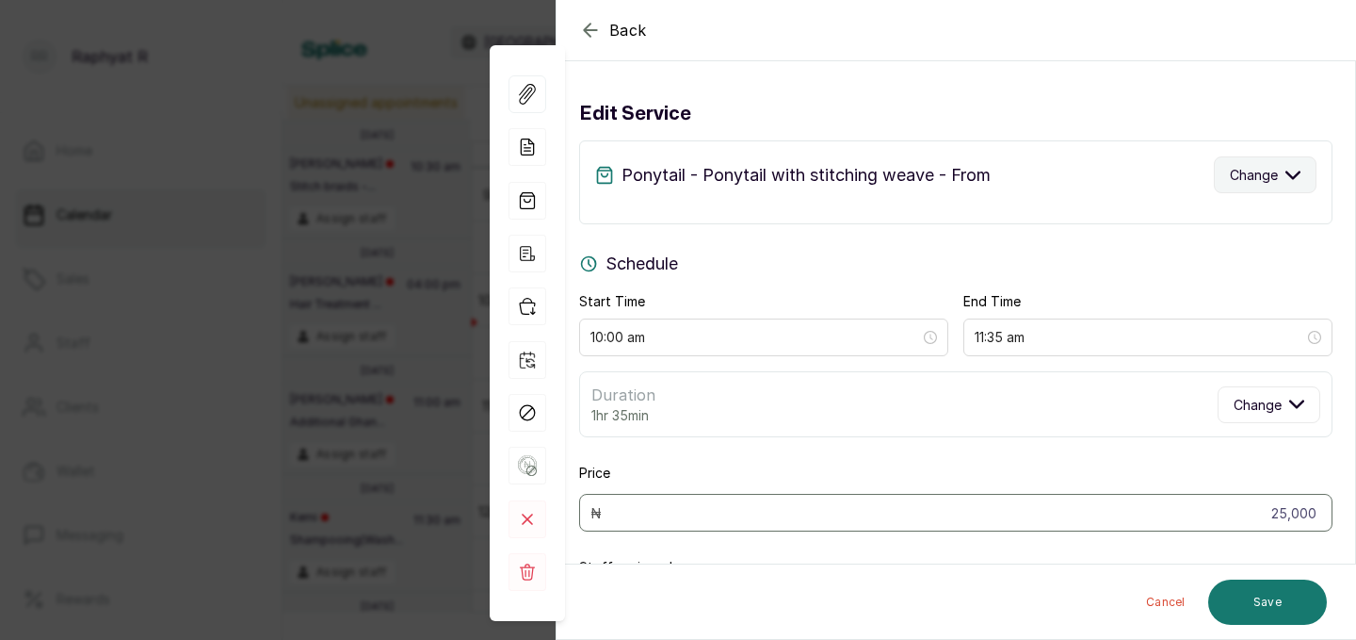
click at [1292, 175] on icon "button" at bounding box center [1293, 175] width 15 height 15
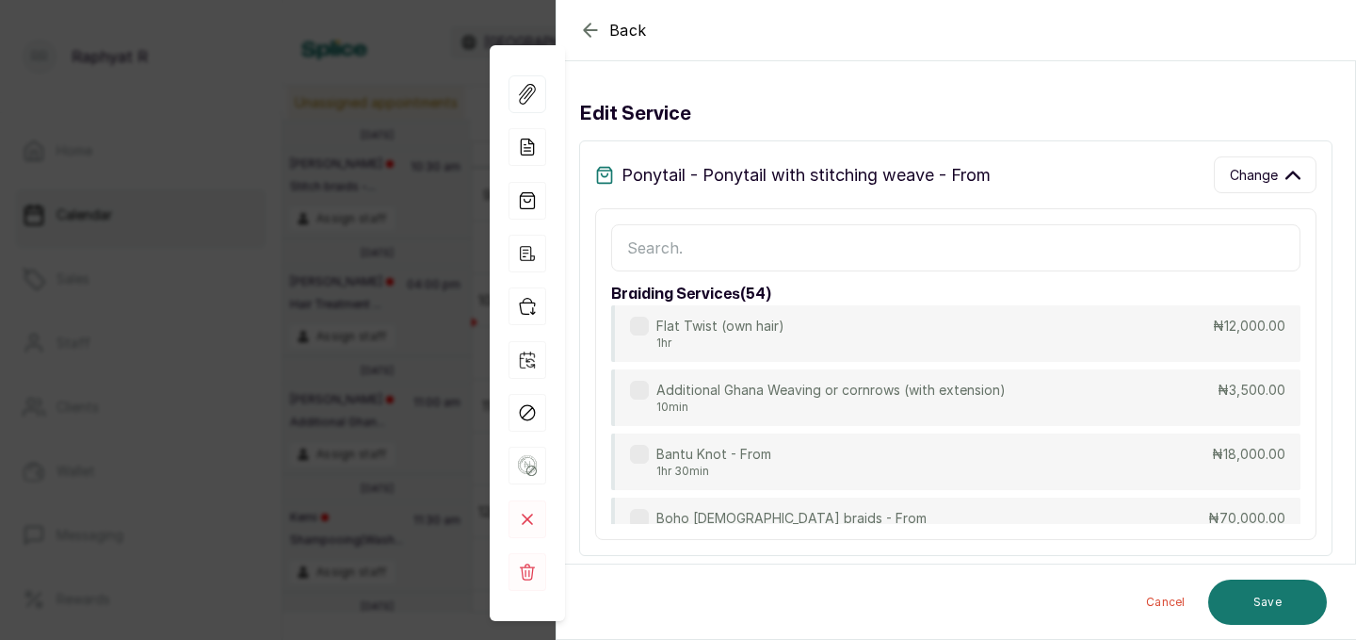
click at [626, 247] on input "text" at bounding box center [956, 247] width 690 height 47
type input "y"
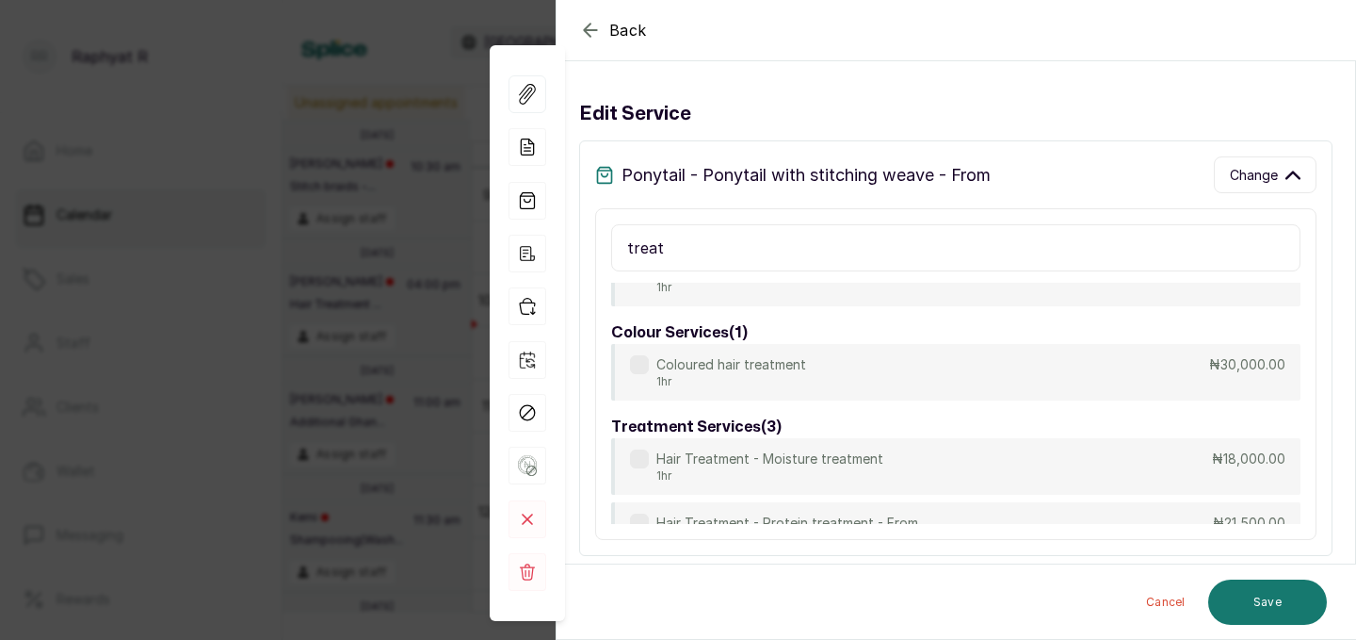
scroll to position [78, 0]
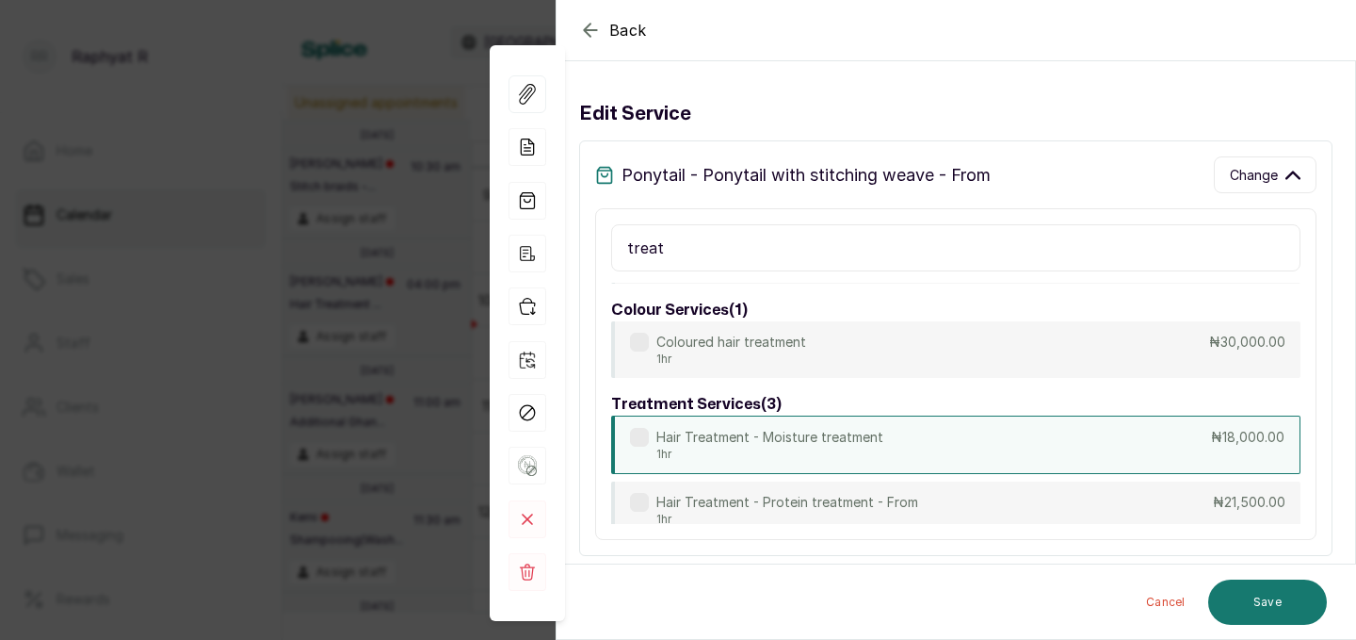
type input "treat"
click at [1212, 448] on div "Hair Treatment - Moisture treatment 1hr ₦18,000.00" at bounding box center [956, 444] width 690 height 58
type input "11:00 am"
type input "18,000"
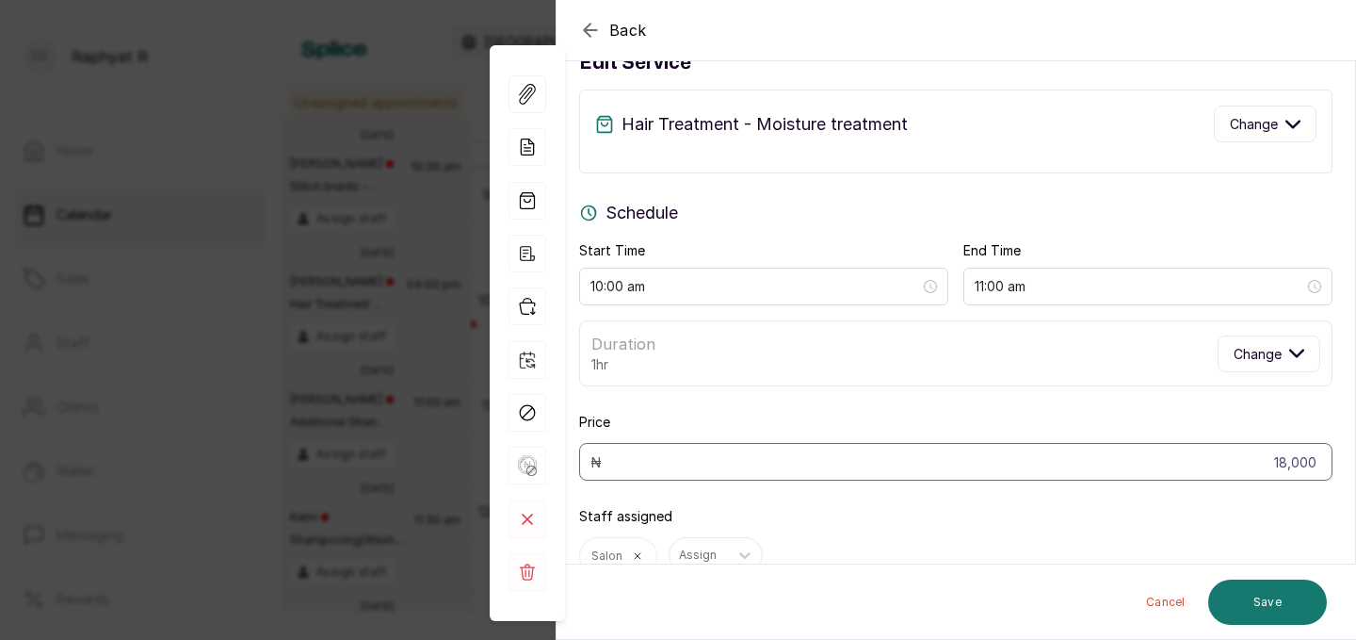
scroll to position [73, 0]
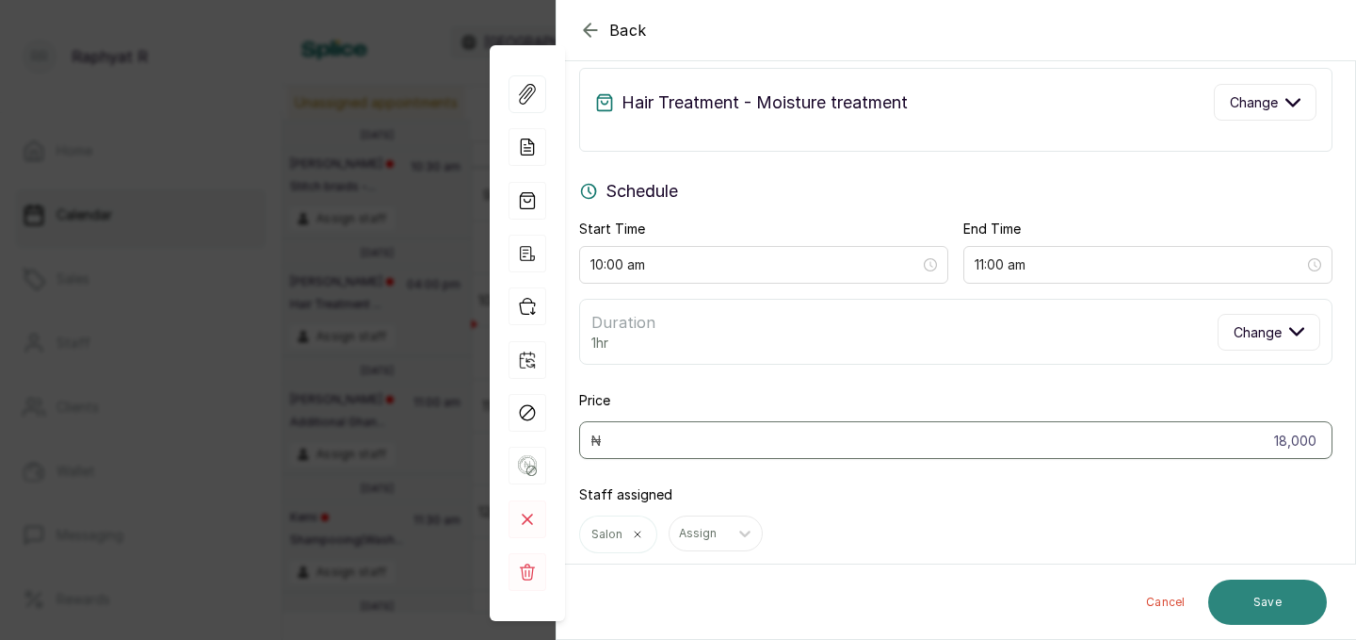
click at [1259, 601] on button "Save" at bounding box center [1268, 601] width 119 height 45
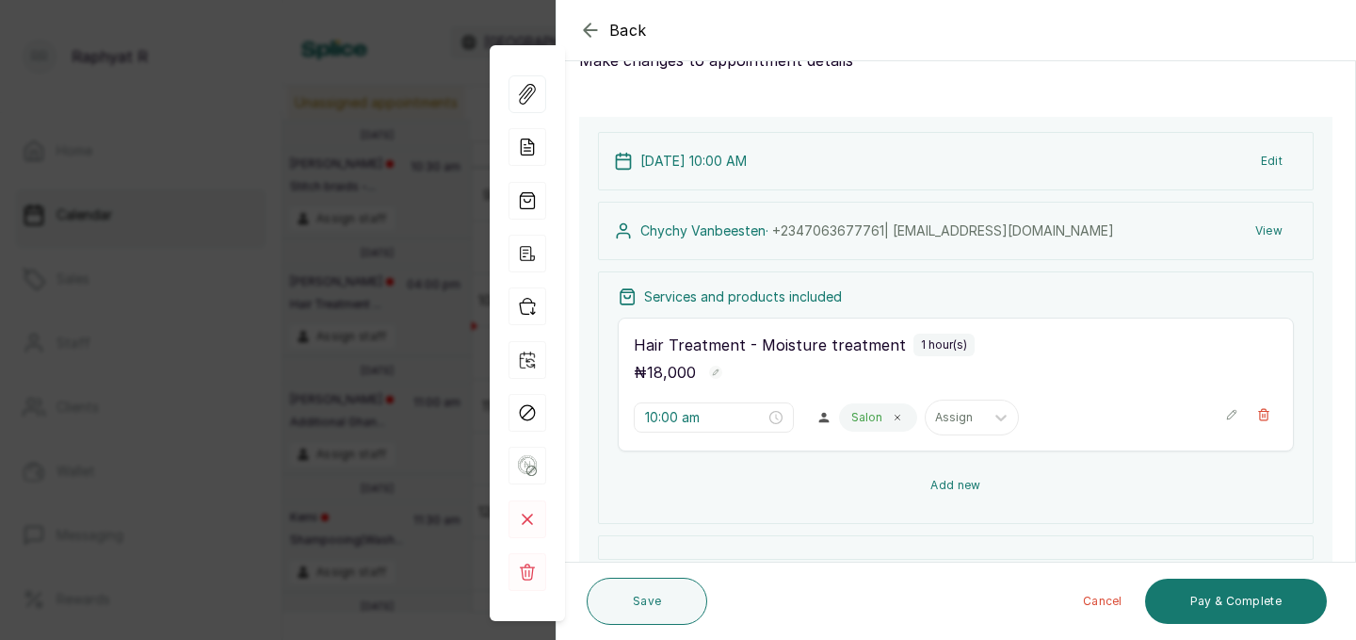
click at [949, 476] on button "Add new" at bounding box center [956, 485] width 676 height 45
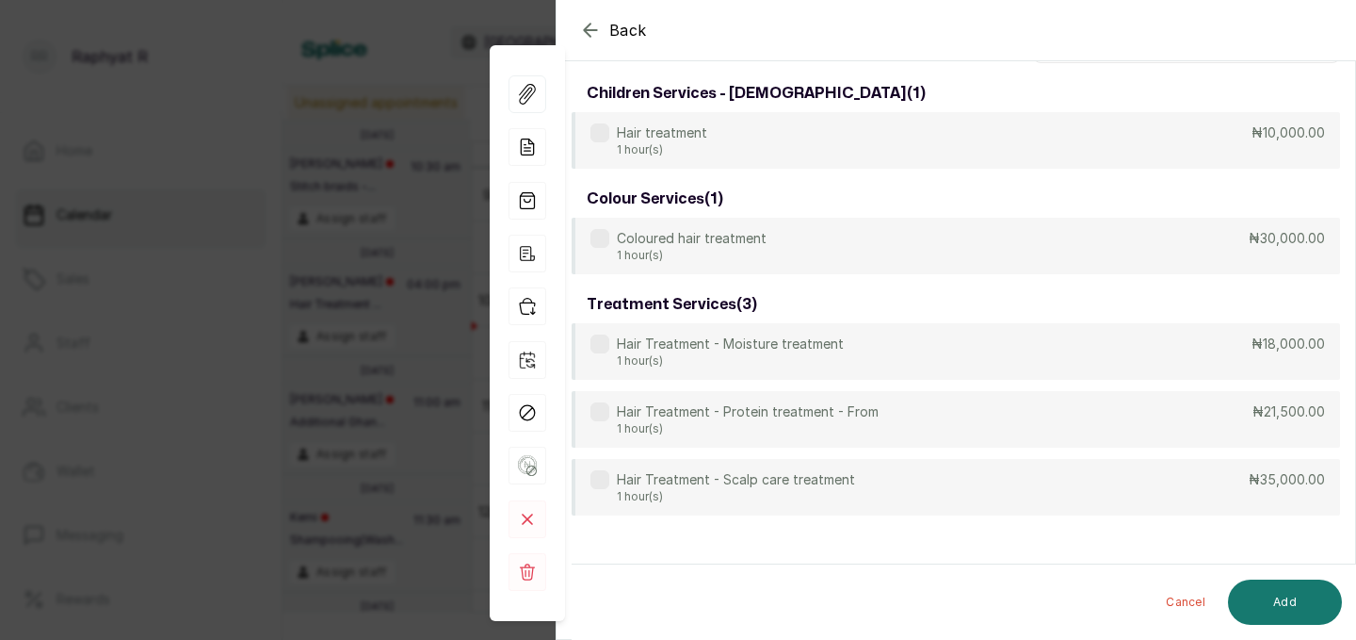
scroll to position [0, 0]
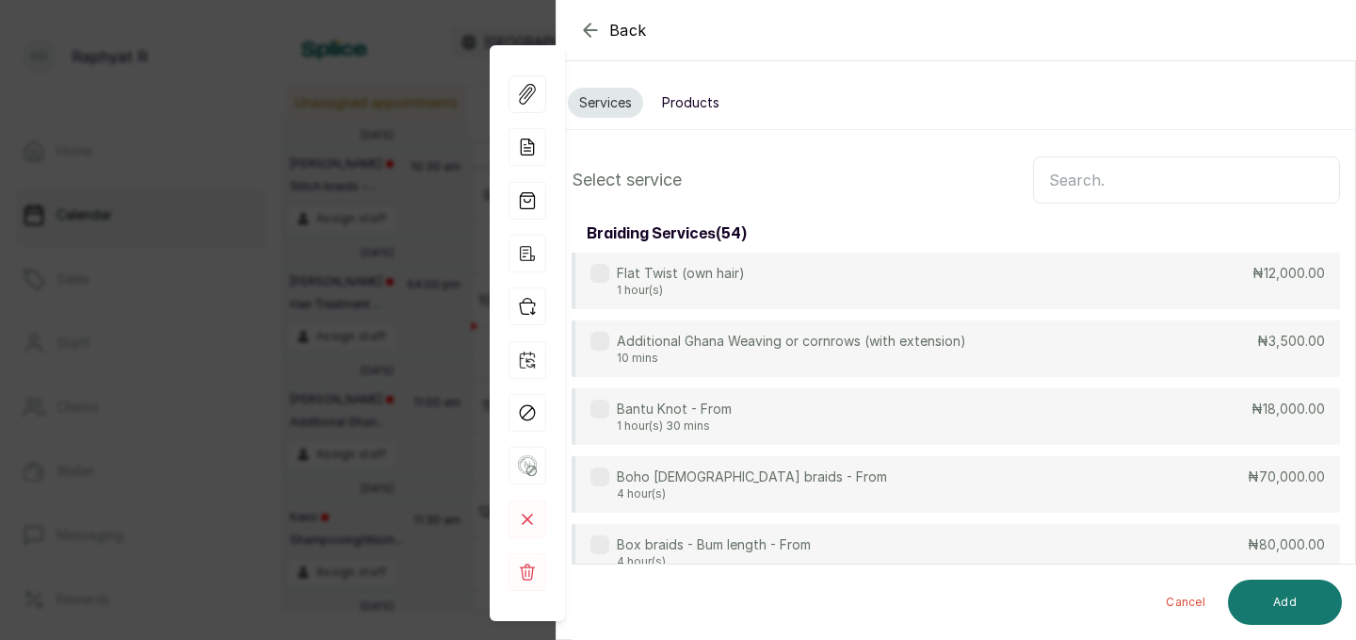
click at [1048, 179] on input "text" at bounding box center [1186, 179] width 307 height 47
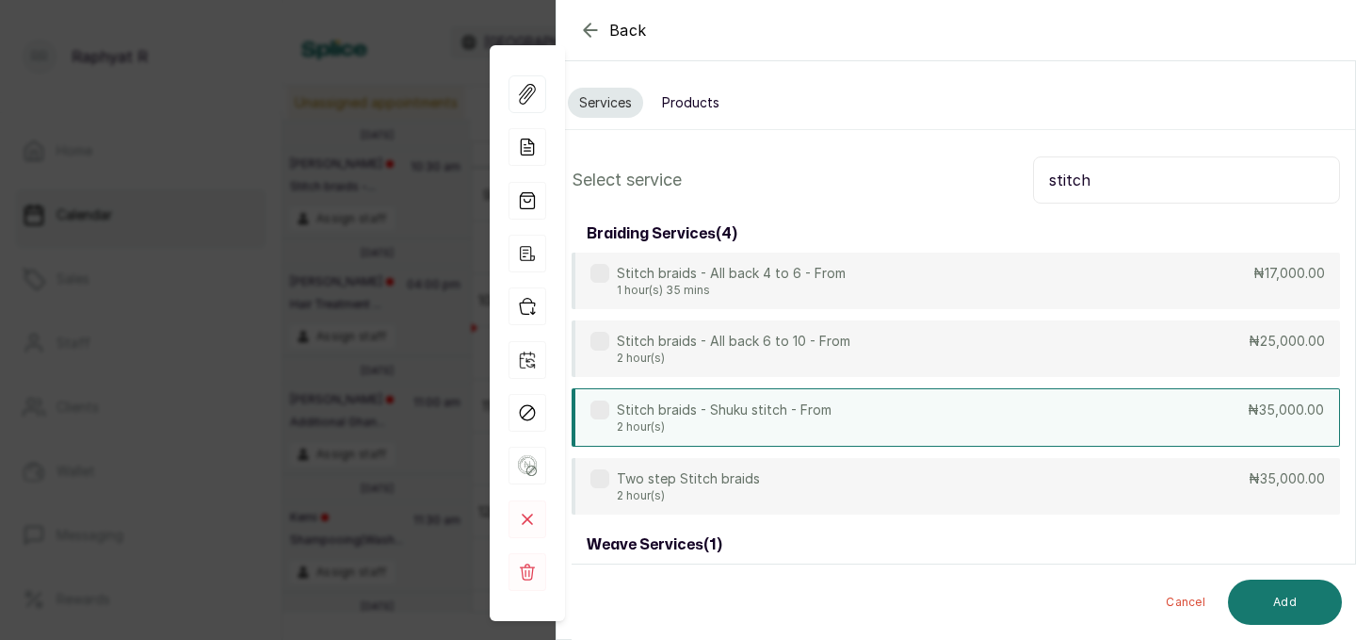
type input "stitch"
click at [1245, 400] on div "Stitch braids - Shuku stitch - From 2 hour(s) ₦35,000.00" at bounding box center [956, 417] width 769 height 58
click at [1300, 589] on button "Add" at bounding box center [1285, 601] width 114 height 45
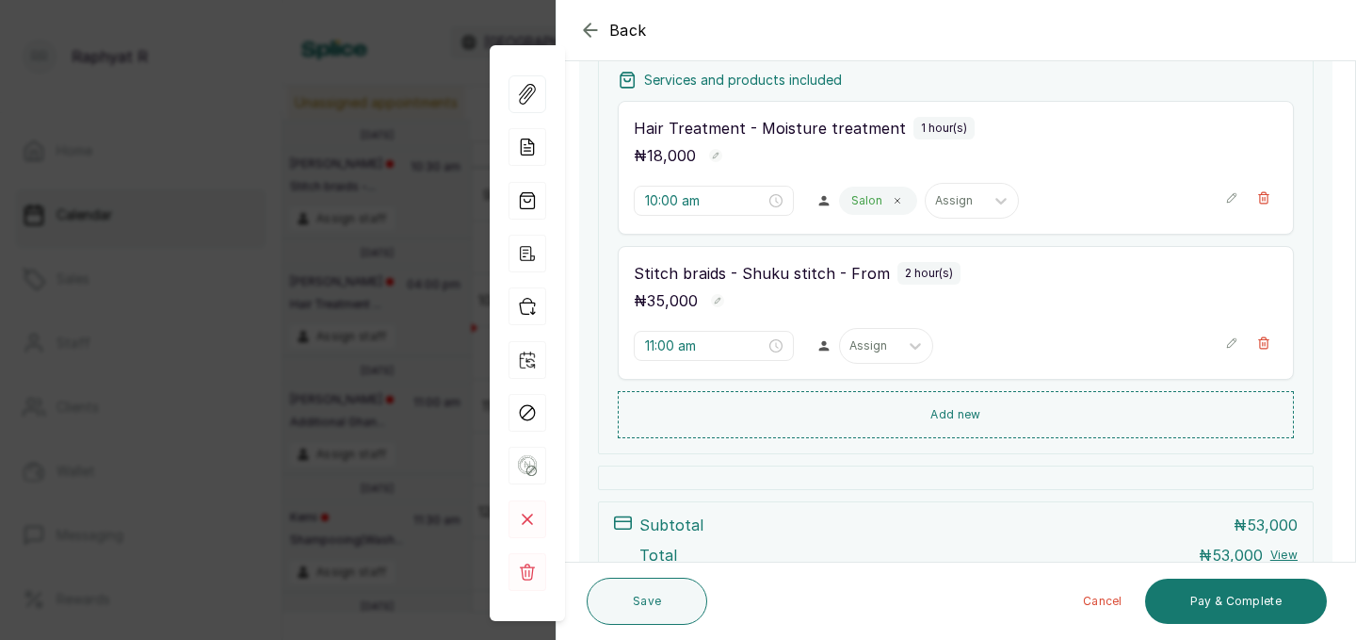
scroll to position [290, 0]
click at [653, 599] on button "Save" at bounding box center [647, 600] width 121 height 47
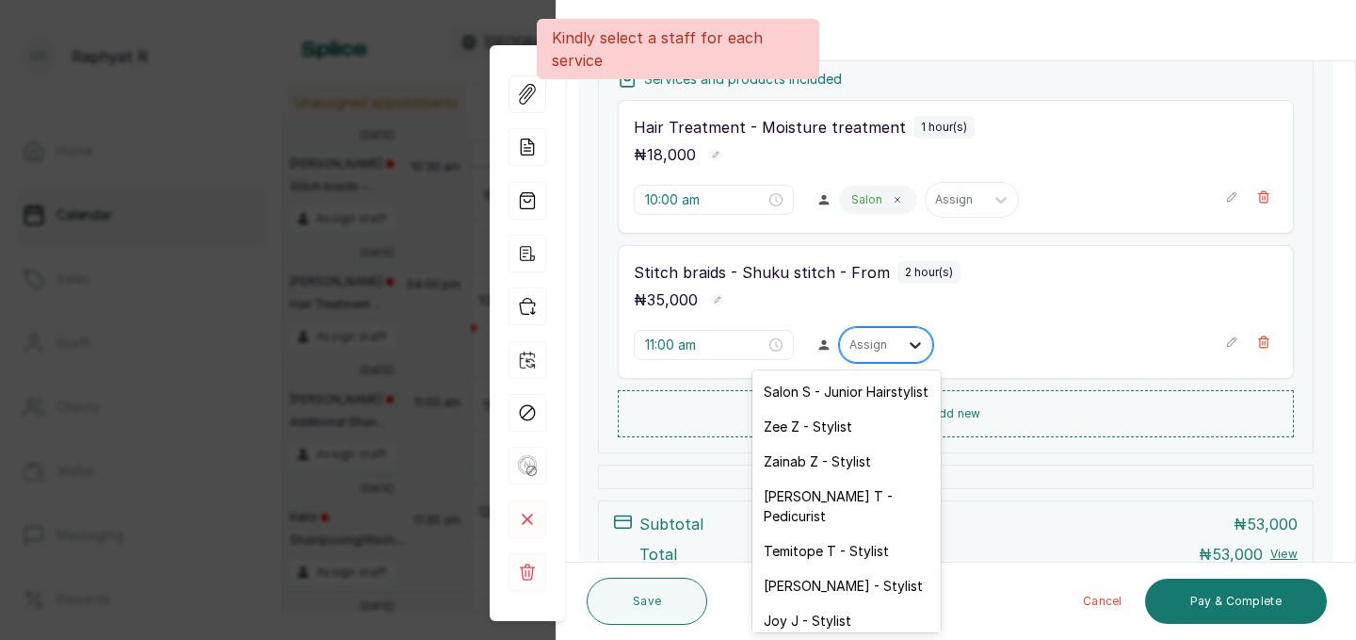
click at [906, 350] on icon at bounding box center [915, 344] width 19 height 19
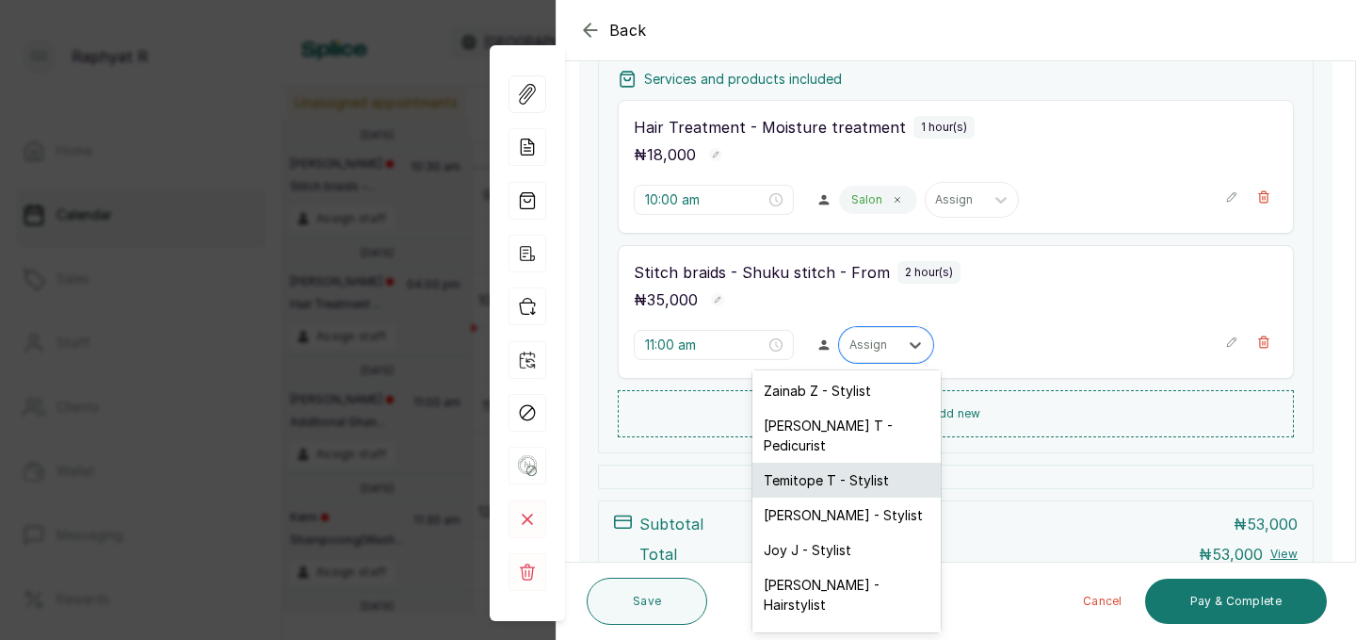
scroll to position [94, 0]
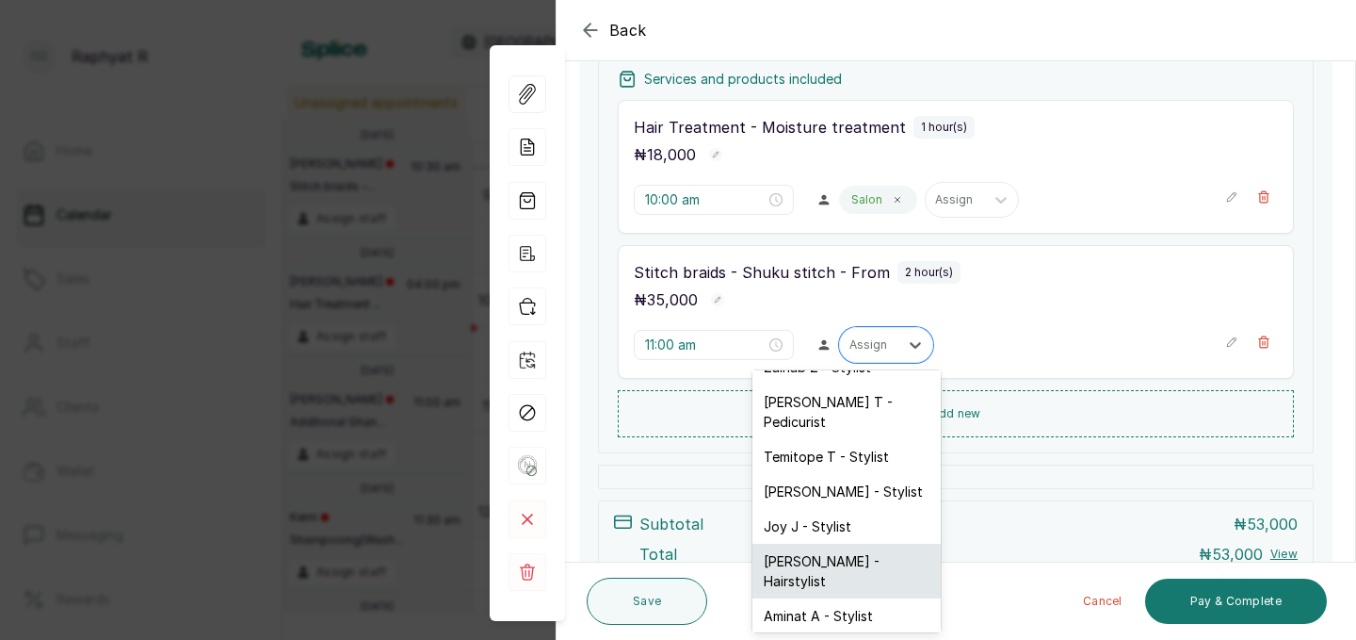
click at [847, 544] on div "[PERSON_NAME] - Hairstylist" at bounding box center [847, 571] width 188 height 55
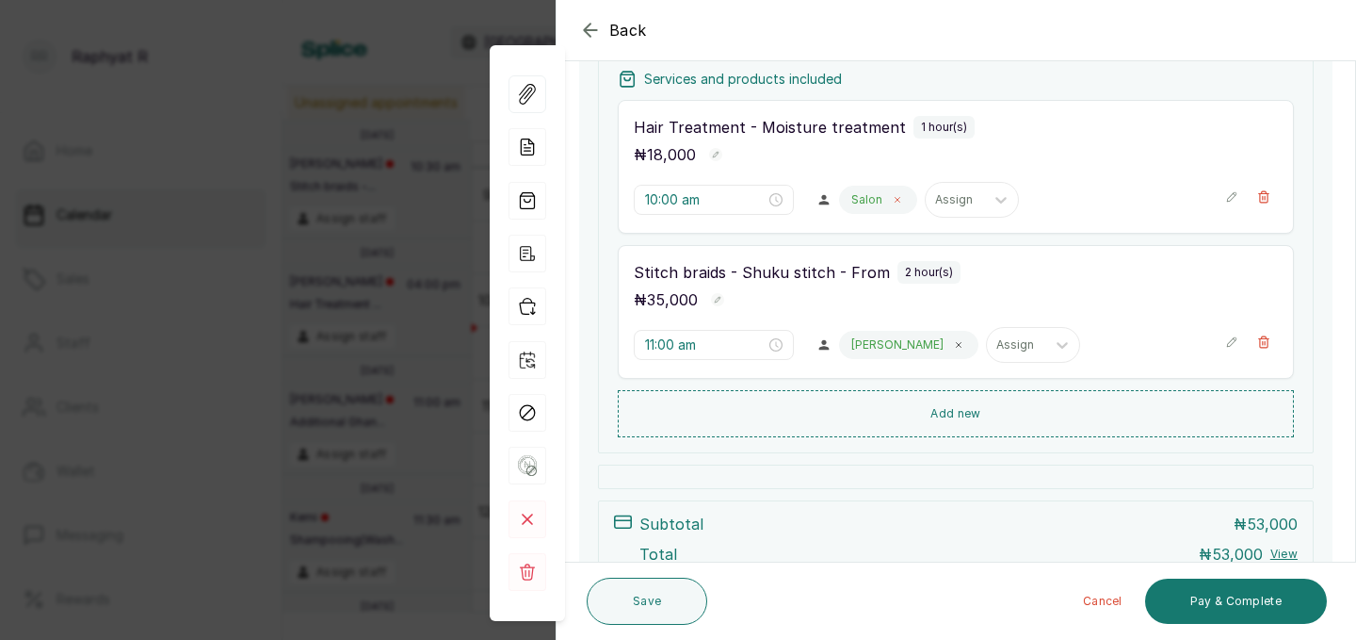
click at [890, 201] on span at bounding box center [897, 199] width 15 height 15
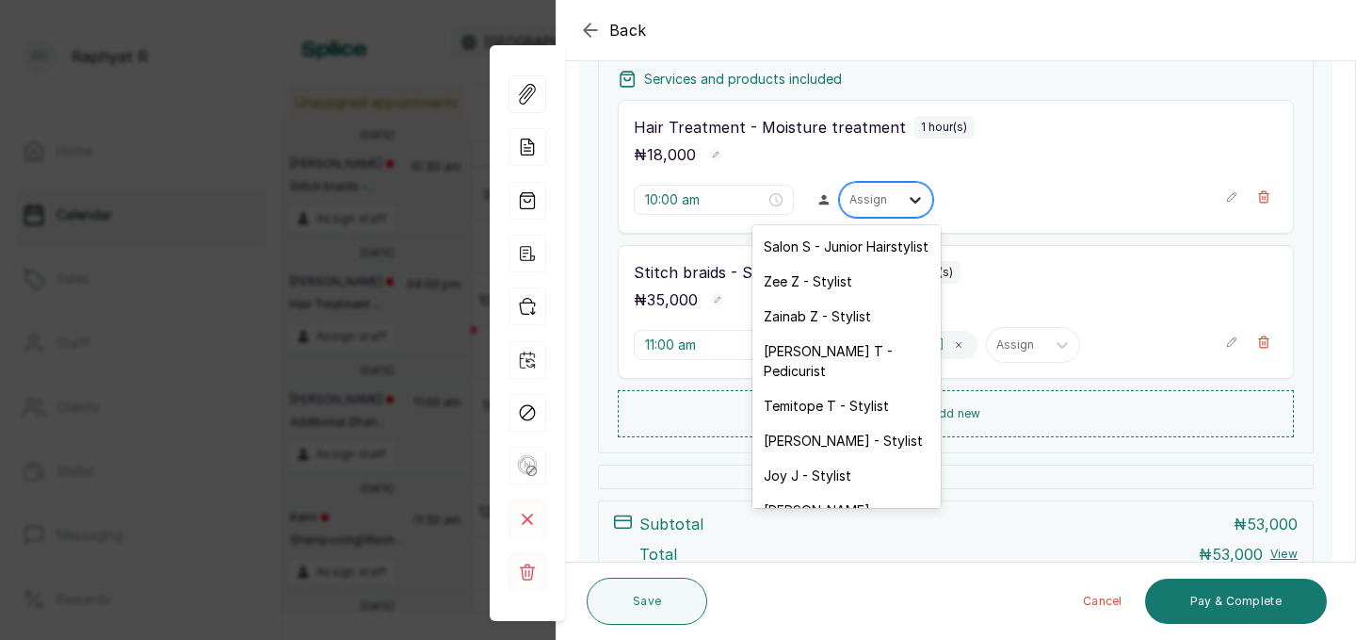
click at [906, 196] on icon at bounding box center [915, 199] width 19 height 19
click at [834, 493] on div "[PERSON_NAME] - Hairstylist" at bounding box center [847, 520] width 188 height 55
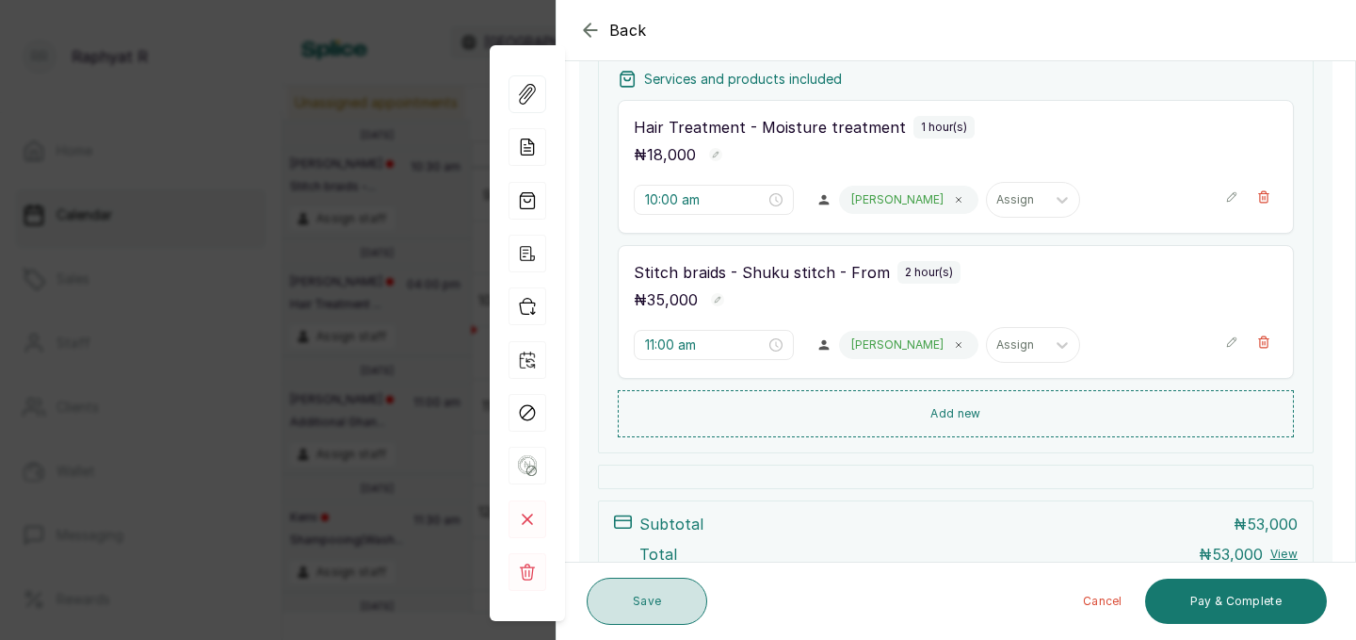
click at [657, 601] on button "Save" at bounding box center [647, 600] width 121 height 47
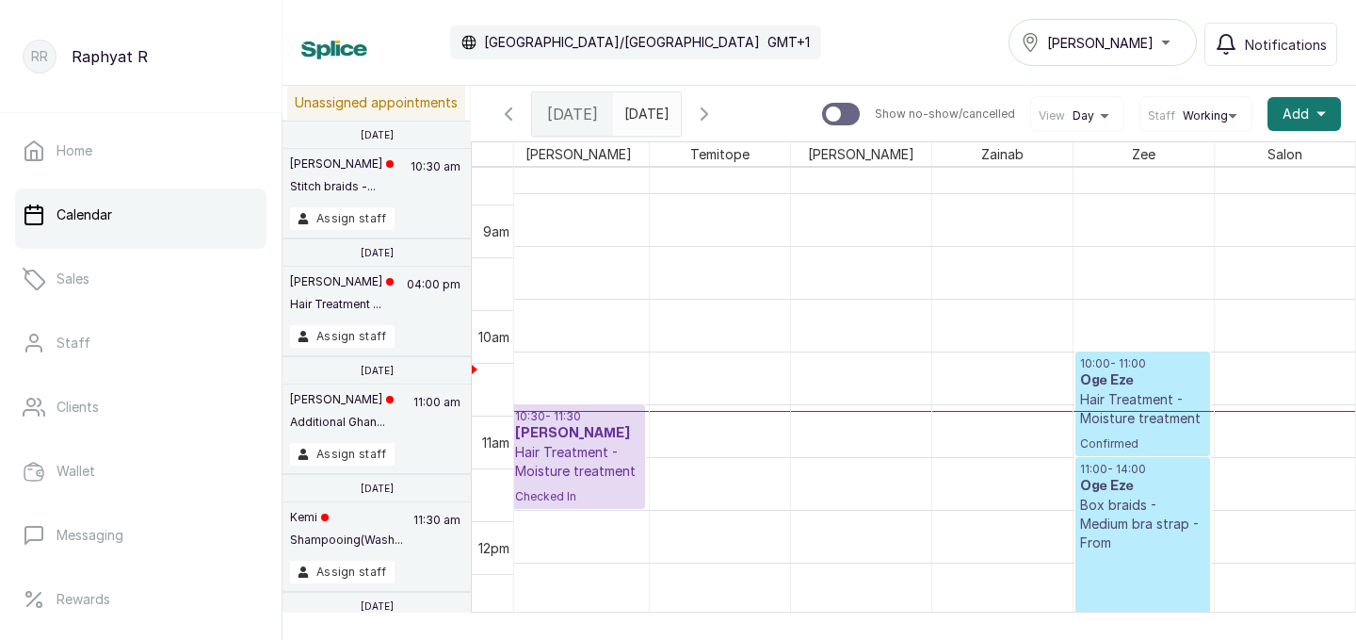
scroll to position [847, 0]
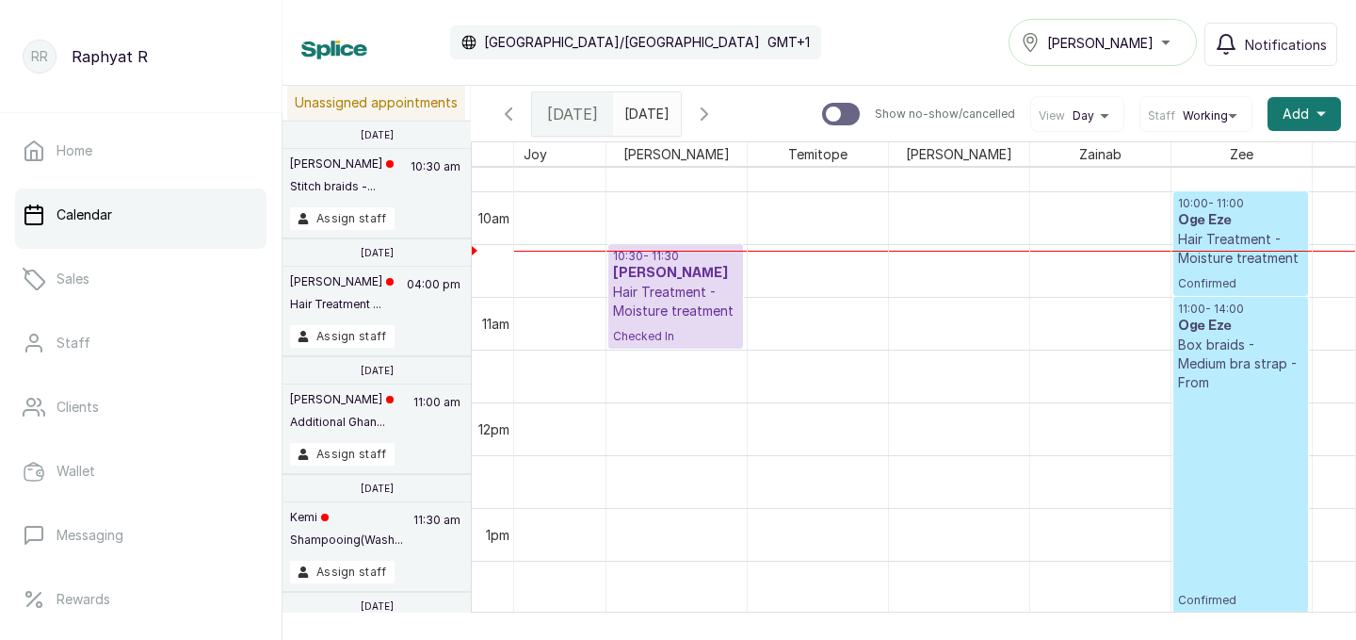
click at [1242, 238] on p "Hair Treatment - Moisture treatment" at bounding box center [1240, 249] width 125 height 38
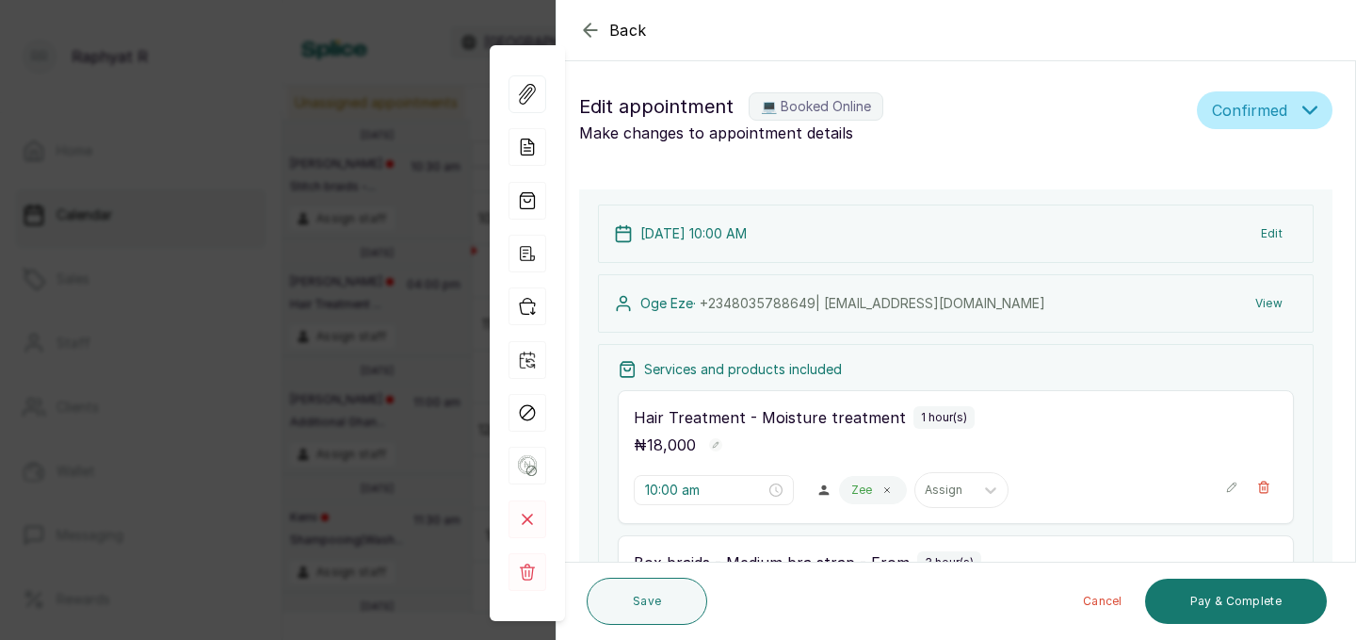
click at [592, 30] on icon "button" at bounding box center [590, 30] width 12 height 12
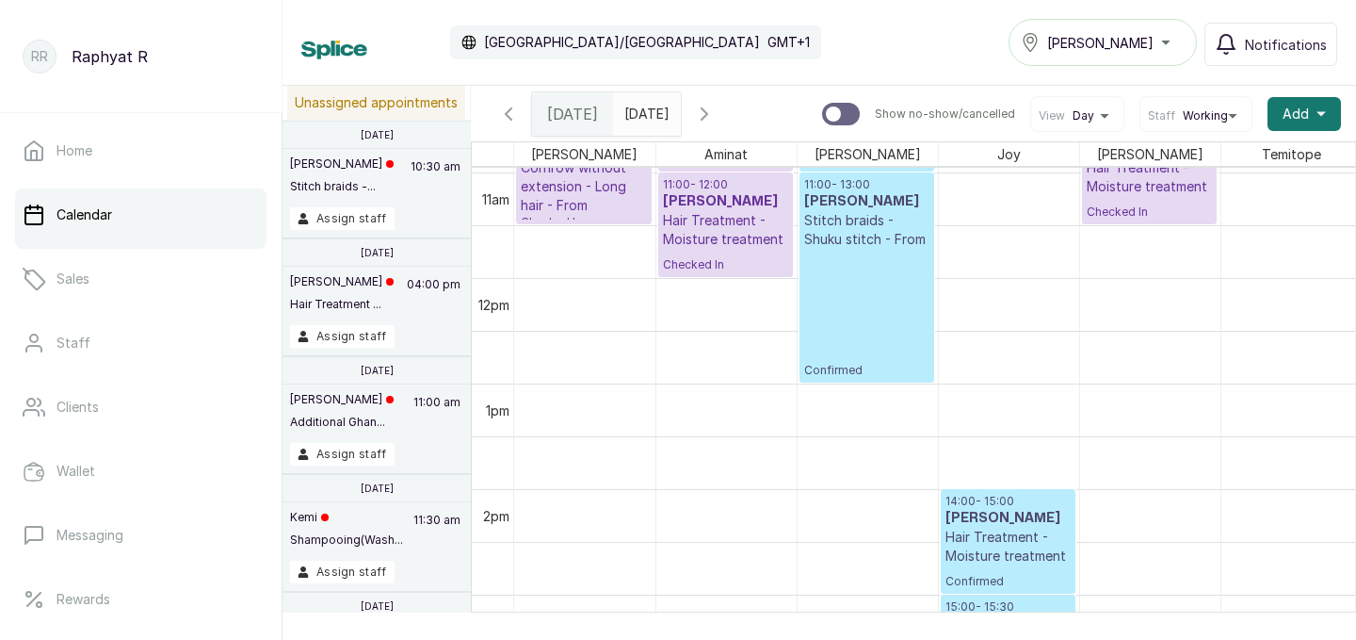
scroll to position [1106, 0]
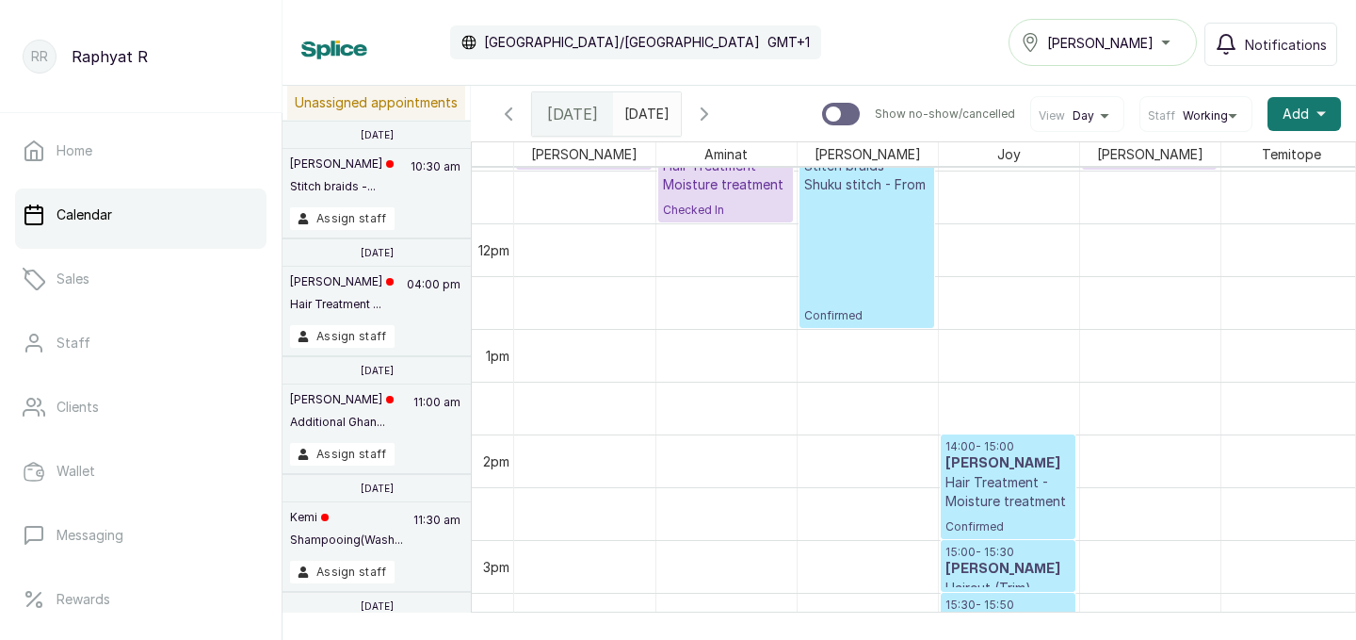
click at [1008, 485] on p "Hair Treatment - Moisture treatment" at bounding box center [1008, 492] width 125 height 38
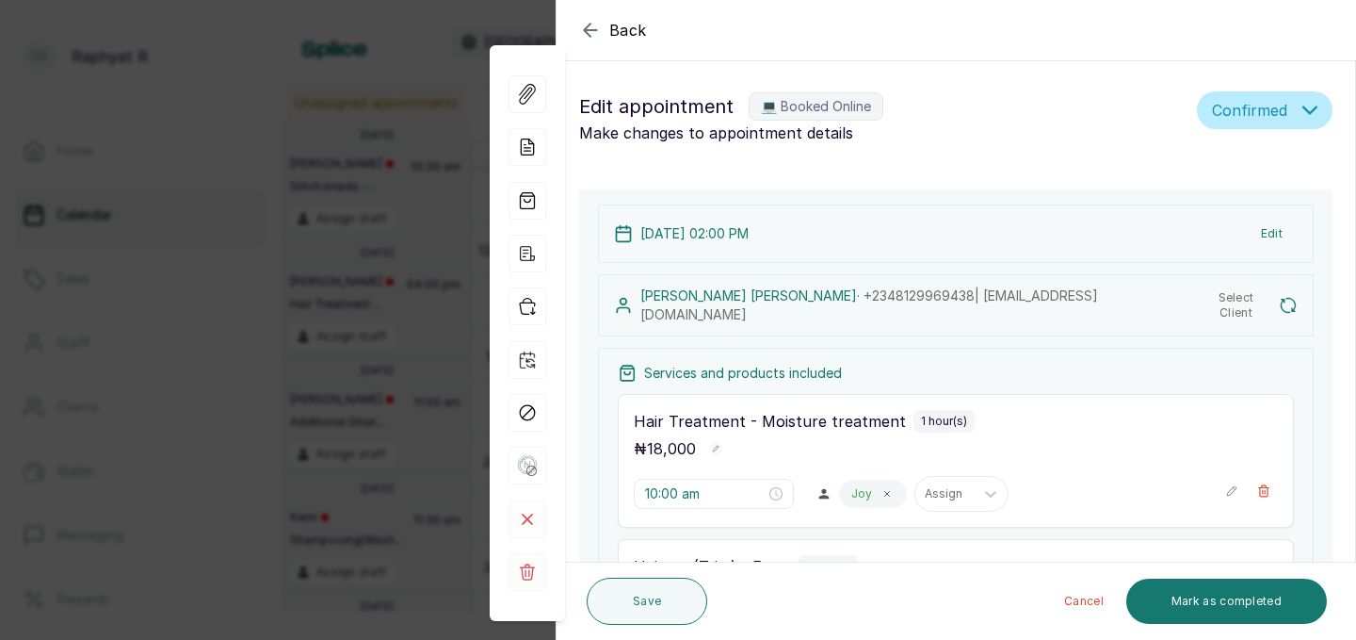
type input "2:00 pm"
type input "3:00 pm"
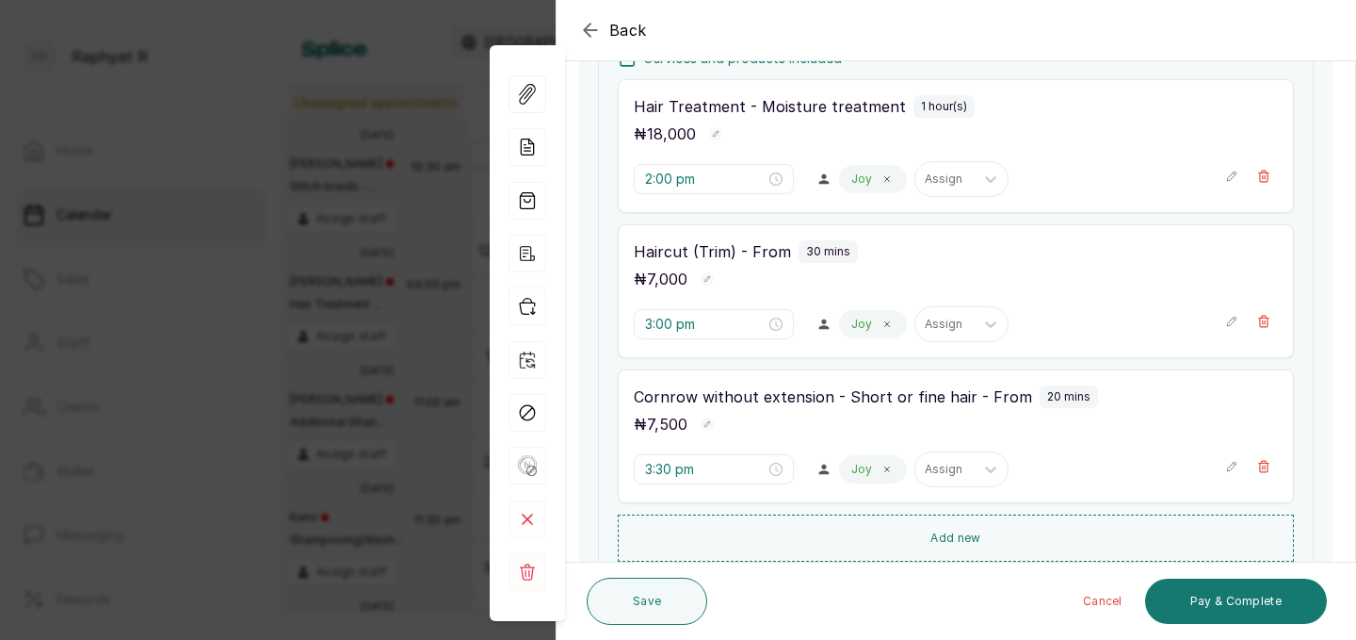
scroll to position [330, 0]
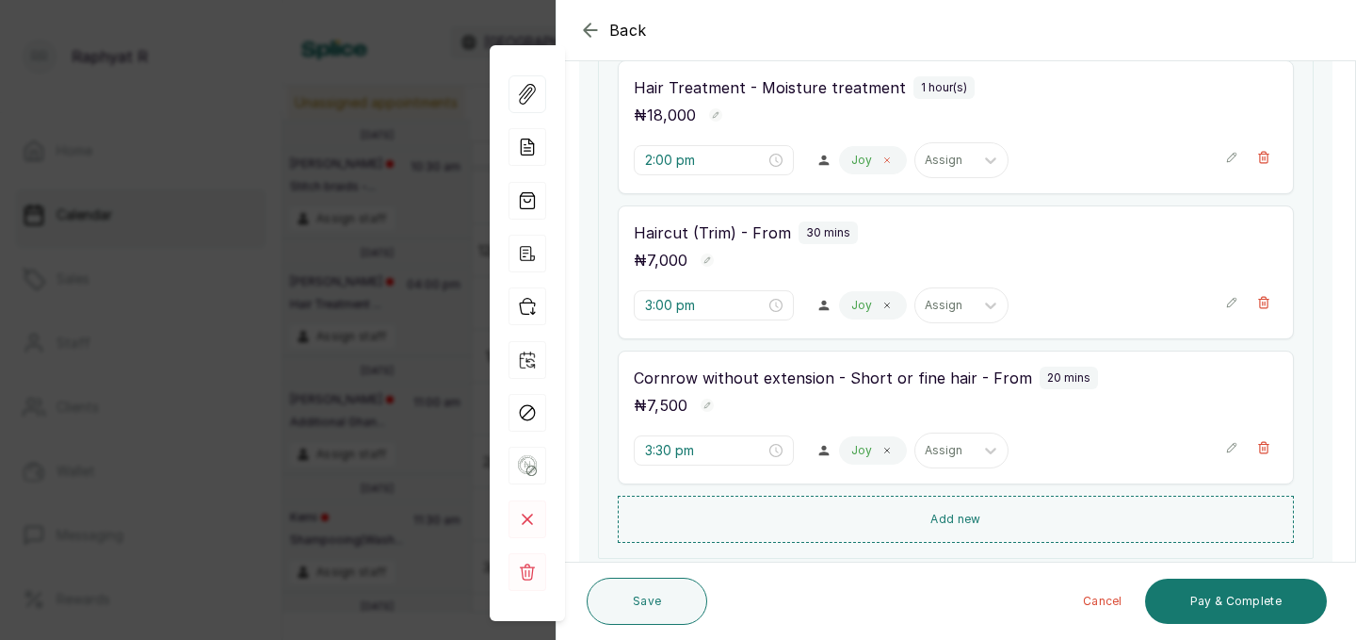
click at [885, 159] on icon at bounding box center [887, 160] width 5 height 5
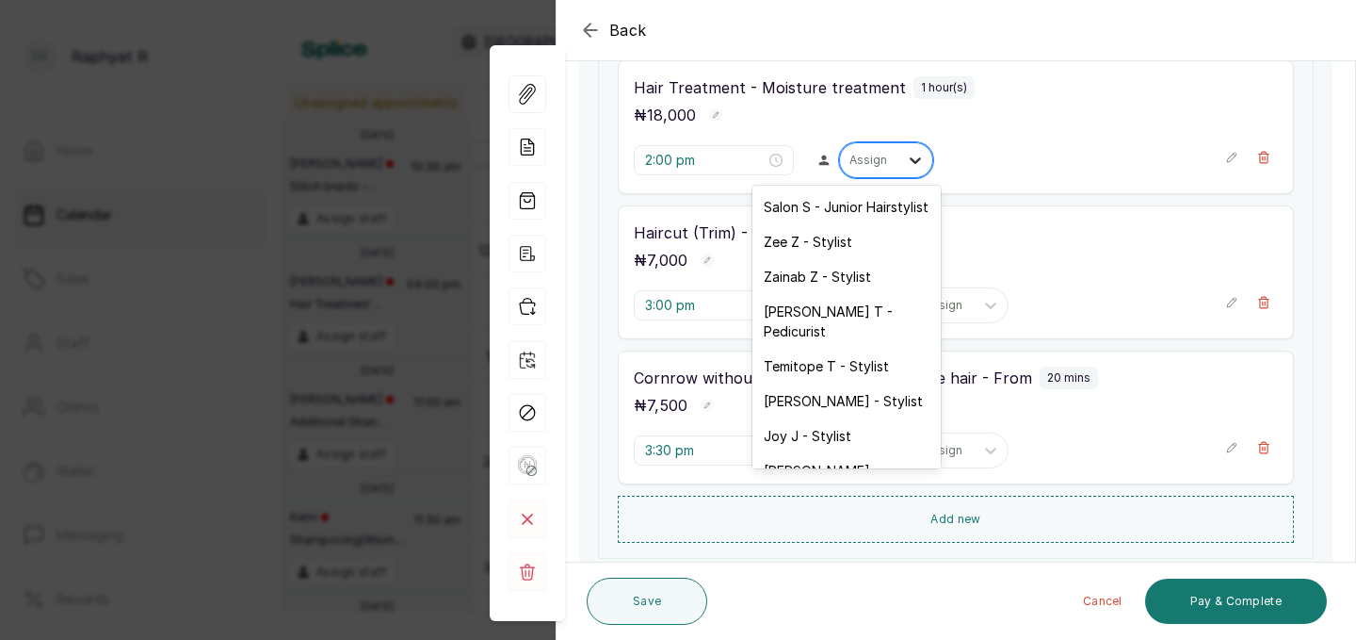
click at [906, 162] on icon at bounding box center [915, 160] width 19 height 19
click at [892, 209] on div "Salon S - Junior Hairstylist" at bounding box center [847, 206] width 188 height 35
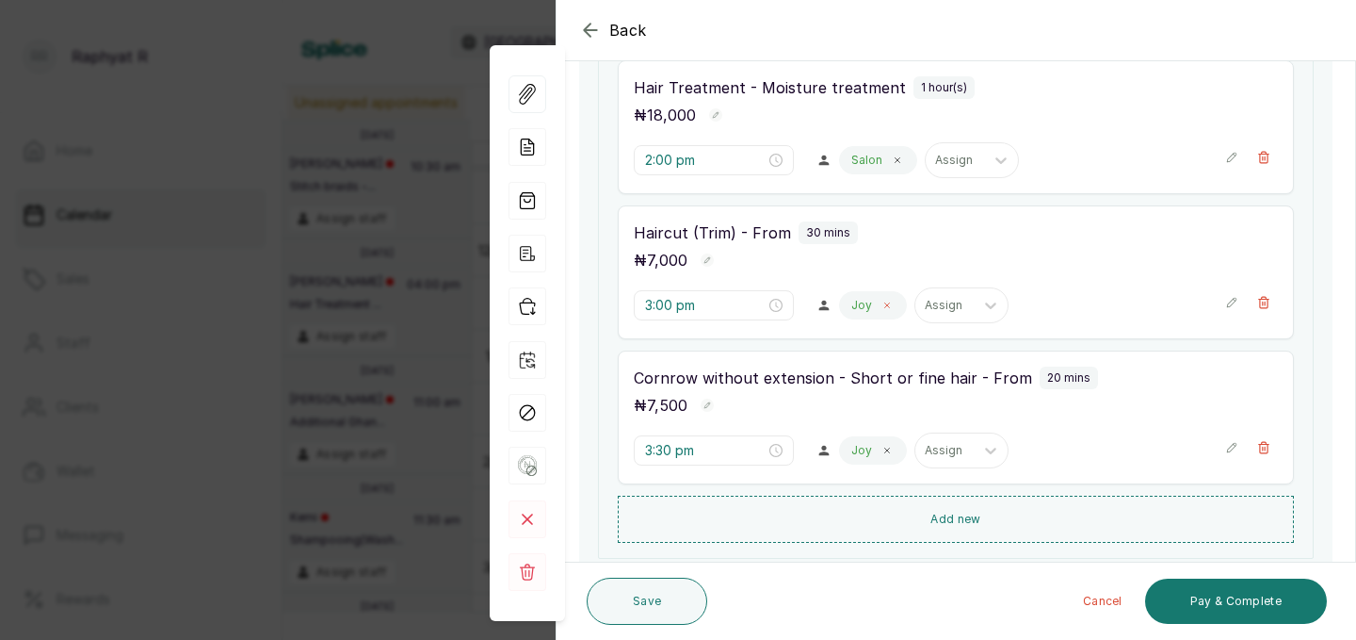
click at [883, 307] on icon at bounding box center [887, 304] width 9 height 9
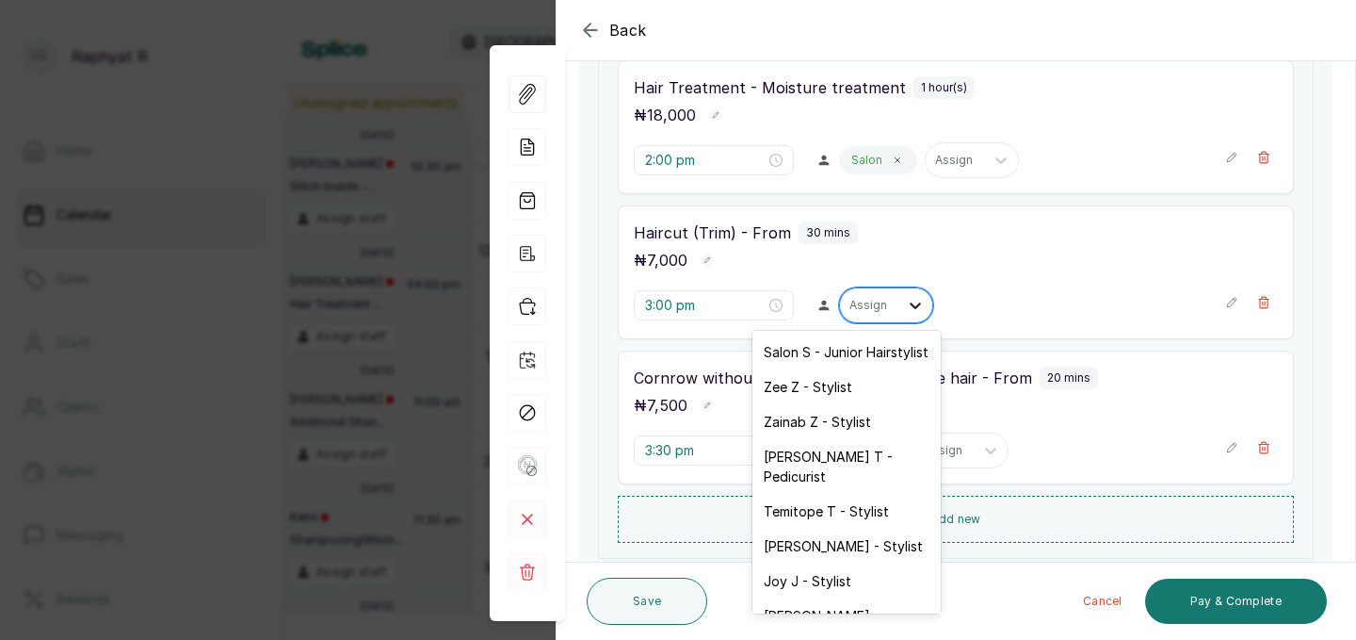
click at [910, 303] on icon at bounding box center [915, 305] width 11 height 7
click at [878, 351] on div "Salon S - Junior Hairstylist" at bounding box center [847, 351] width 188 height 35
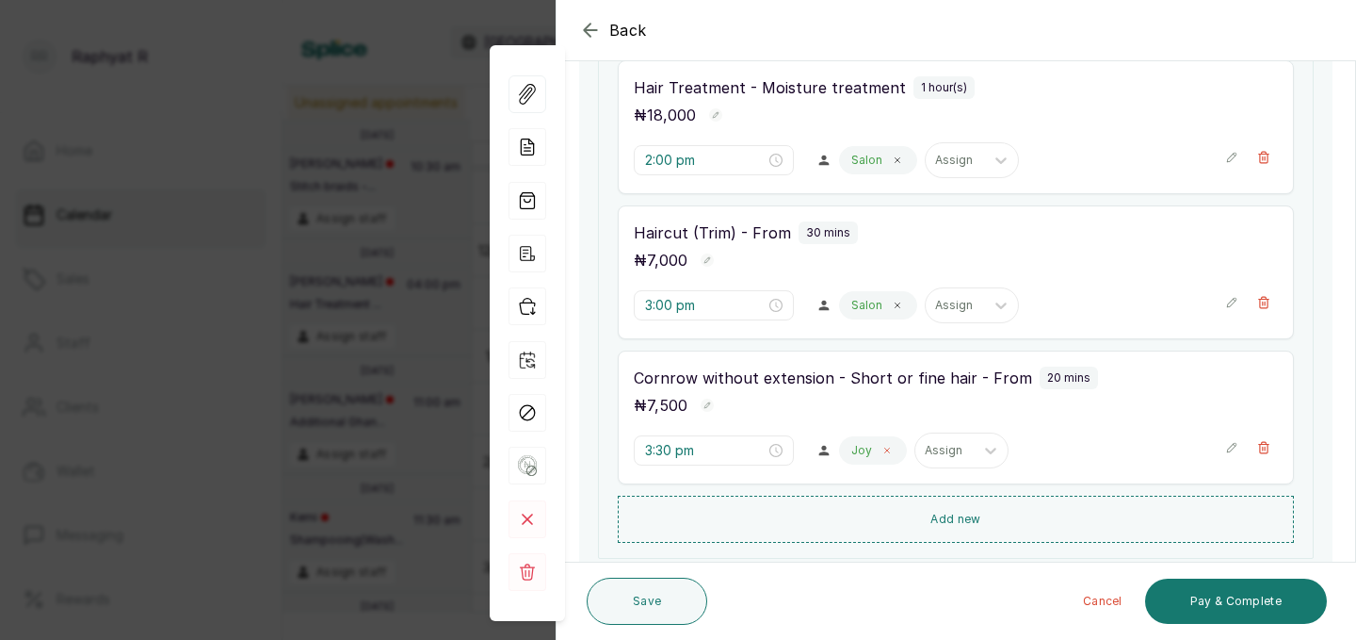
click at [883, 452] on icon at bounding box center [887, 450] width 9 height 9
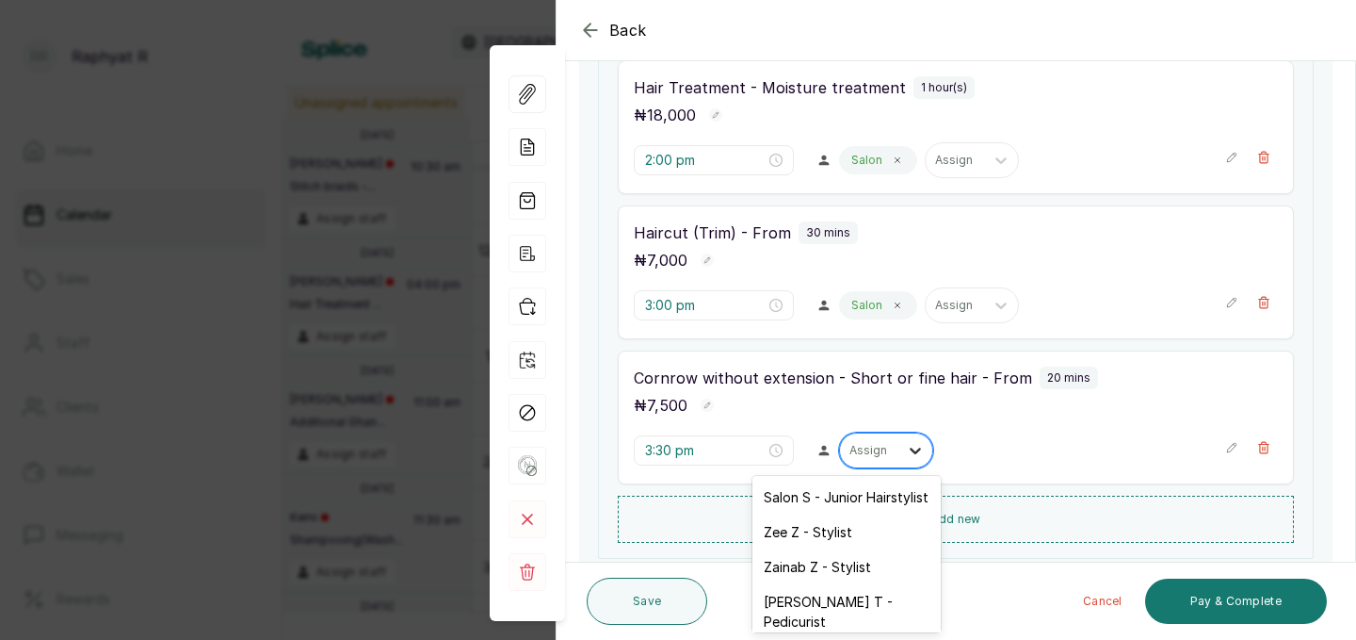
click at [906, 454] on icon at bounding box center [915, 450] width 19 height 19
click at [884, 497] on div "Salon S - Junior Hairstylist" at bounding box center [847, 496] width 188 height 35
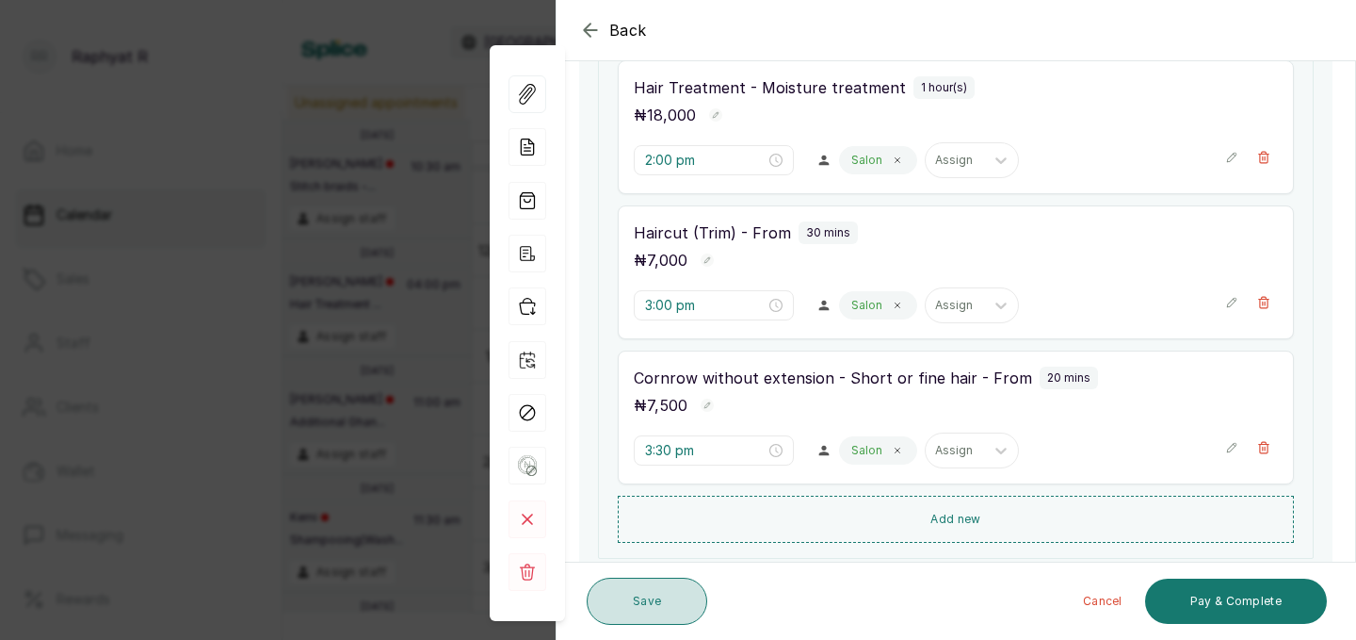
click at [681, 600] on button "Save" at bounding box center [647, 600] width 121 height 47
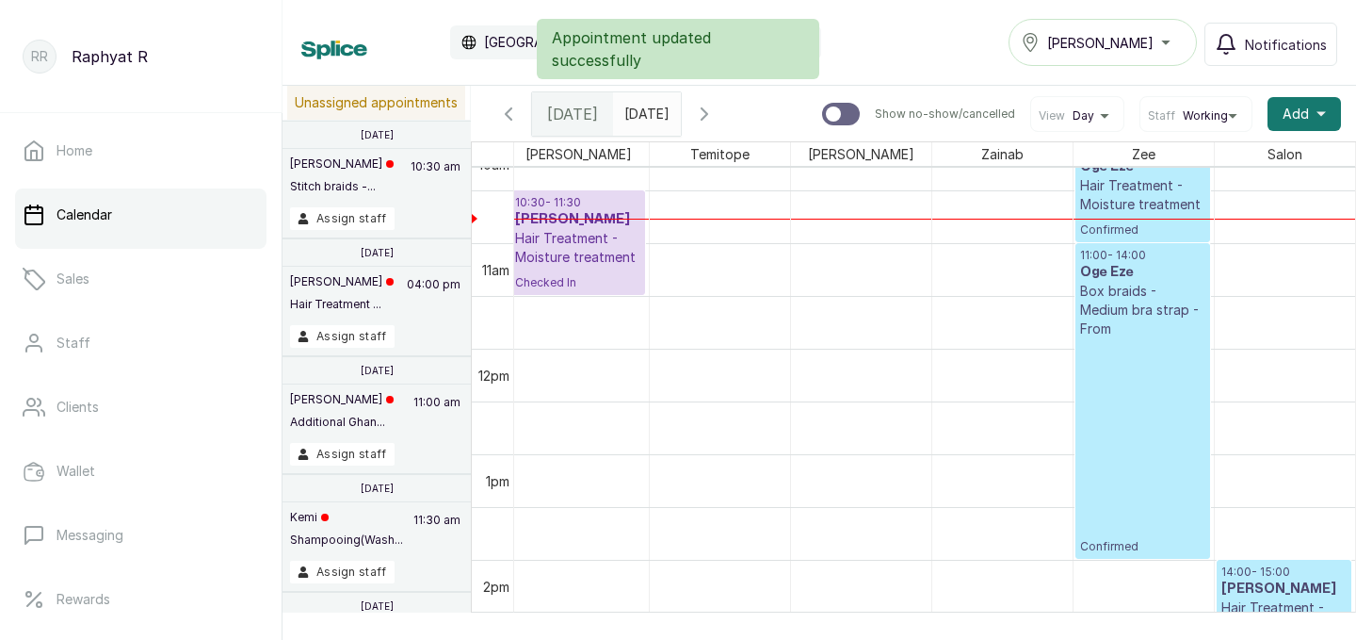
scroll to position [1054, 0]
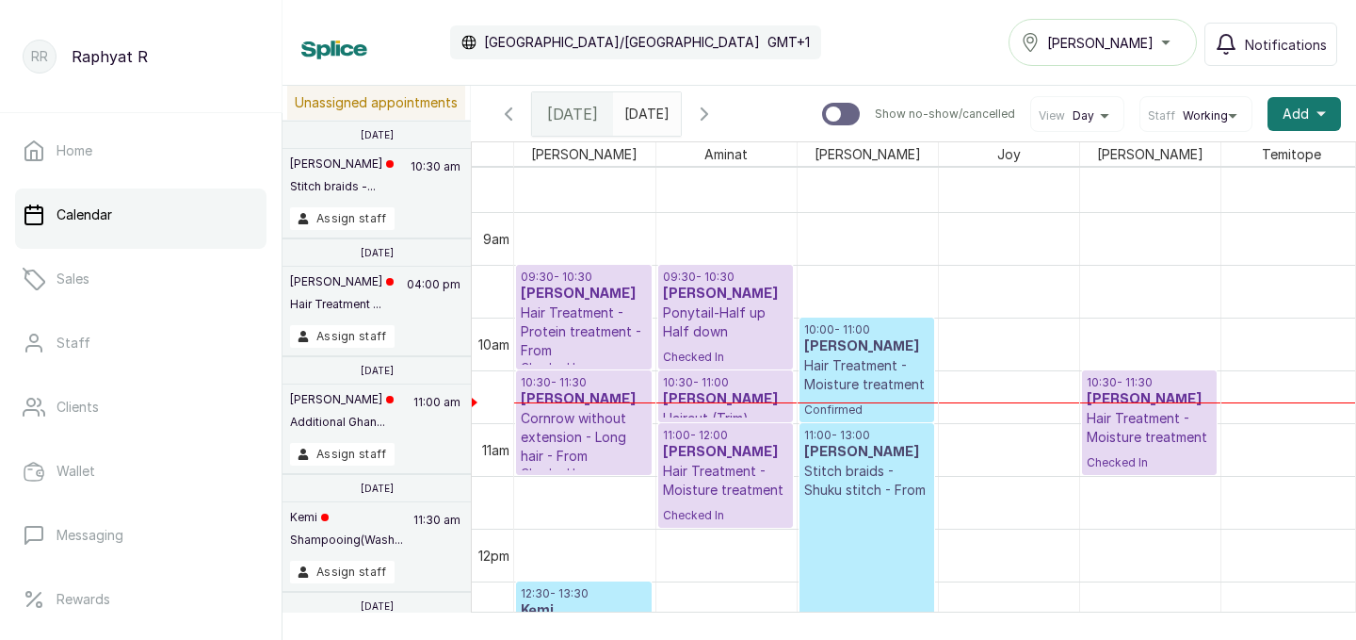
click at [571, 315] on p "Hair Treatment - Protein treatment - From" at bounding box center [584, 331] width 126 height 57
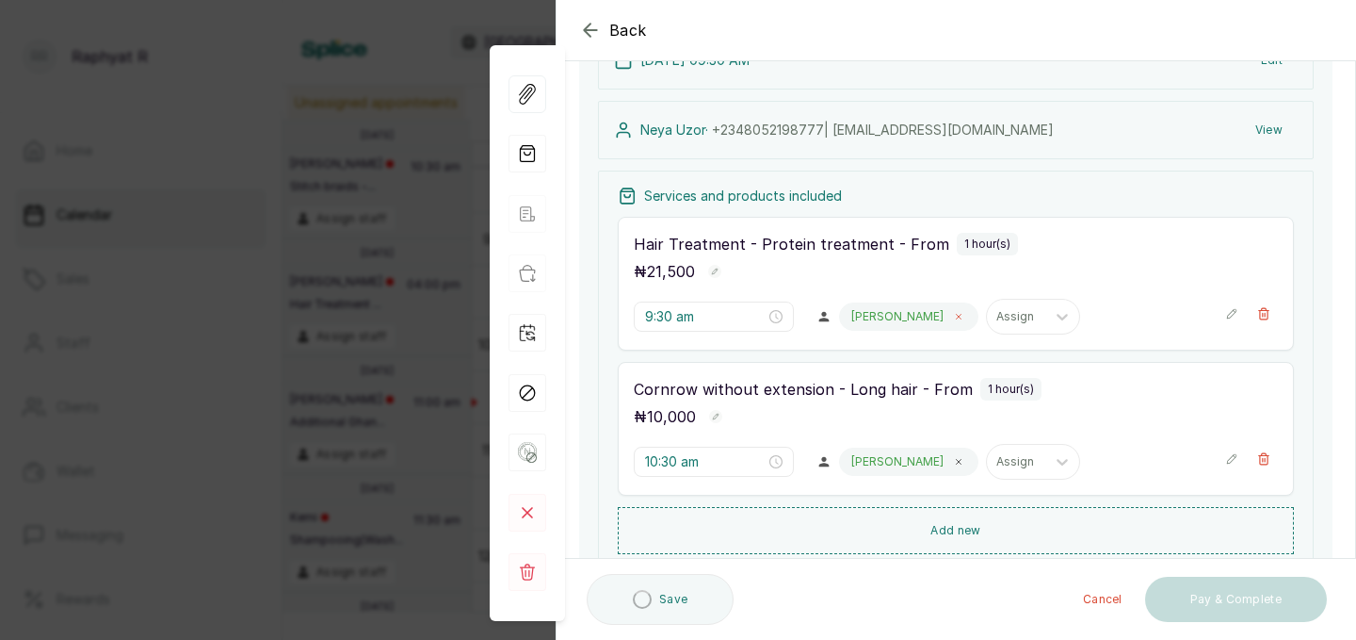
click at [954, 319] on icon at bounding box center [958, 316] width 9 height 9
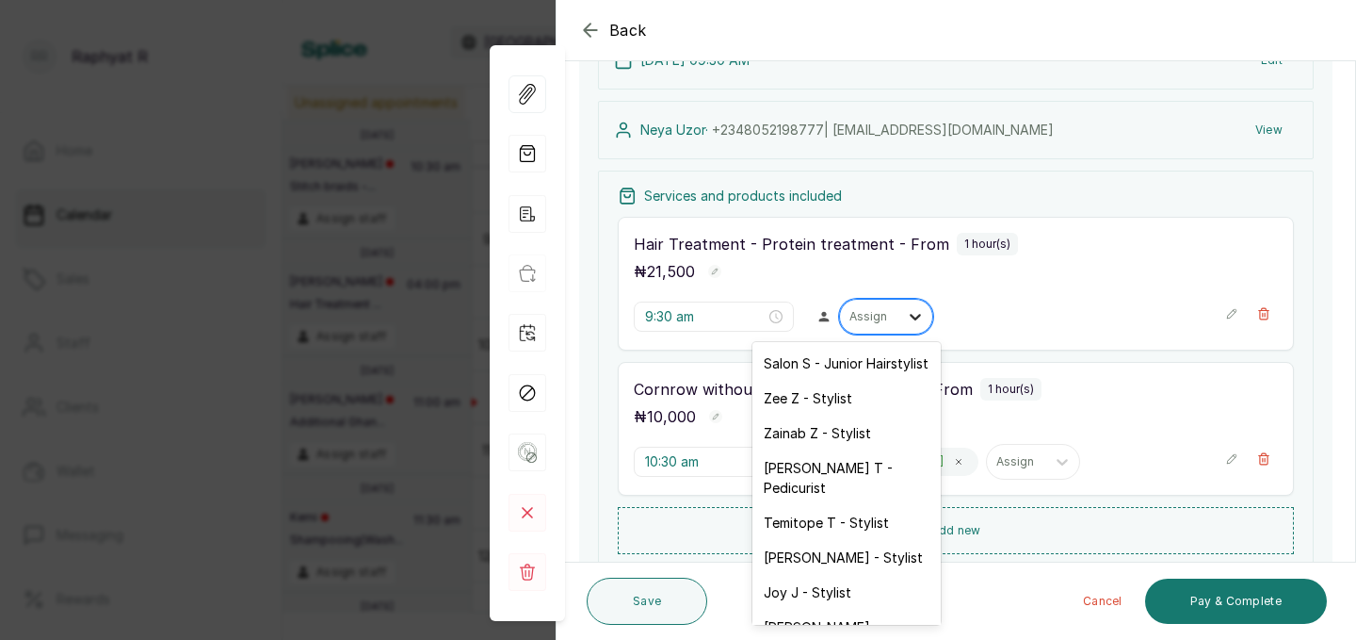
click at [910, 317] on icon at bounding box center [915, 317] width 11 height 7
click at [880, 365] on div "Salon S - Junior Hairstylist" at bounding box center [847, 363] width 188 height 35
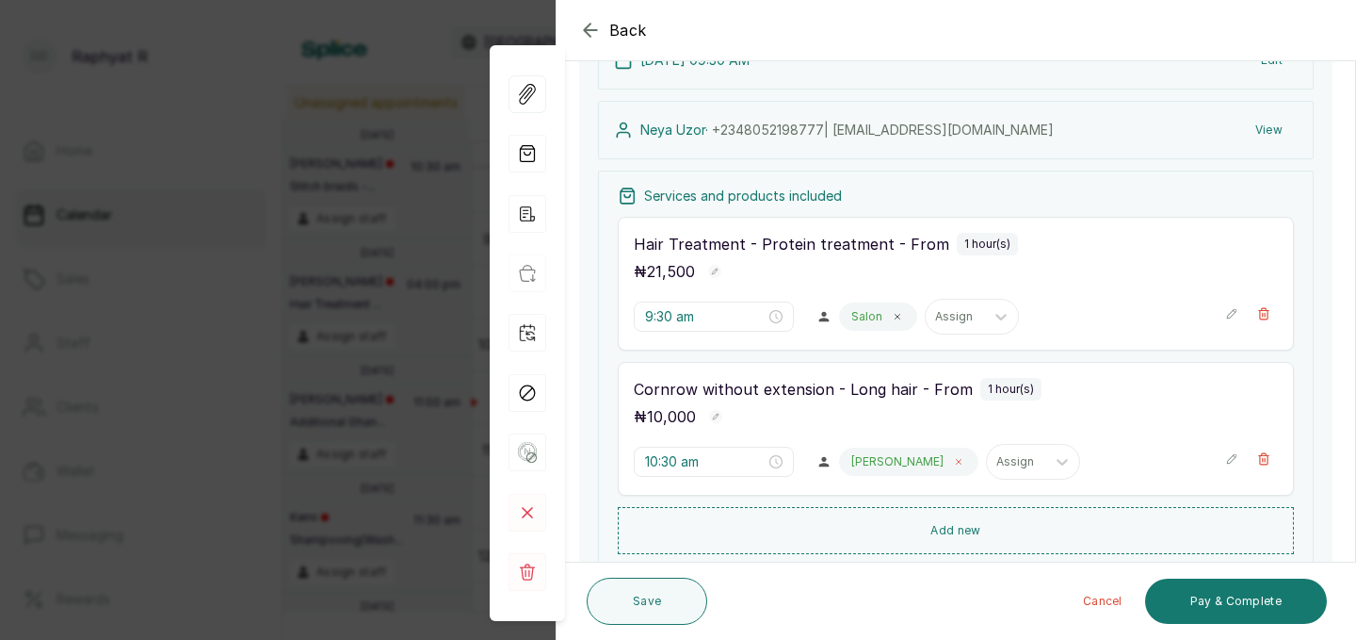
click at [954, 460] on icon at bounding box center [958, 461] width 9 height 9
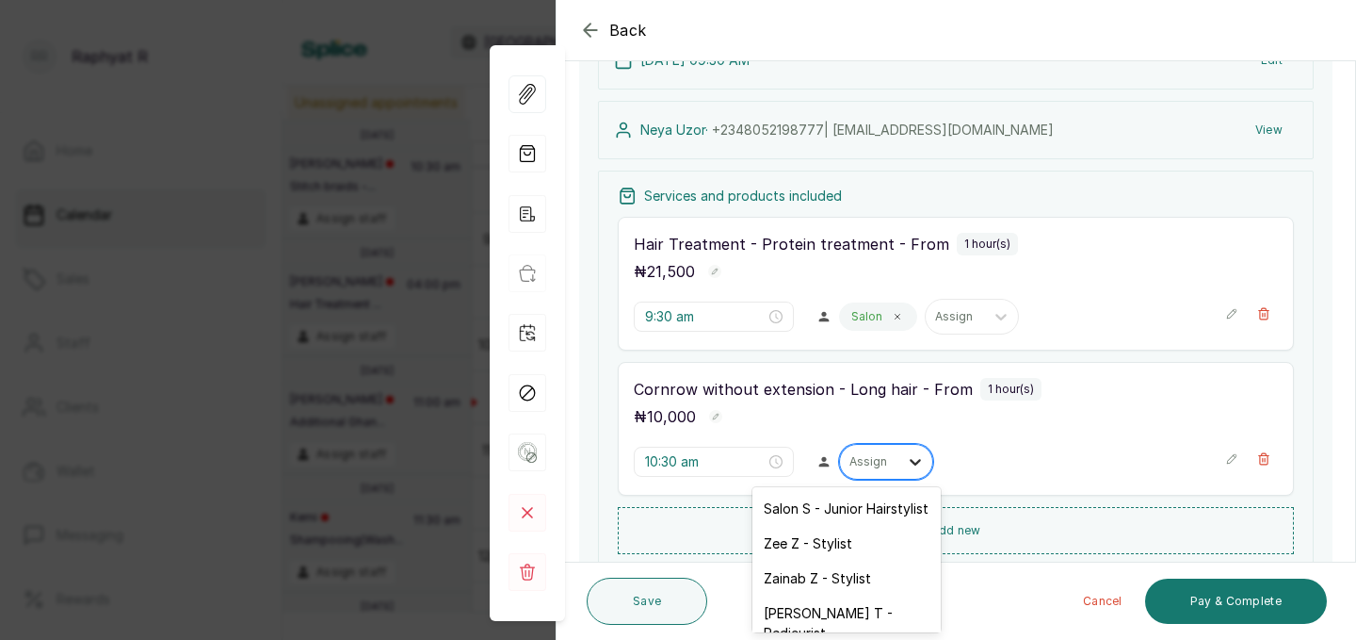
click at [910, 463] on icon at bounding box center [915, 462] width 11 height 7
click at [882, 513] on div "Salon S - Junior Hairstylist" at bounding box center [847, 508] width 188 height 35
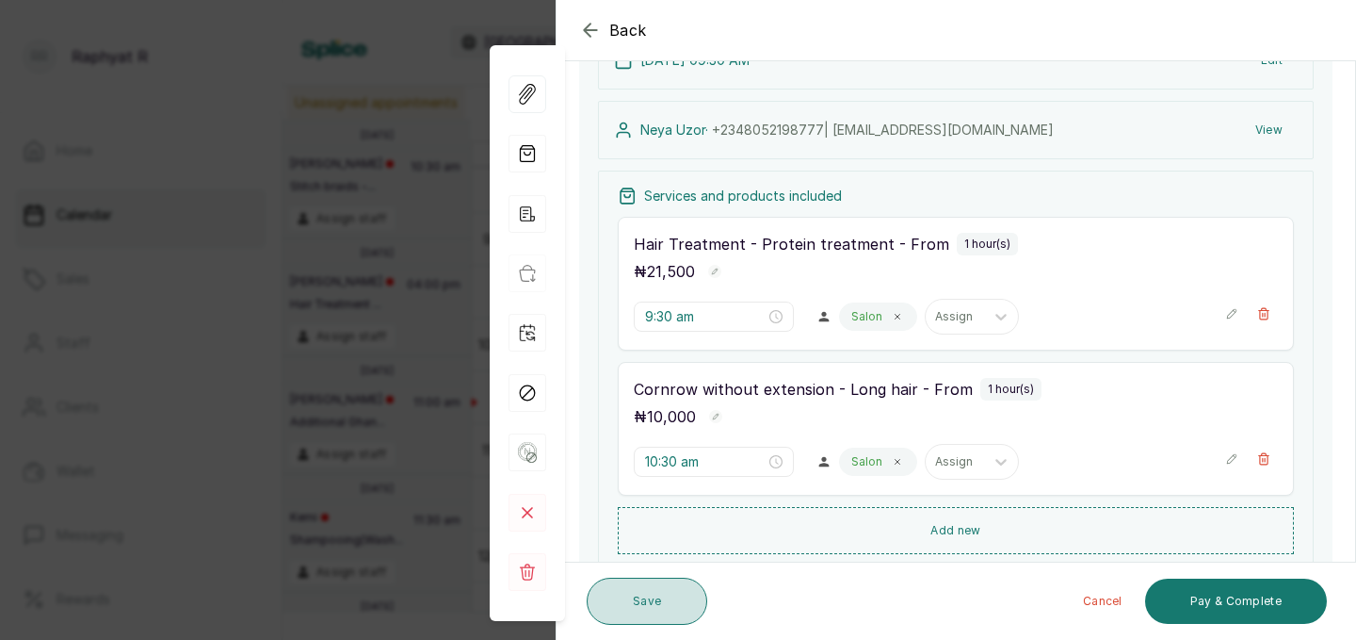
click at [661, 597] on button "Save" at bounding box center [647, 600] width 121 height 47
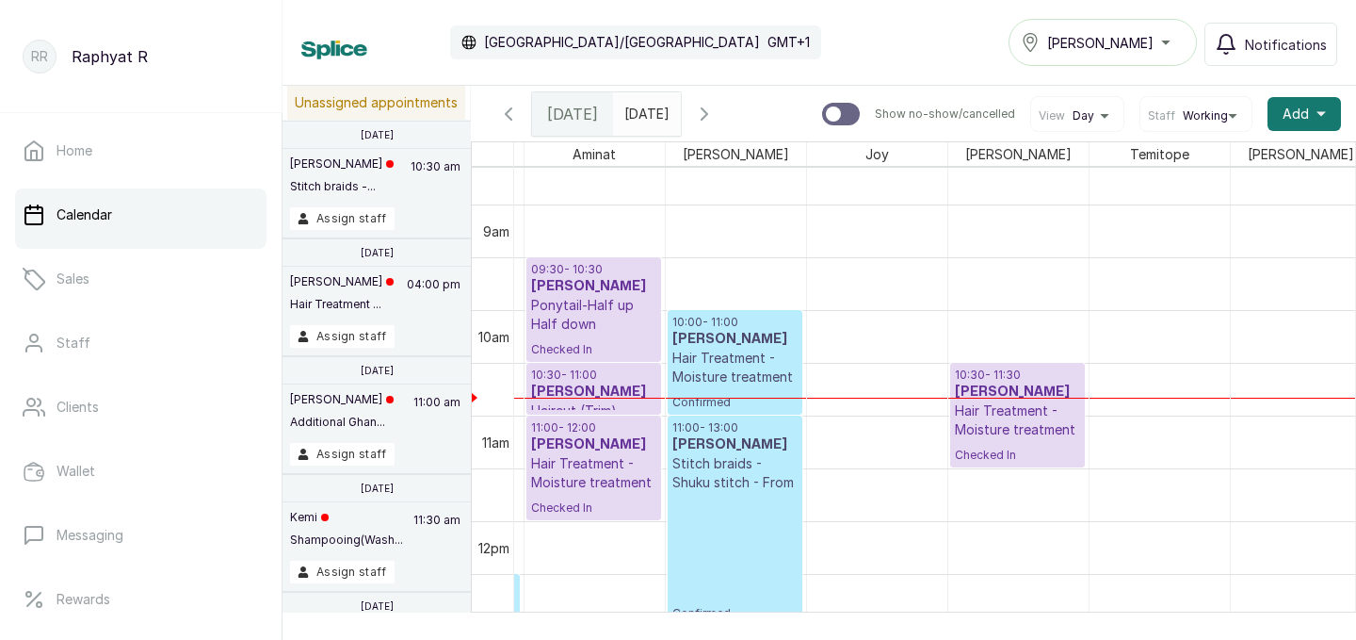
scroll to position [0, 165]
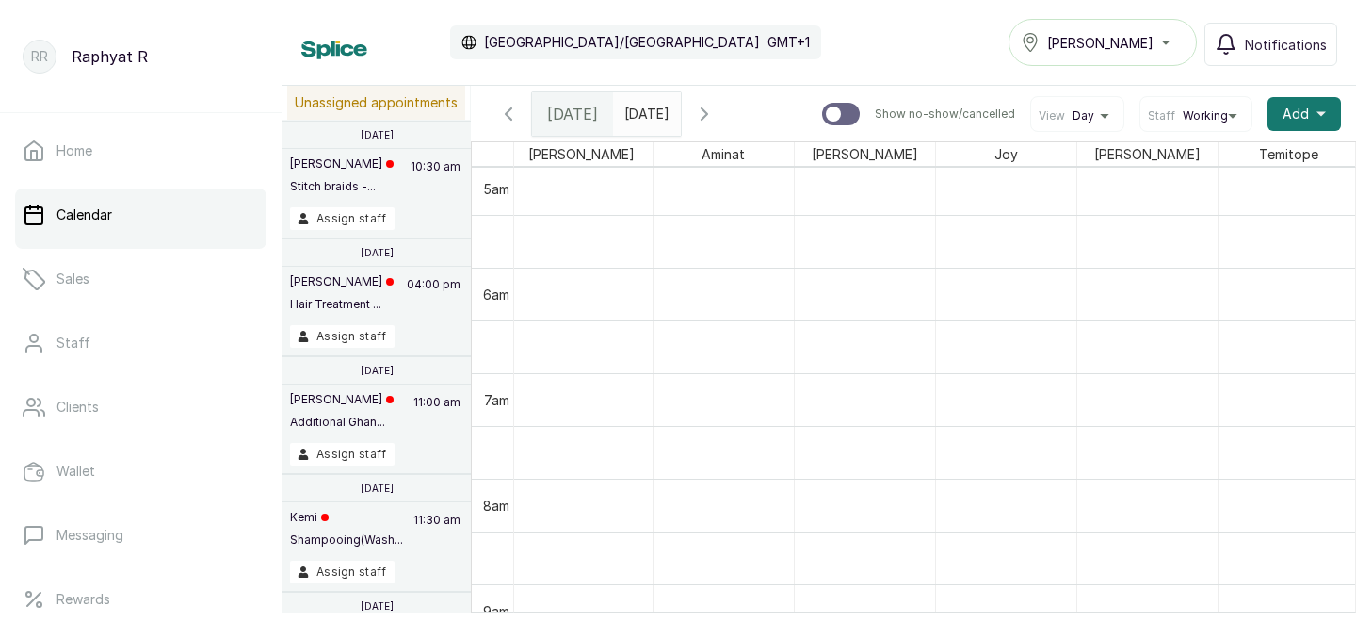
click at [781, 120] on div "[DATE] [DATE] Show no-show/cancelled View Day Staff Working Add +" at bounding box center [913, 114] width 885 height 56
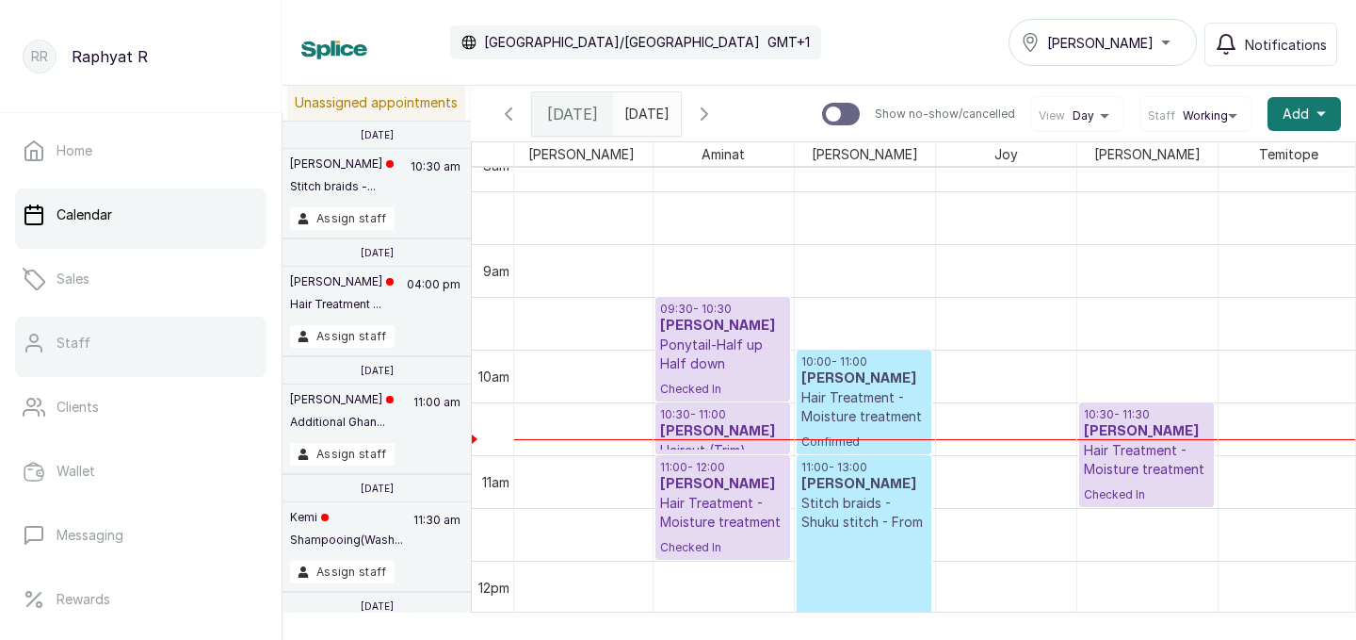
click at [123, 343] on link "Staff" at bounding box center [141, 343] width 252 height 53
